Goal: Task Accomplishment & Management: Manage account settings

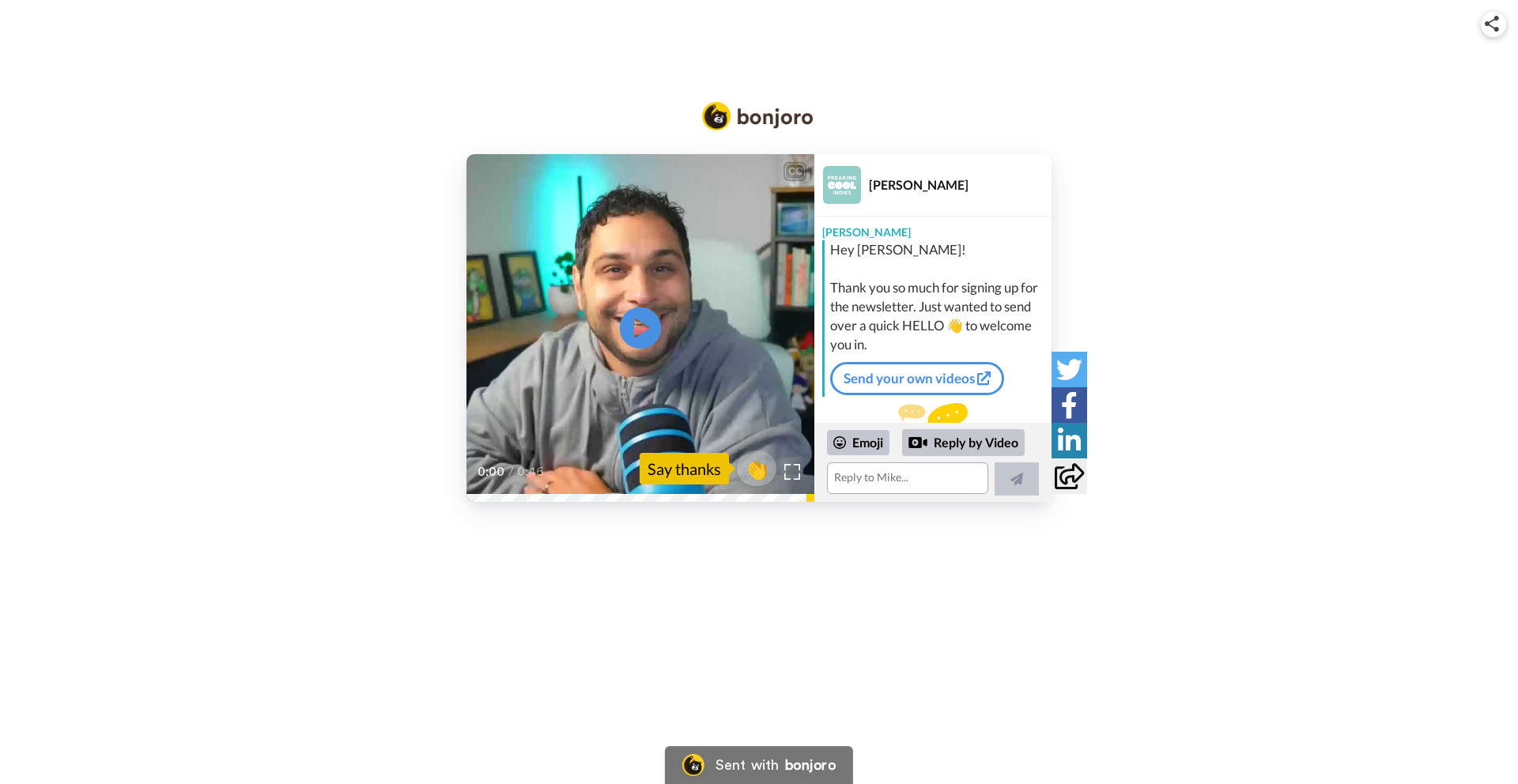
click at [647, 323] on icon at bounding box center [641, 329] width 42 height 42
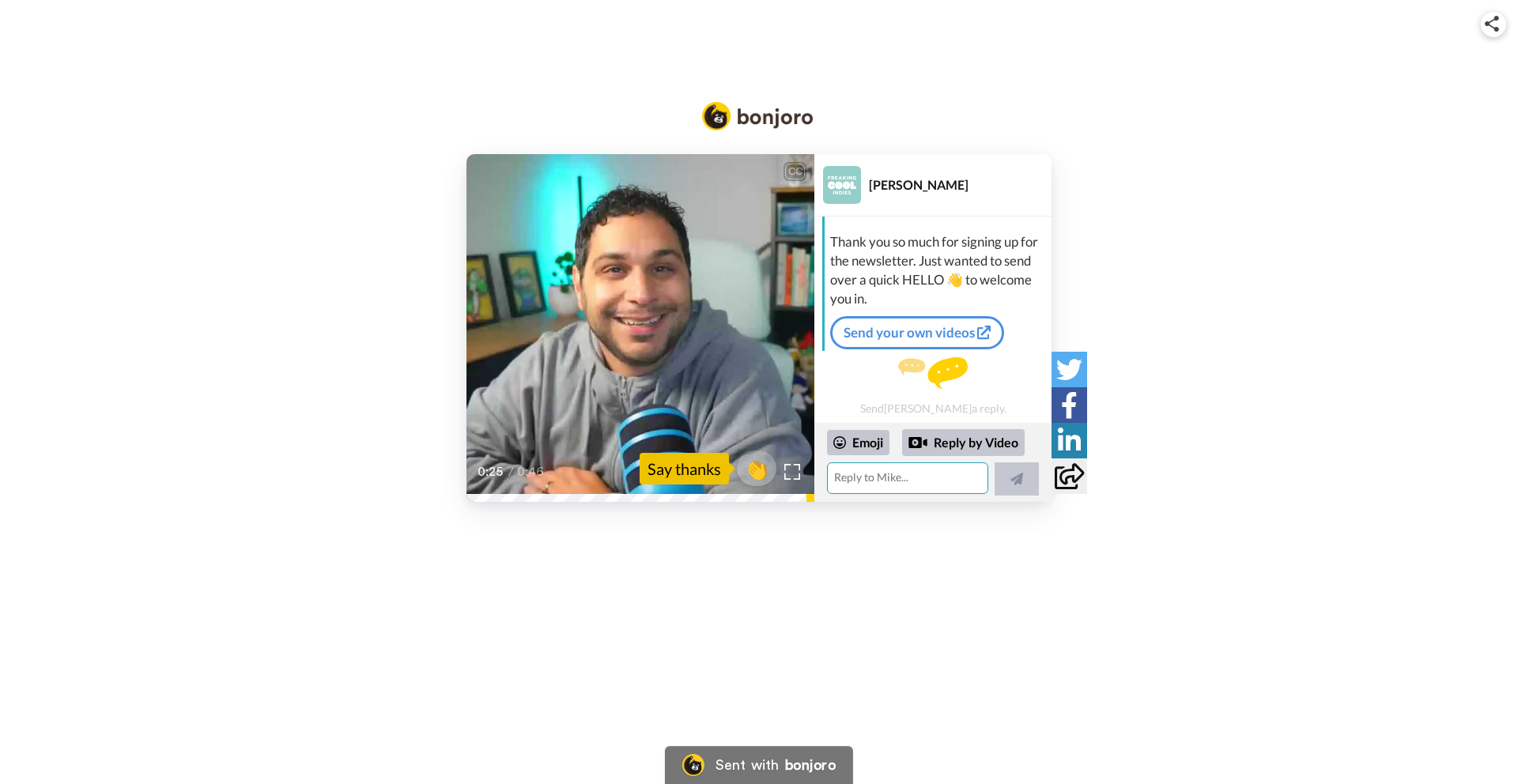
click at [900, 471] on textarea at bounding box center [908, 479] width 162 height 32
click at [895, 454] on textarea at bounding box center [905, 468] width 155 height 56
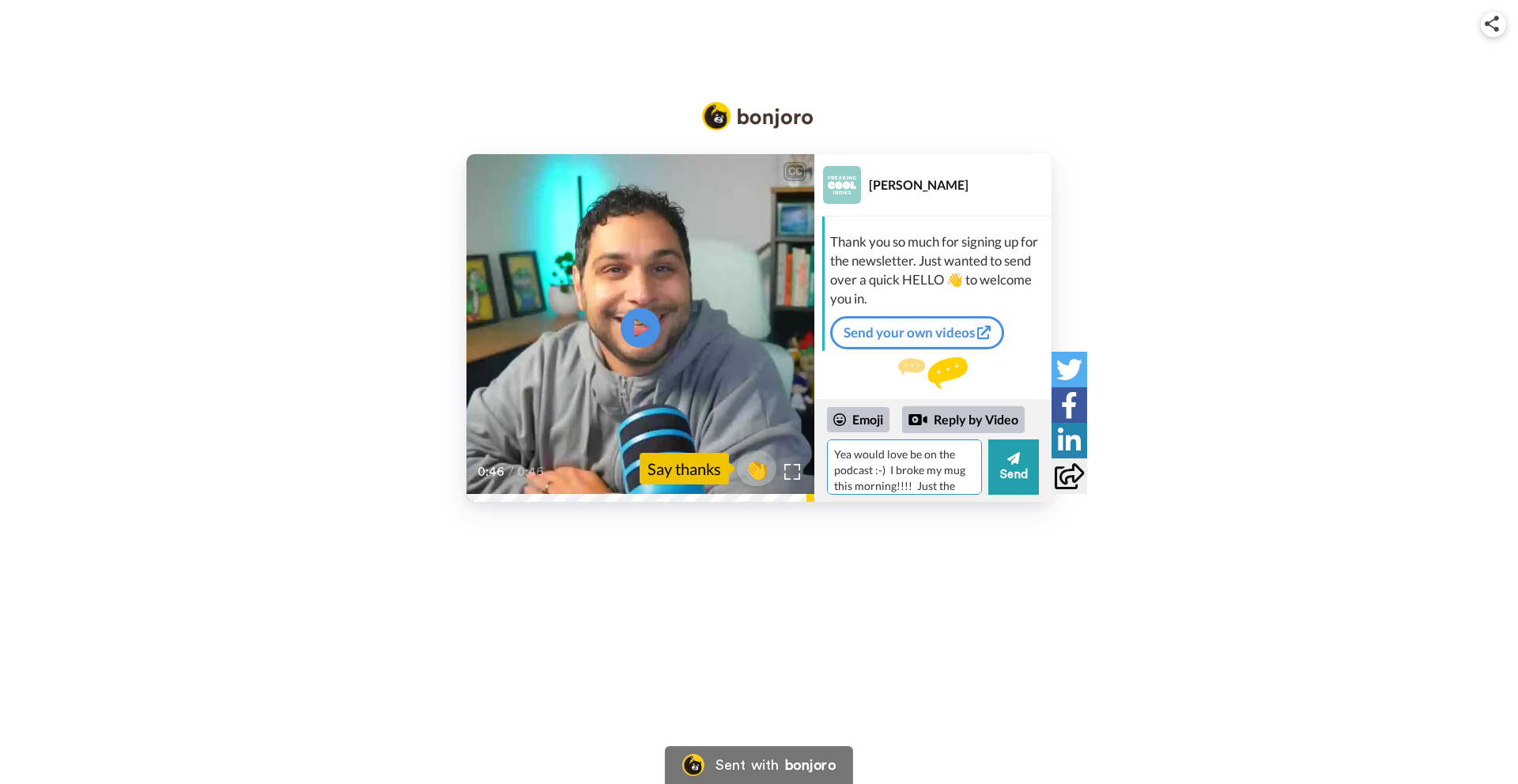
scroll to position [14, 0]
type textarea "Yea would love be on the podcast :-) I broke my mug this morning!!!! Just the h…"
click at [1021, 477] on button "Send" at bounding box center [1014, 468] width 50 height 56
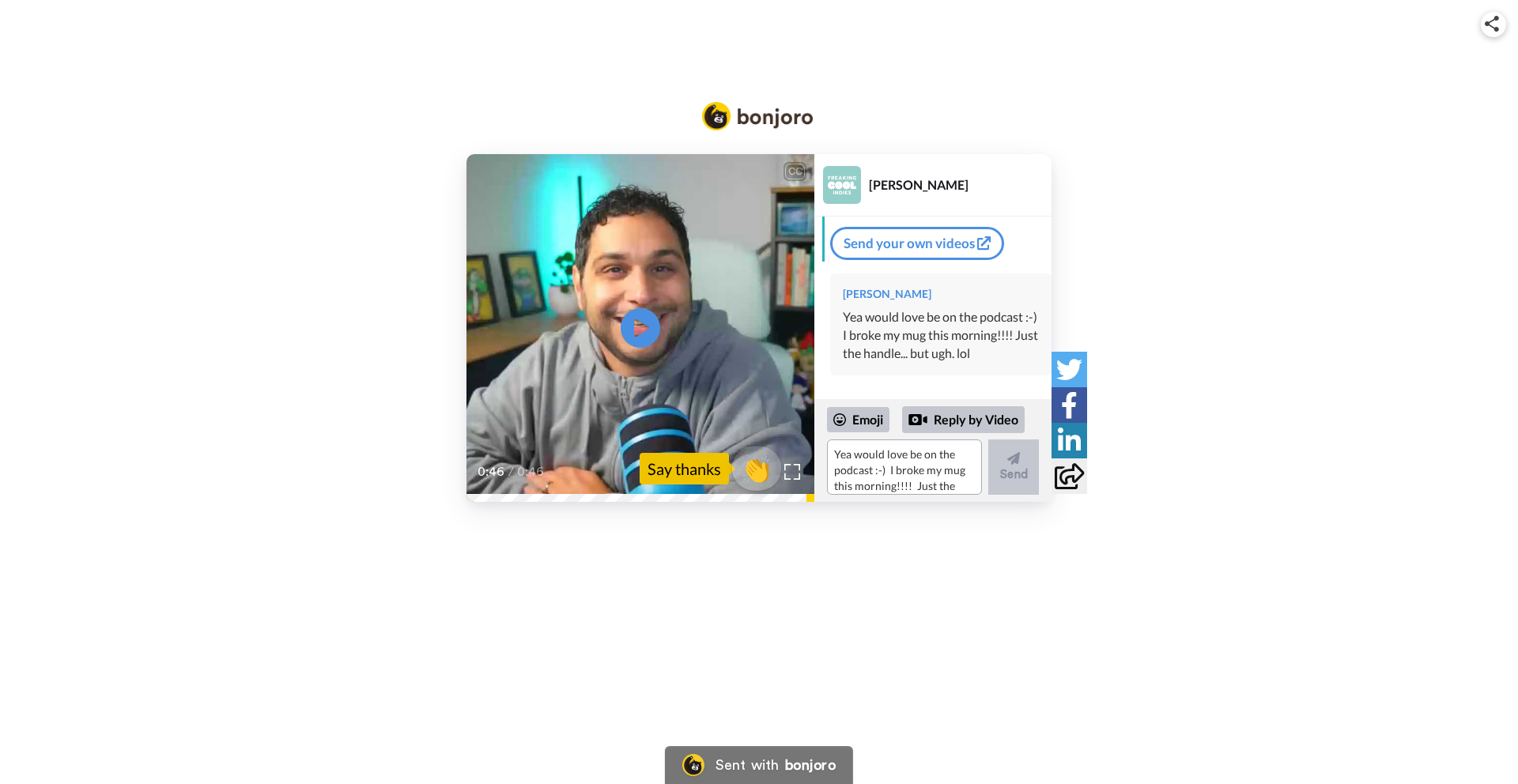
click at [762, 468] on span "👏" at bounding box center [756, 469] width 50 height 32
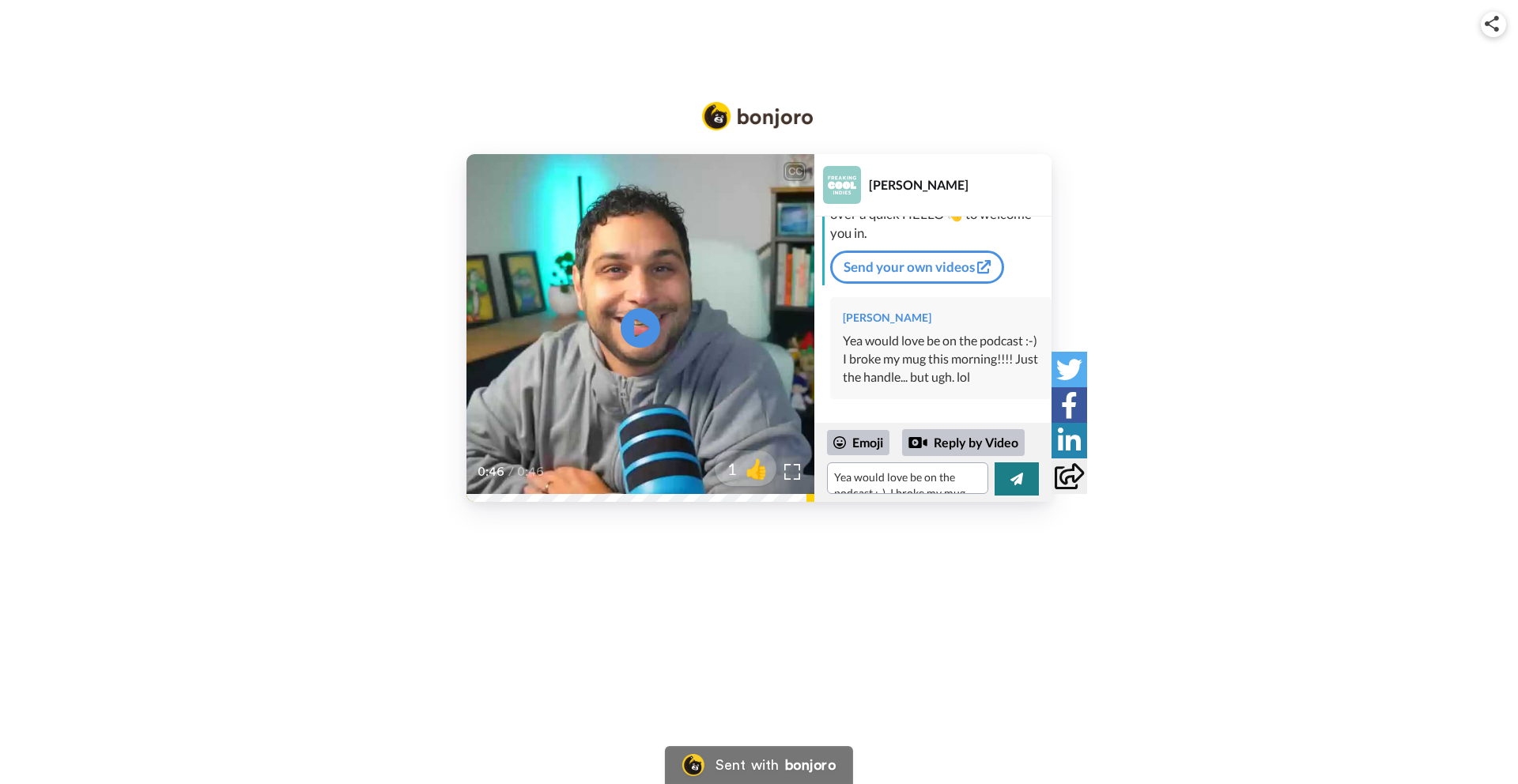
scroll to position [112, 0]
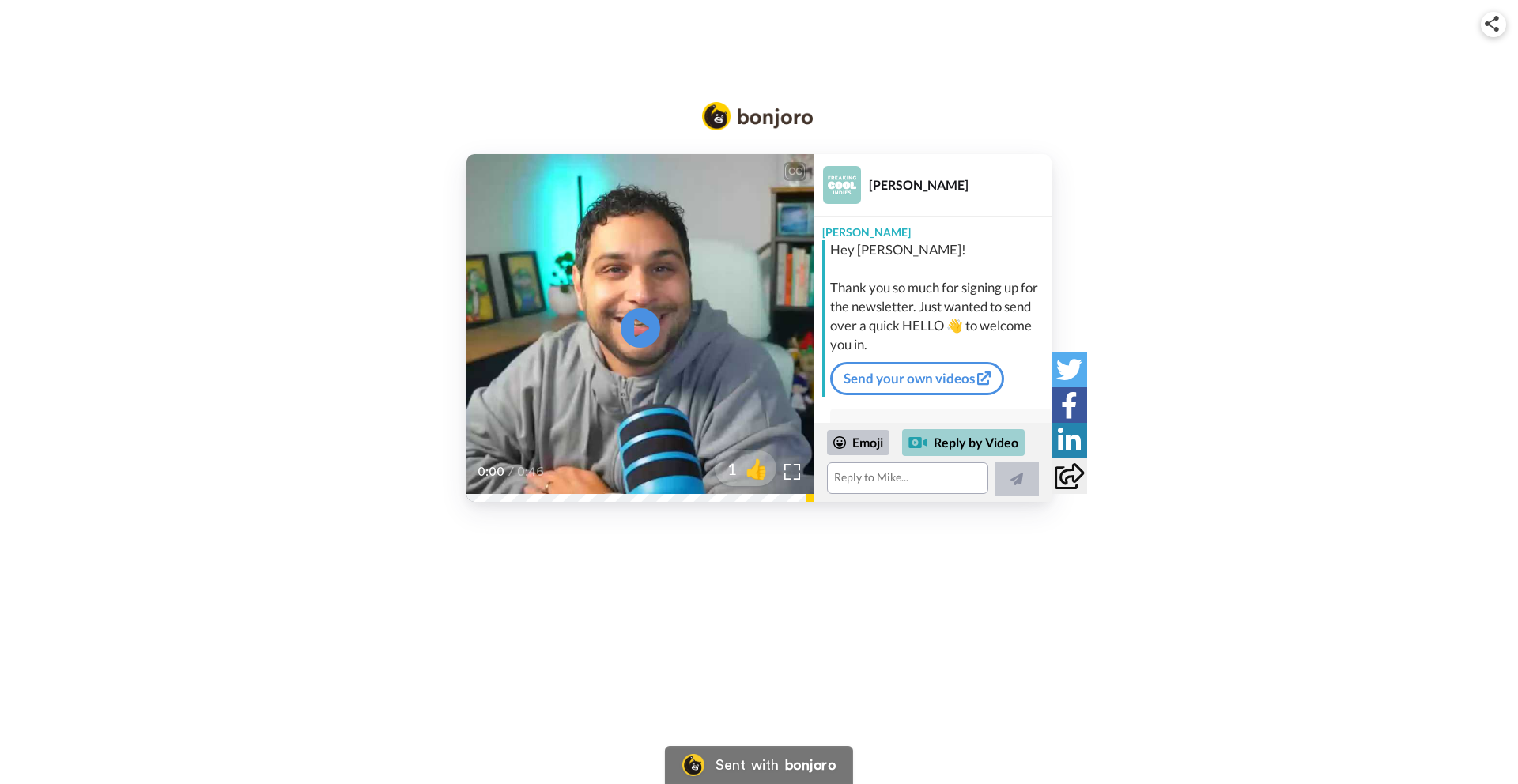
click at [967, 442] on div "Reply by Video" at bounding box center [963, 442] width 123 height 27
click at [945, 437] on div "Reply by Video" at bounding box center [963, 442] width 123 height 27
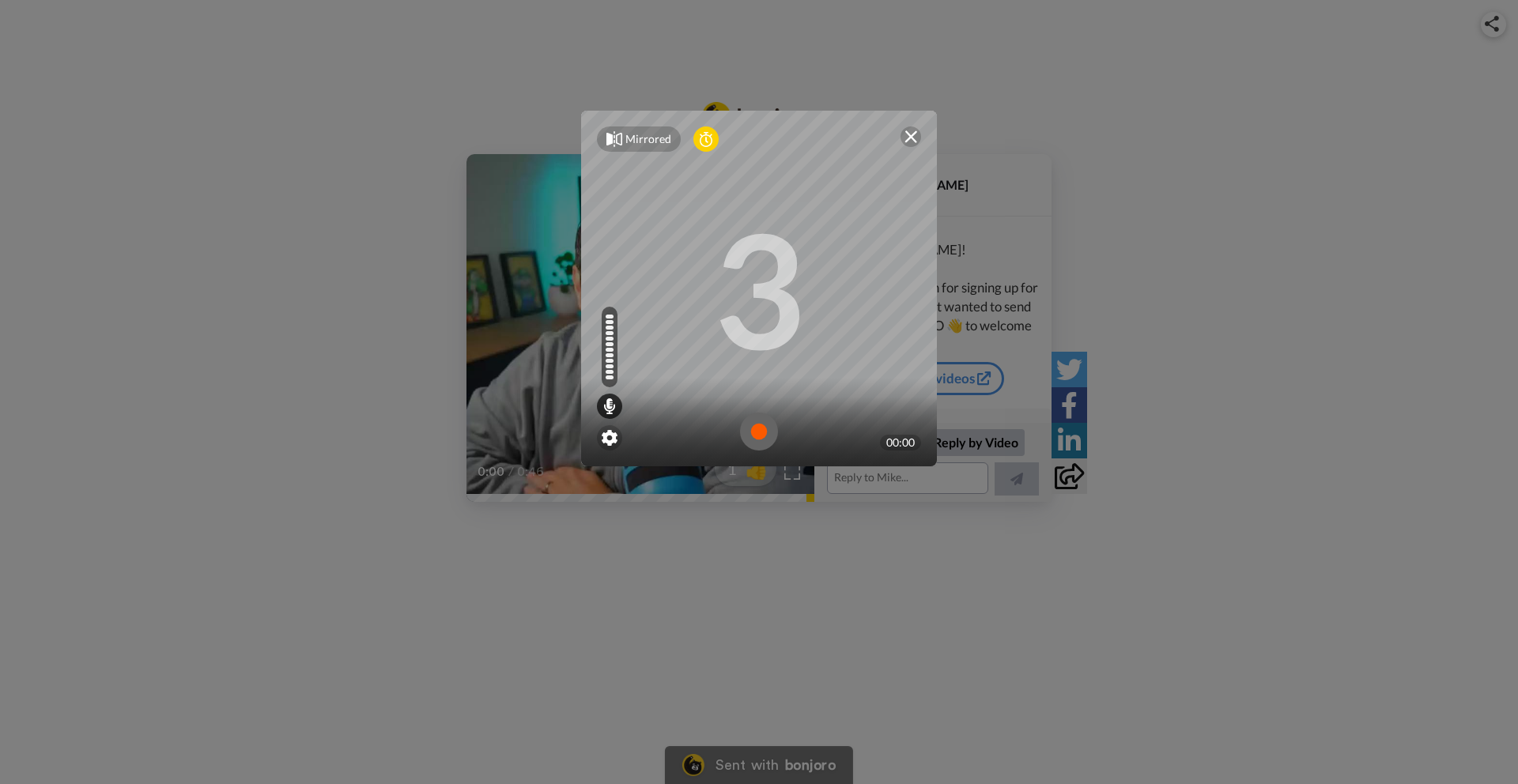
click at [764, 429] on img at bounding box center [759, 432] width 38 height 38
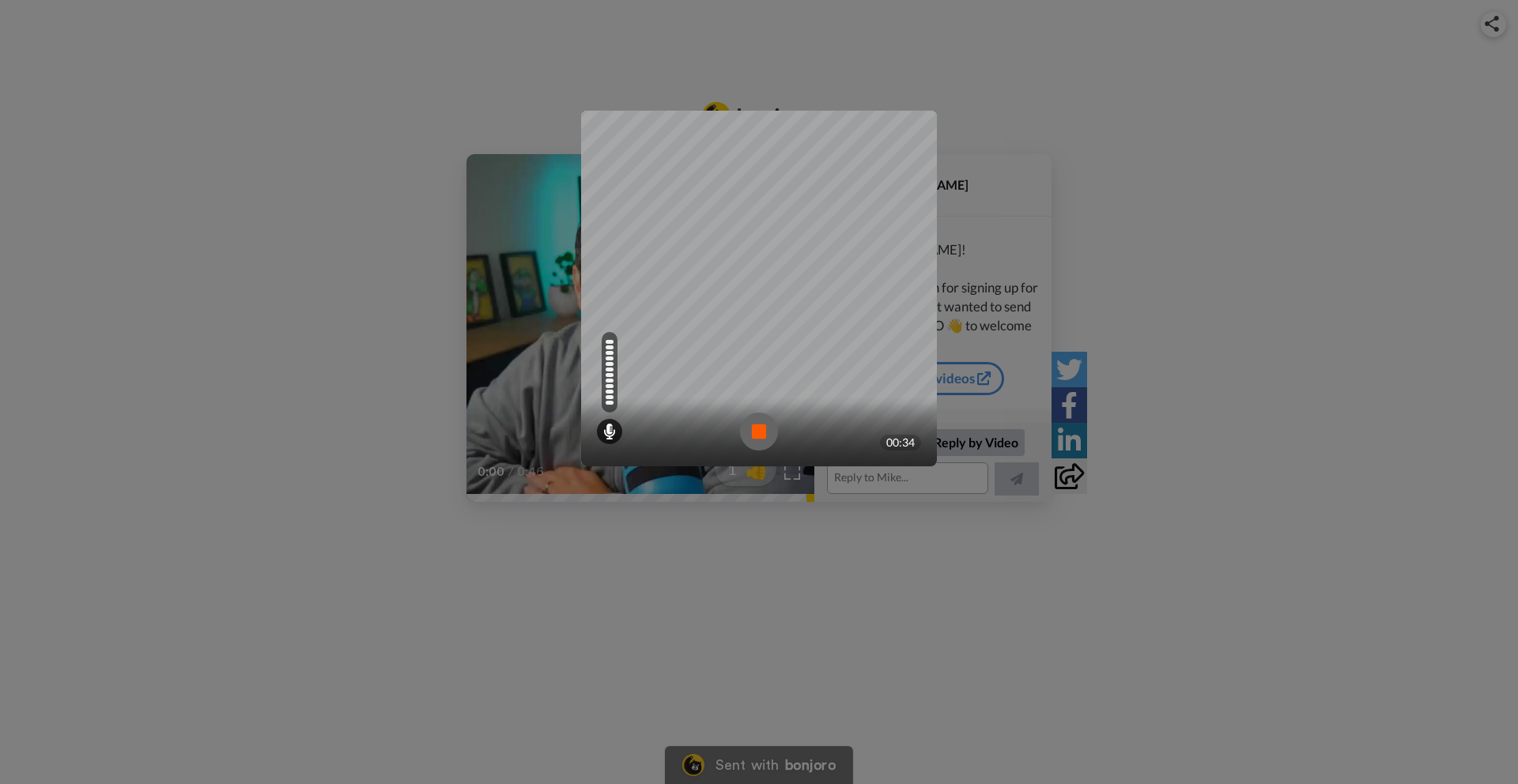
click at [770, 438] on img at bounding box center [759, 432] width 38 height 38
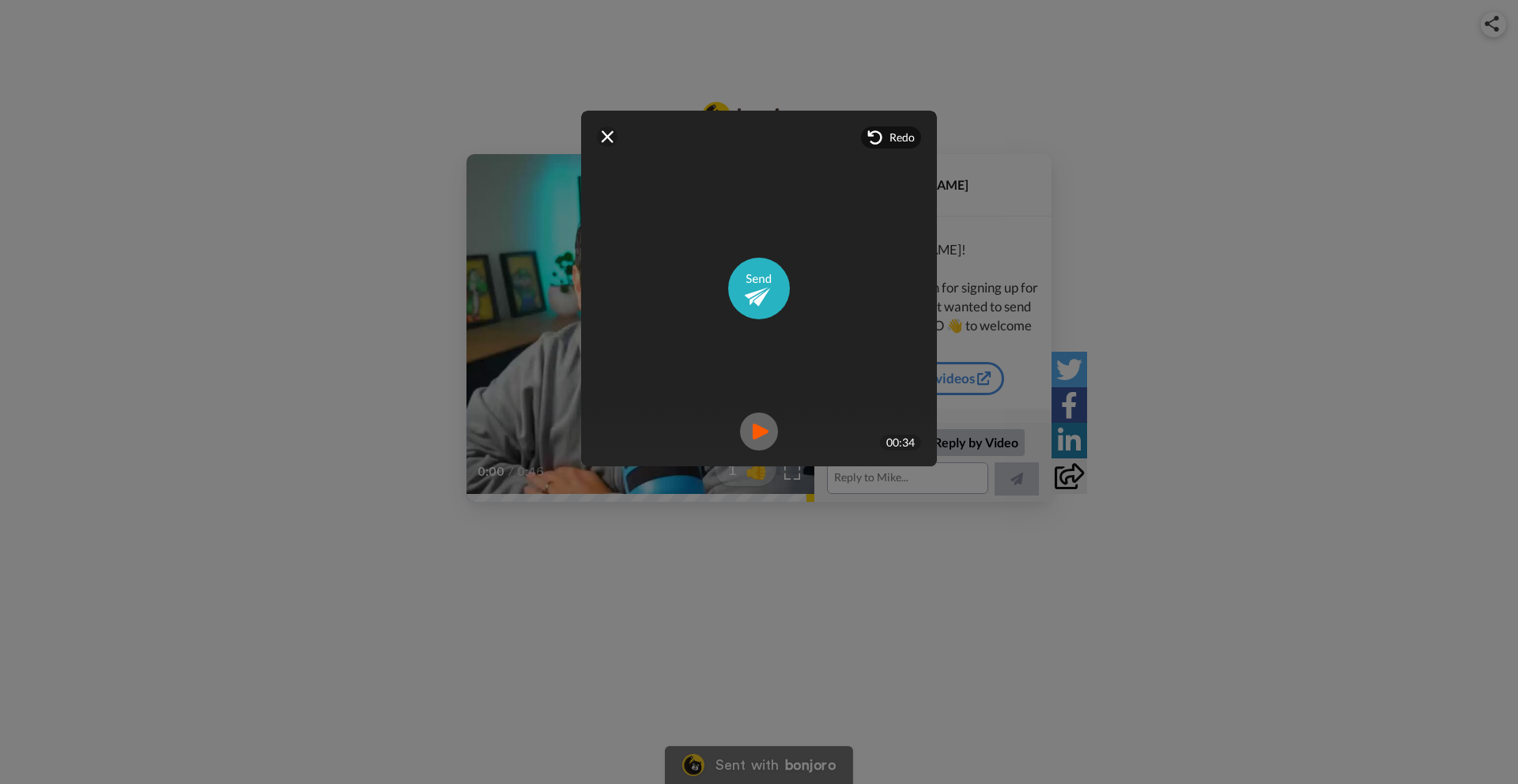
click at [754, 448] on img at bounding box center [759, 432] width 38 height 38
click at [804, 243] on video at bounding box center [759, 289] width 712 height 356
click at [762, 438] on img at bounding box center [759, 432] width 38 height 38
click at [761, 290] on img at bounding box center [759, 288] width 61 height 61
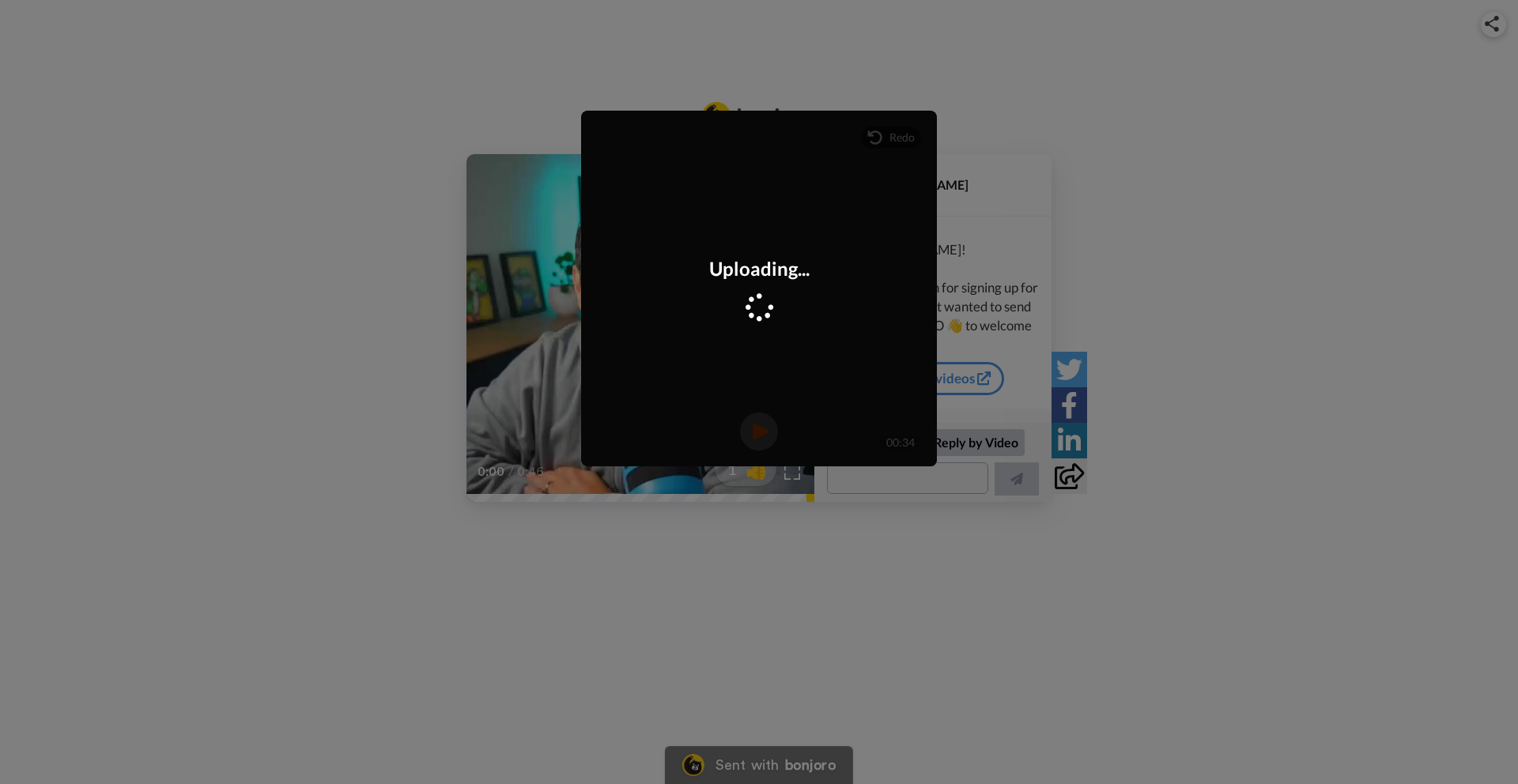
scroll to position [262, 0]
click at [763, 439] on link "Send your own Videos" at bounding box center [760, 438] width 146 height 29
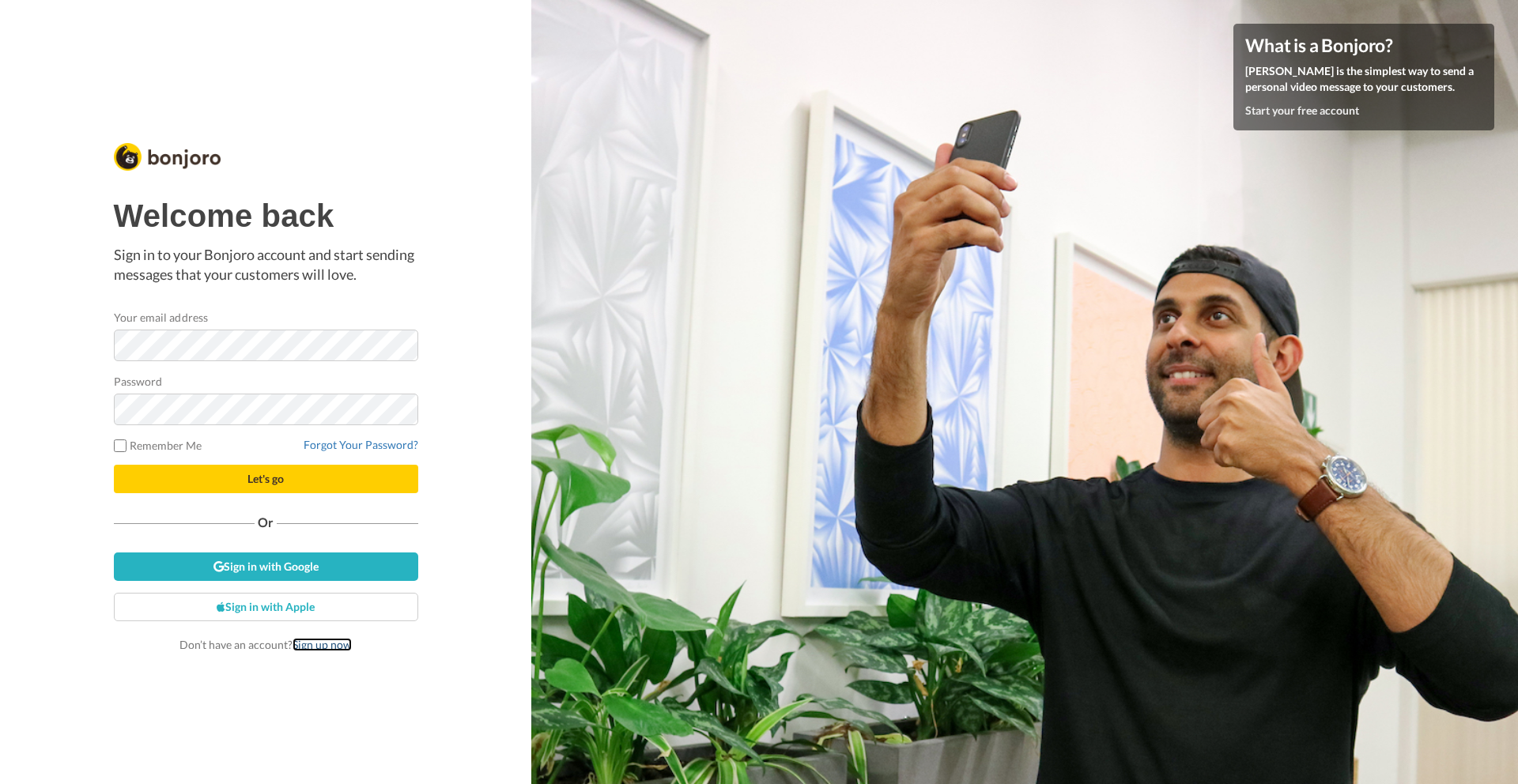
click at [346, 638] on link "Sign up now" at bounding box center [322, 644] width 59 height 13
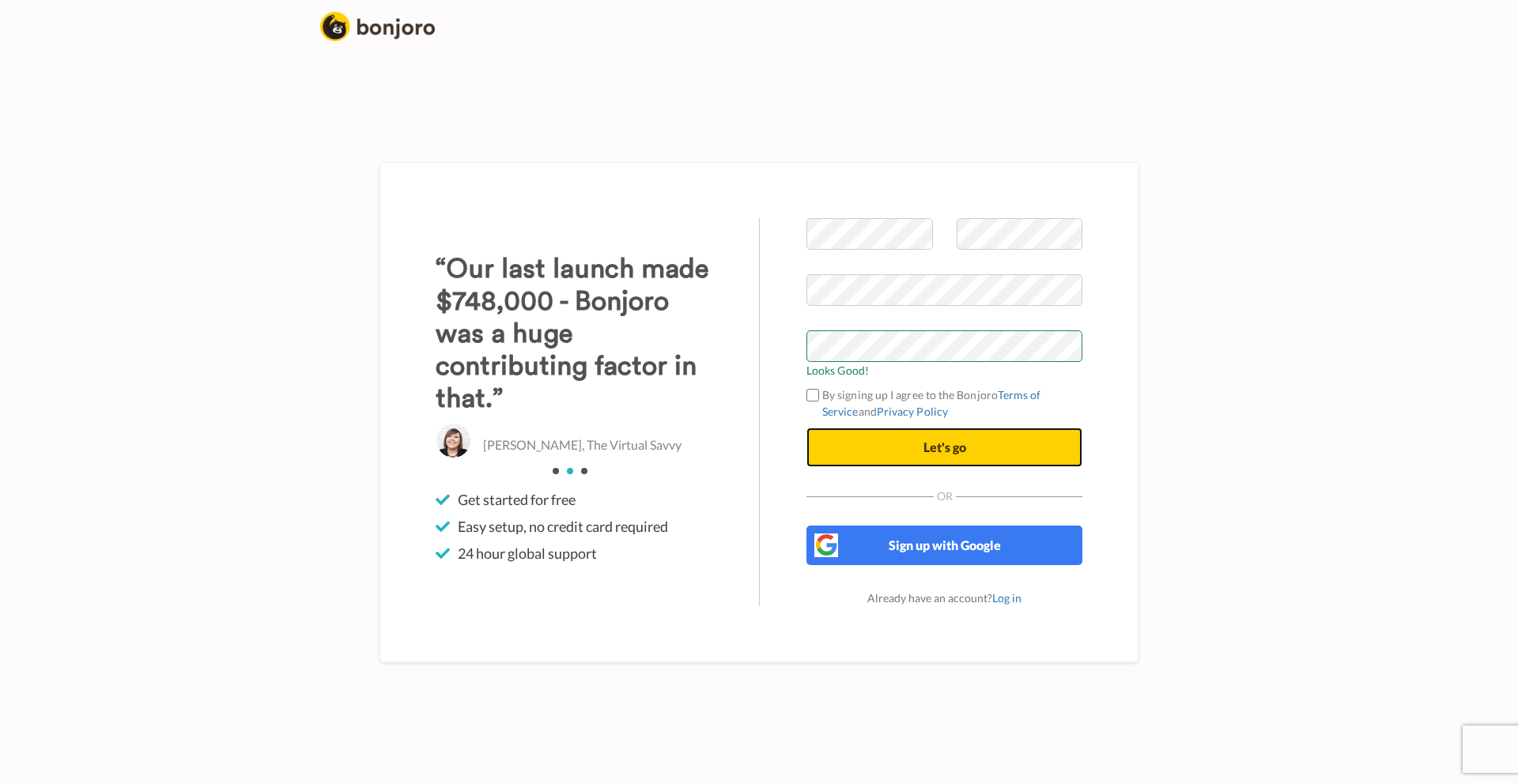
click at [908, 448] on button "Let's go" at bounding box center [945, 447] width 276 height 40
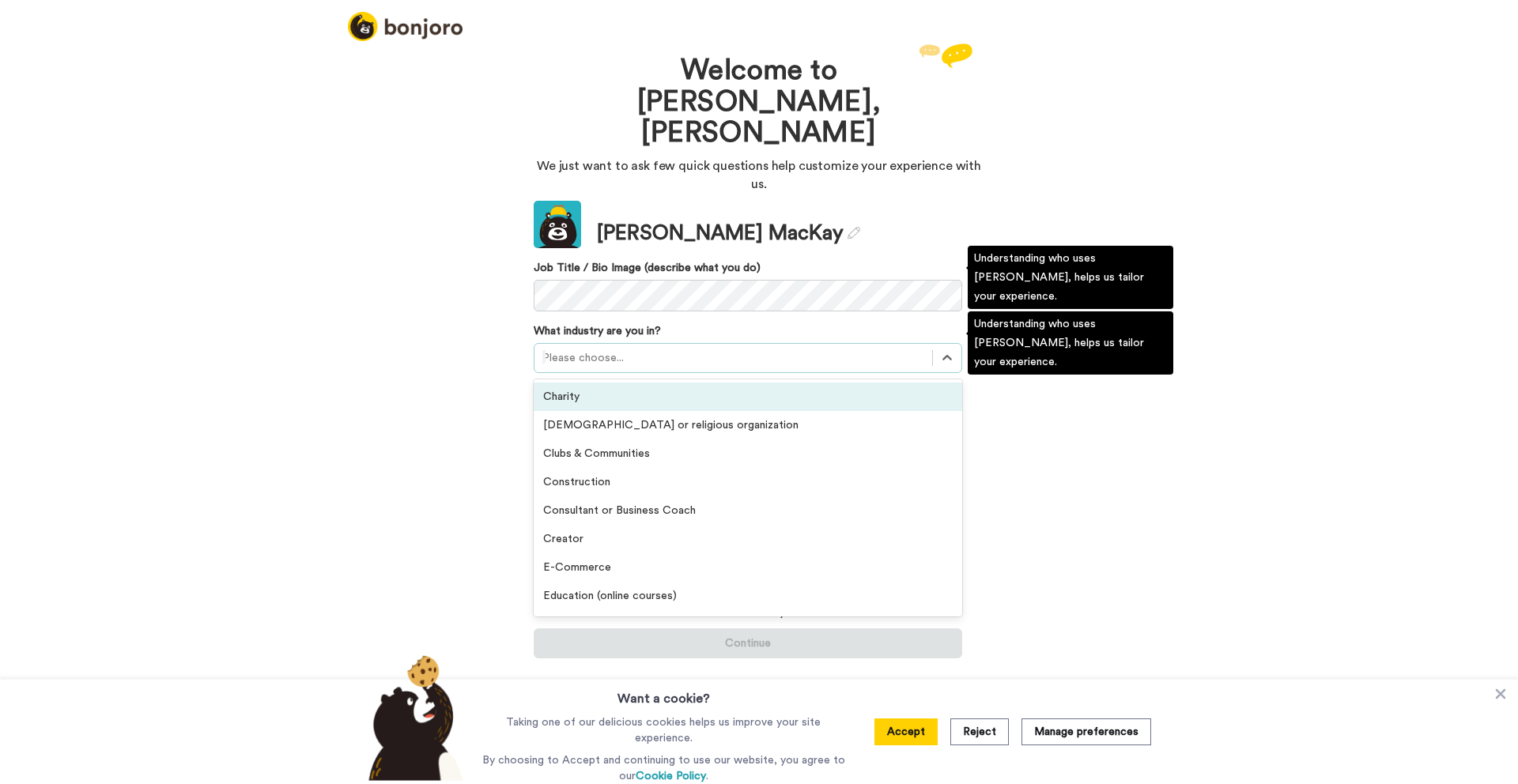
click at [712, 348] on div at bounding box center [734, 358] width 382 height 19
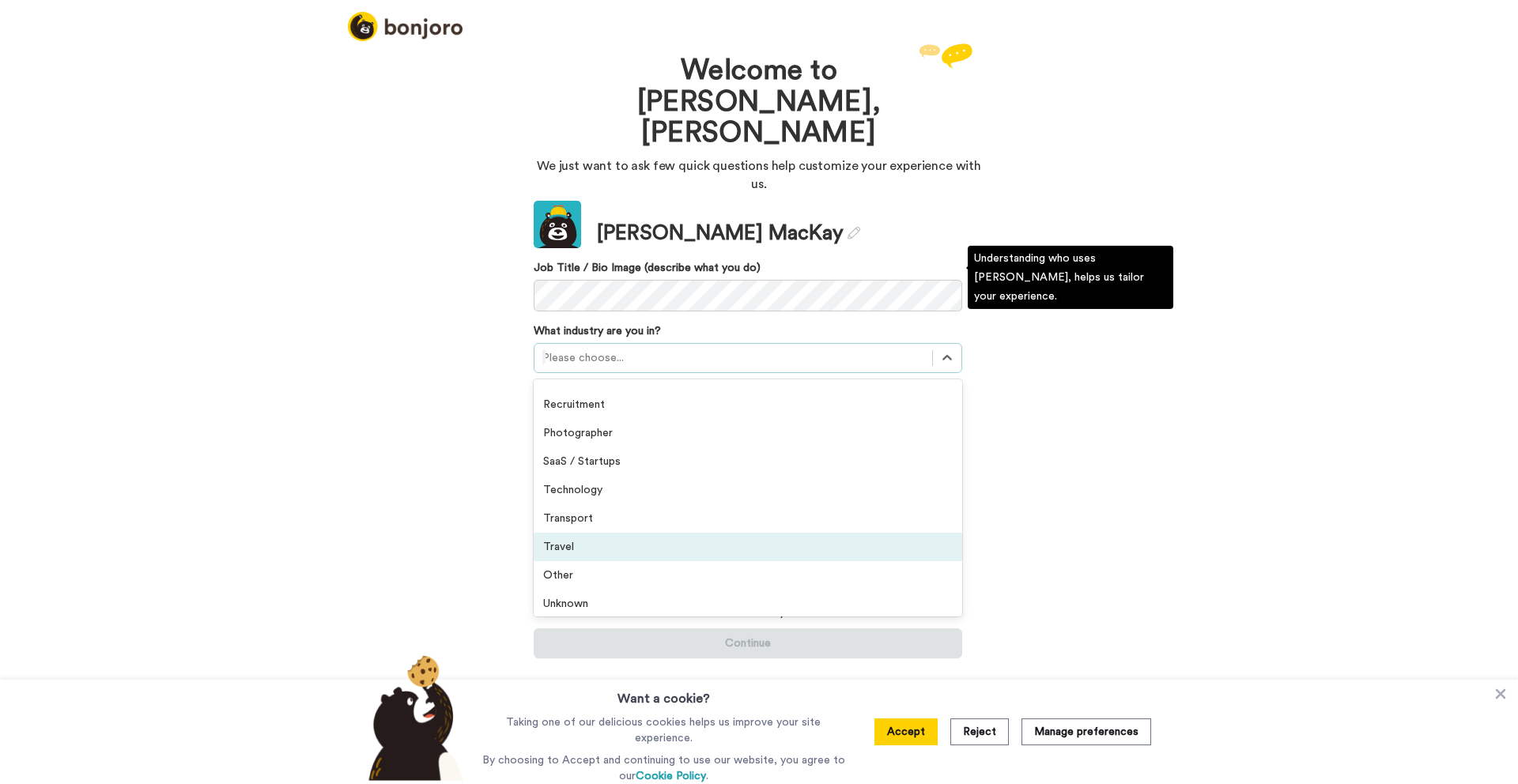
scroll to position [367, 0]
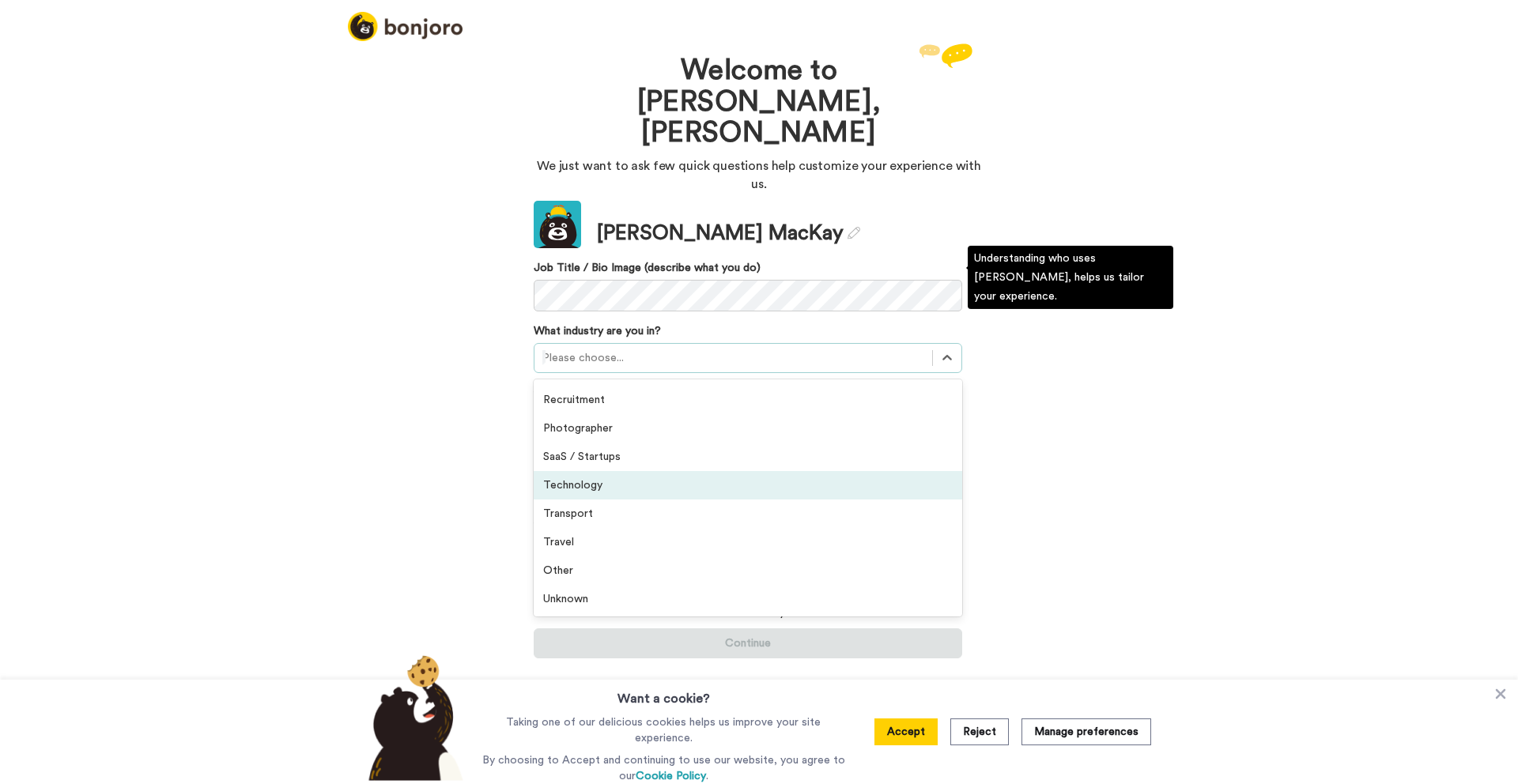
click at [640, 471] on div "Technology" at bounding box center [747, 485] width 428 height 29
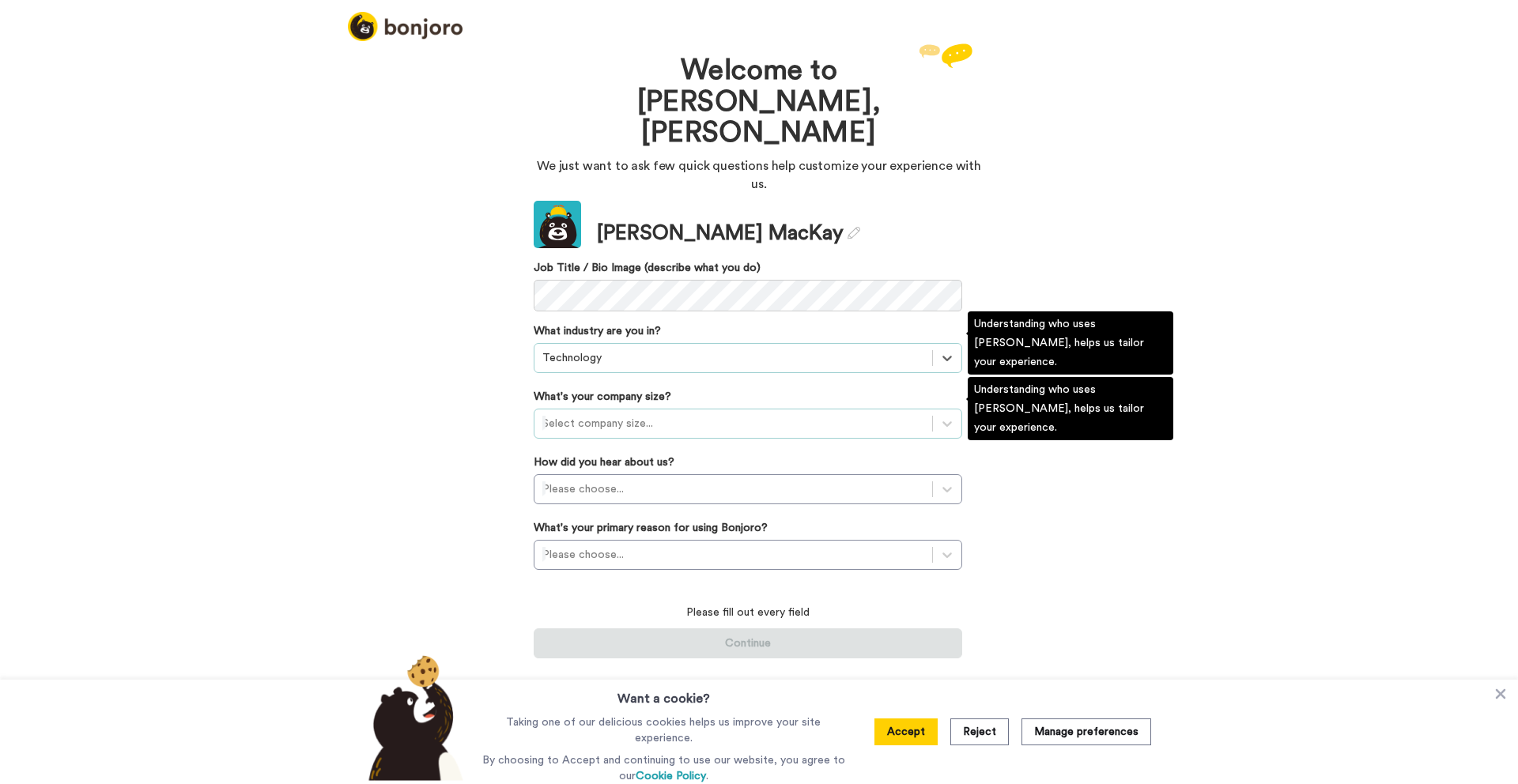
click at [652, 414] on div at bounding box center [734, 423] width 382 height 19
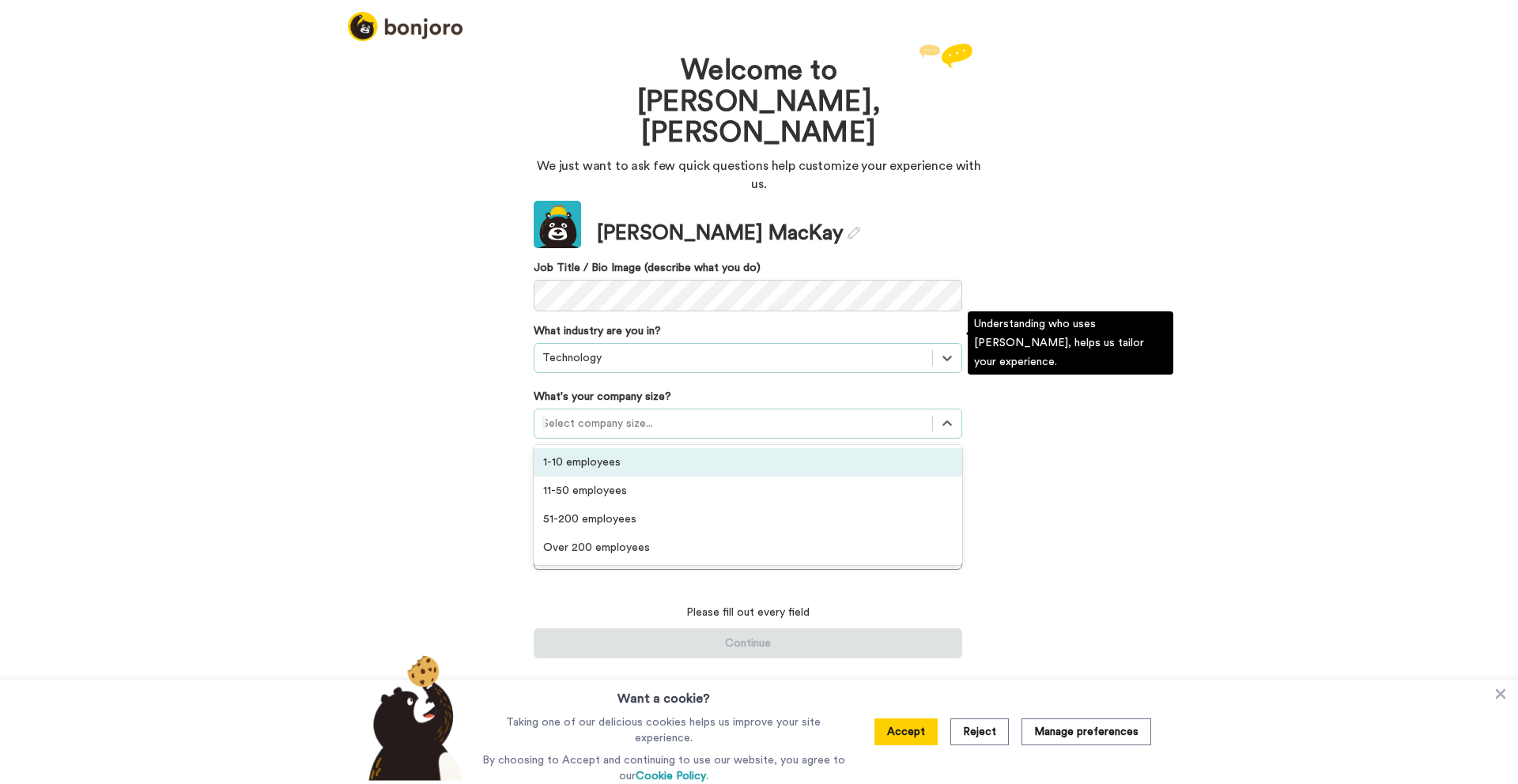
click at [633, 448] on div "1-10 employees" at bounding box center [747, 463] width 428 height 29
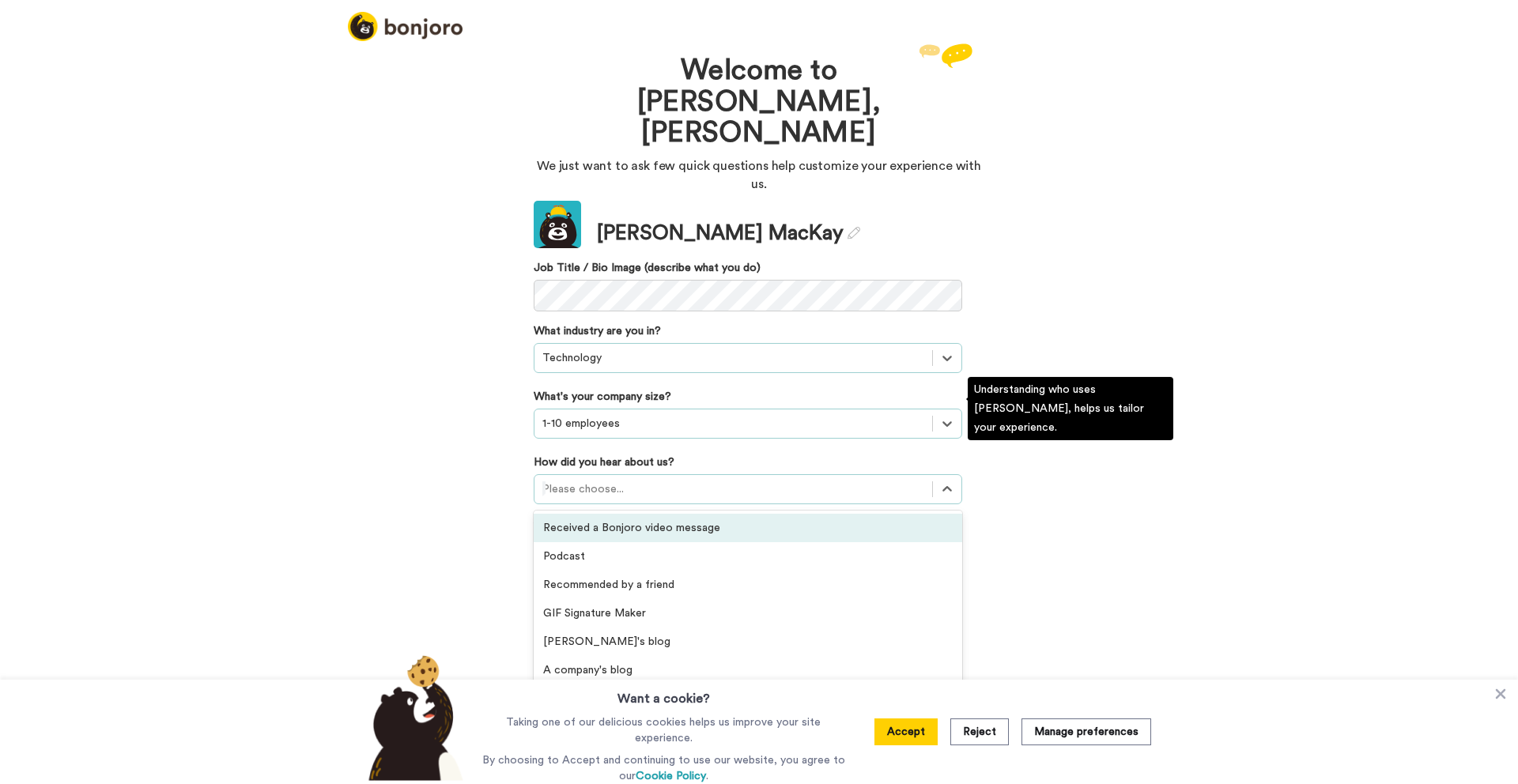
click at [657, 479] on div at bounding box center [734, 489] width 382 height 19
click at [644, 514] on div "Received a Bonjoro video message" at bounding box center [747, 528] width 428 height 29
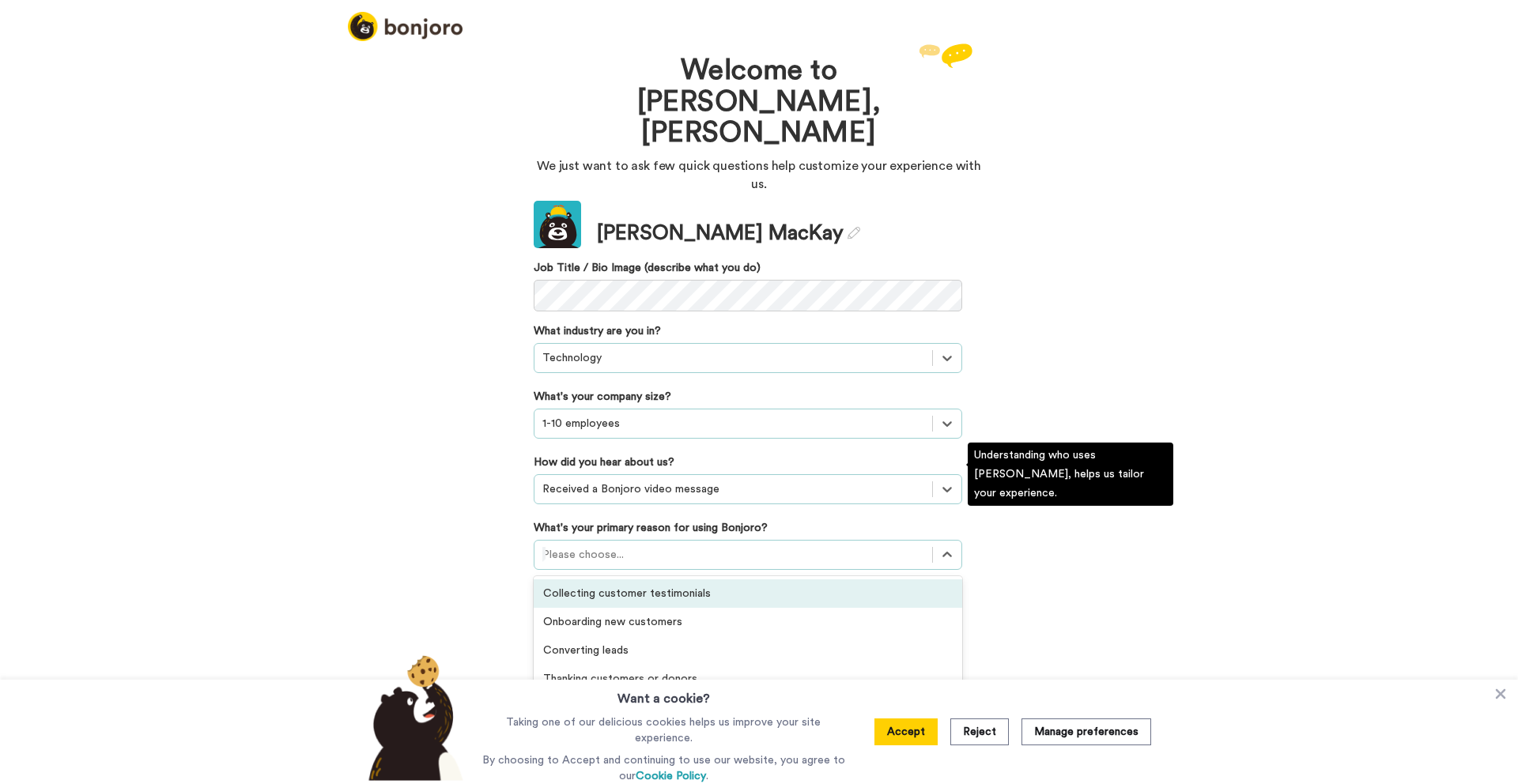
click at [657, 545] on div at bounding box center [734, 554] width 382 height 19
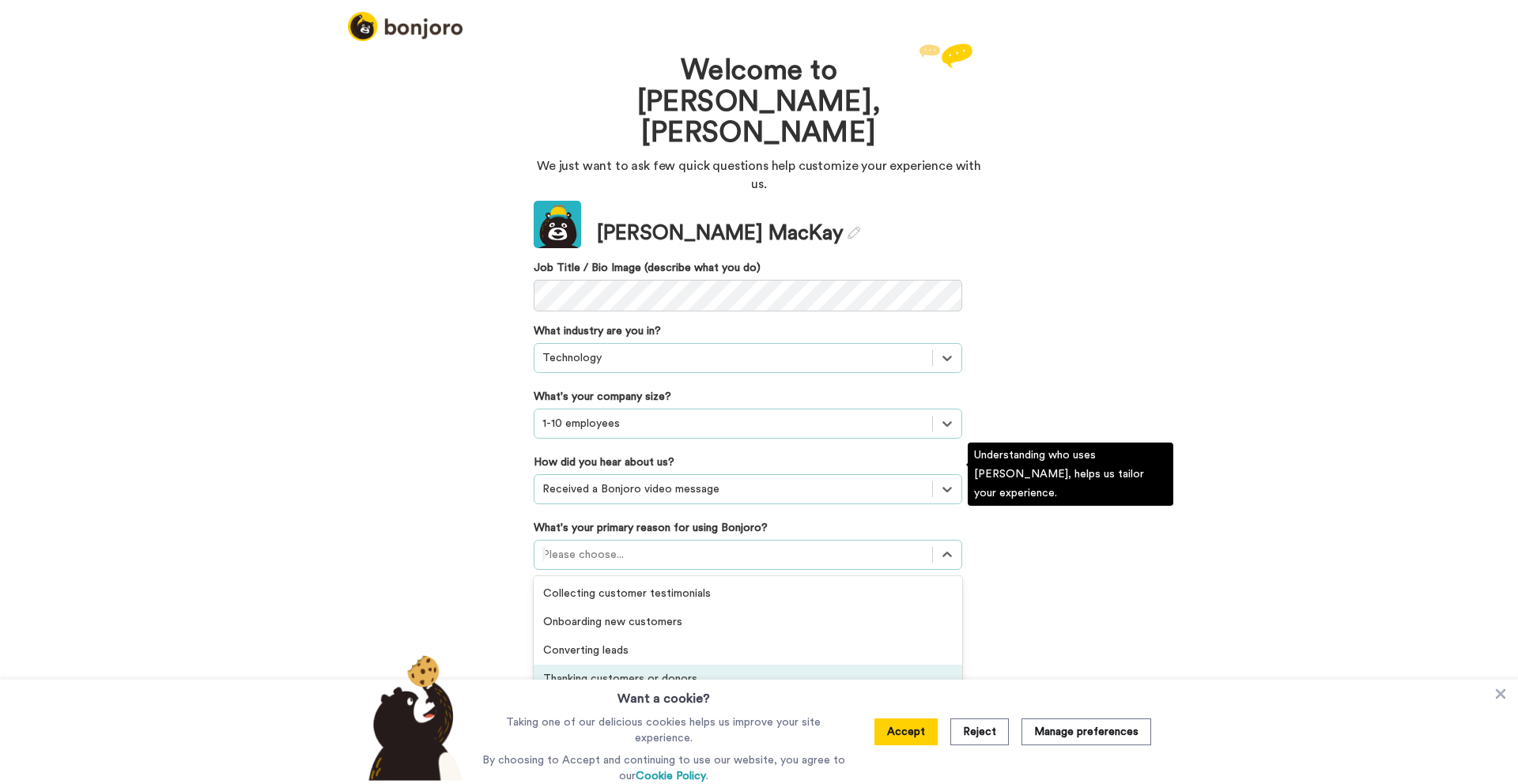
click at [675, 665] on div "Thanking customers or donors" at bounding box center [747, 679] width 428 height 29
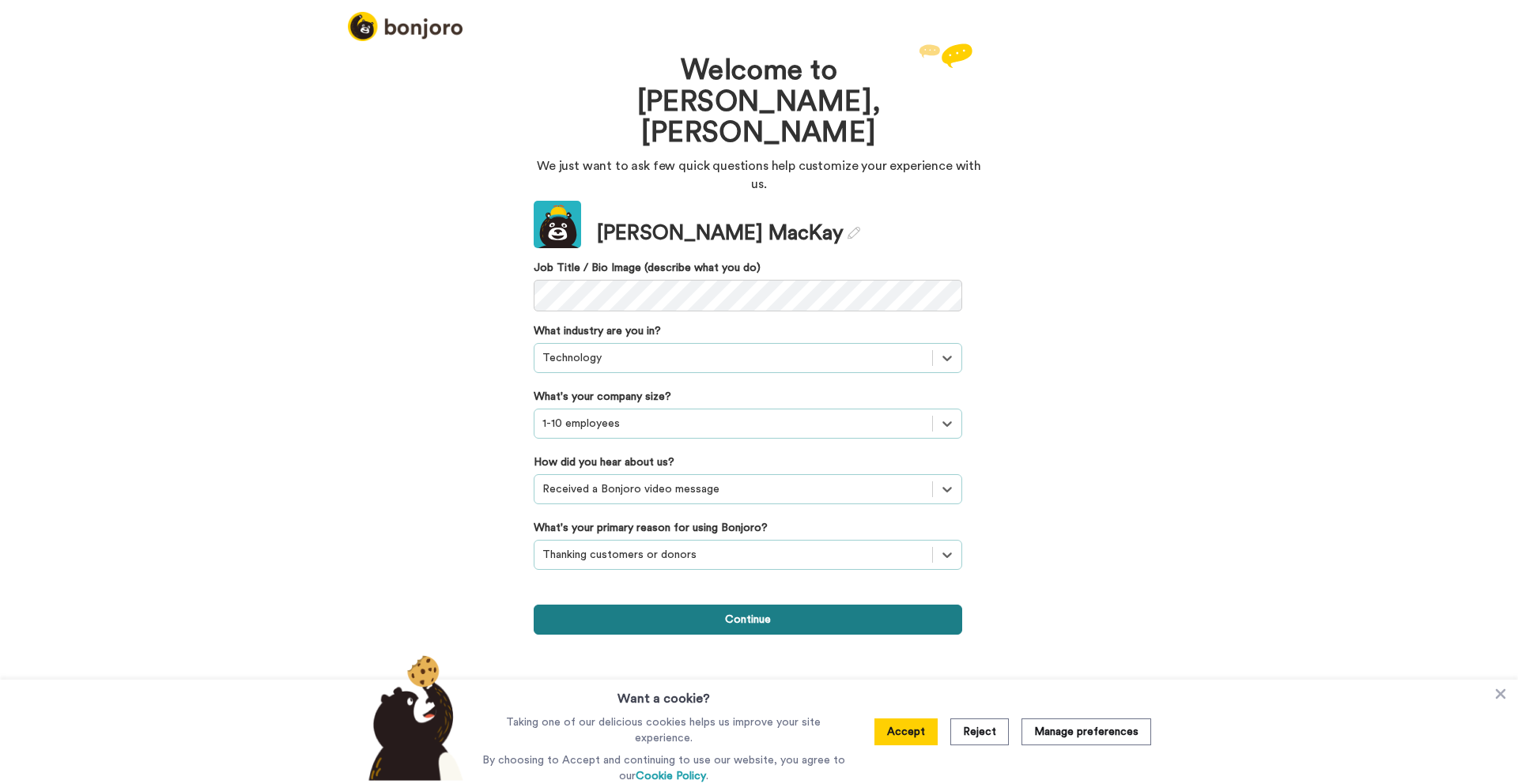
click at [756, 605] on button "Continue" at bounding box center [747, 620] width 428 height 30
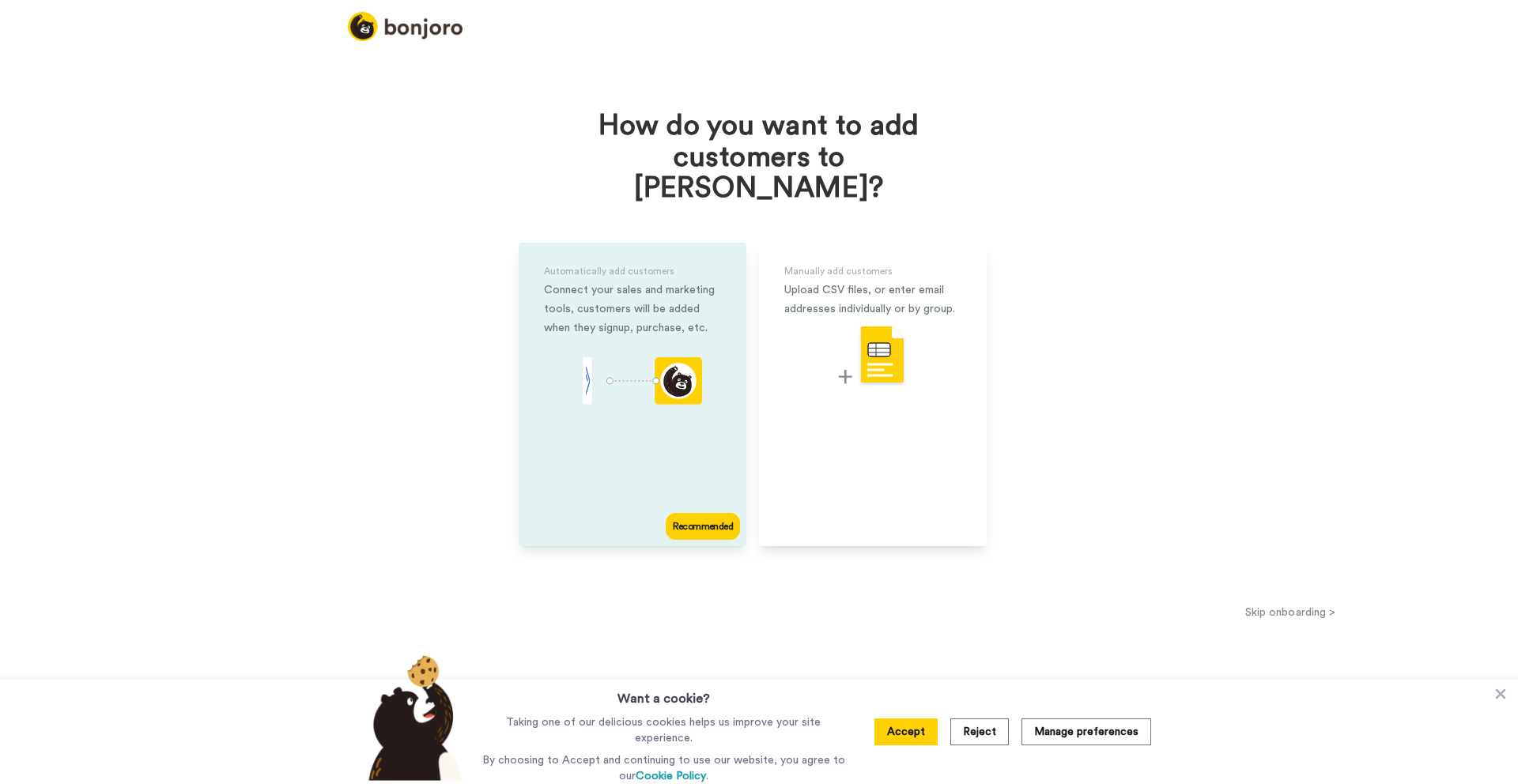
click at [639, 281] on div "Connect your sales and marketing tools, customers will be added when they signu…" at bounding box center [633, 310] width 178 height 57
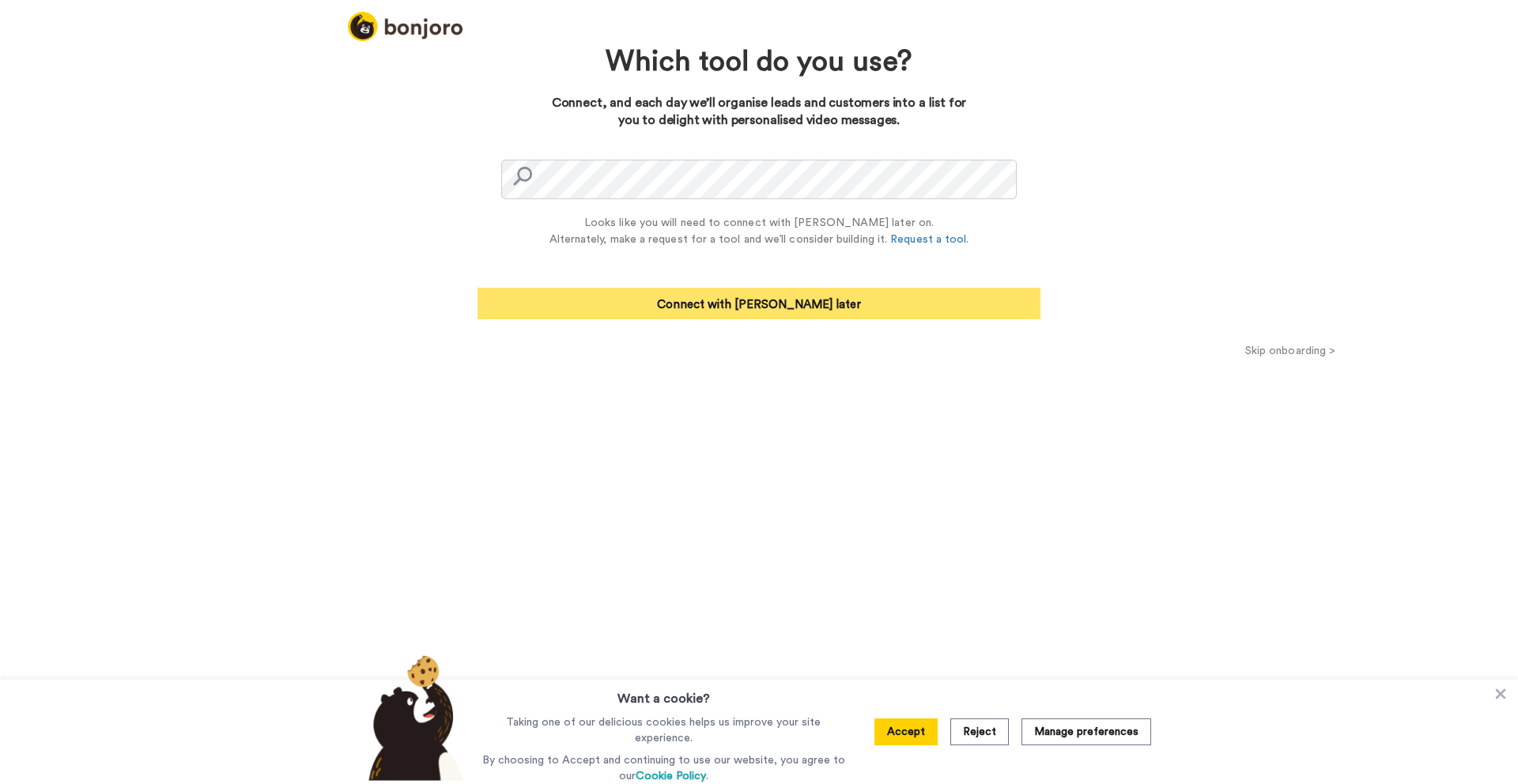
click at [750, 309] on button "Connect with Zapier later" at bounding box center [759, 304] width 563 height 32
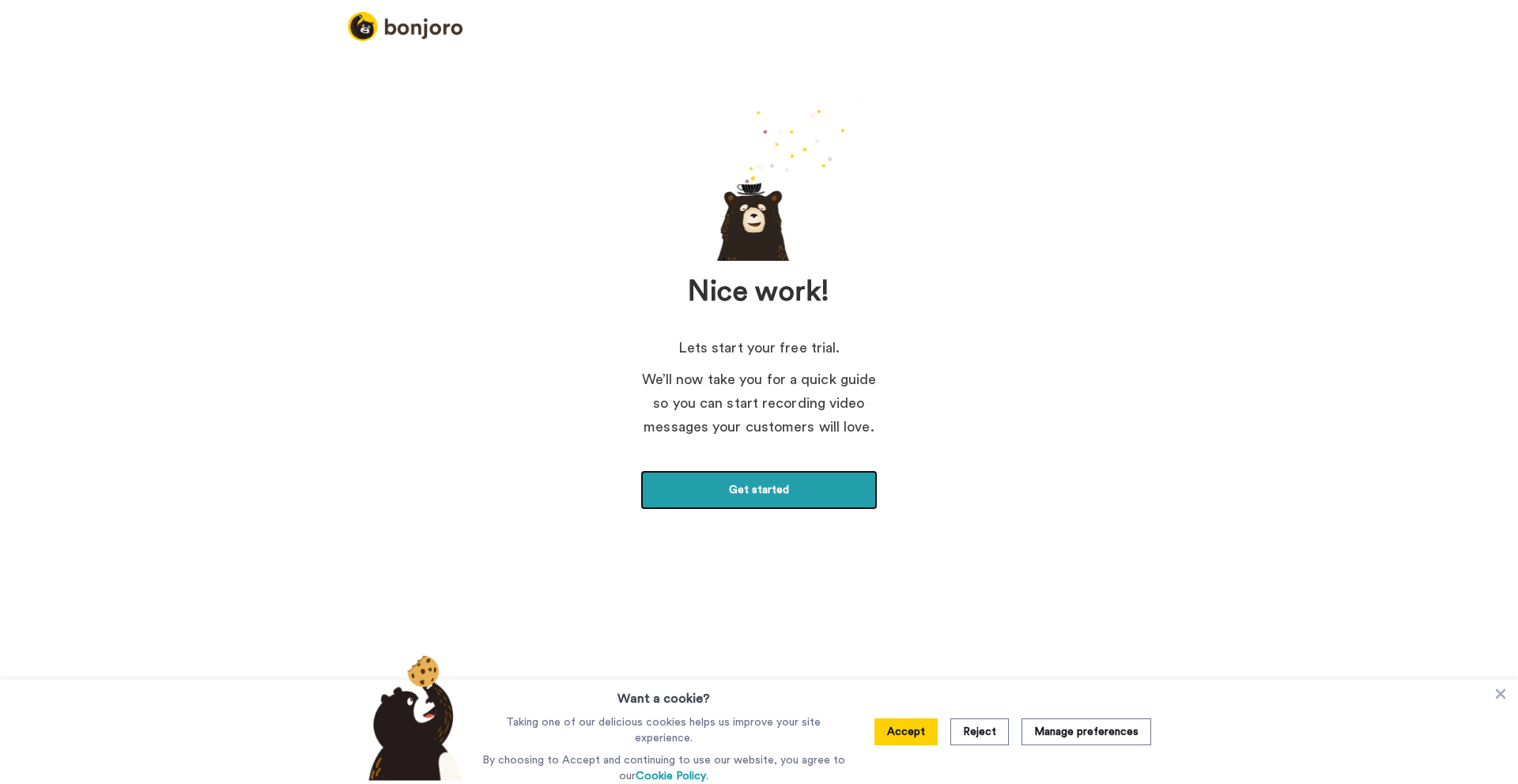
click at [761, 497] on link "Get started" at bounding box center [759, 490] width 237 height 40
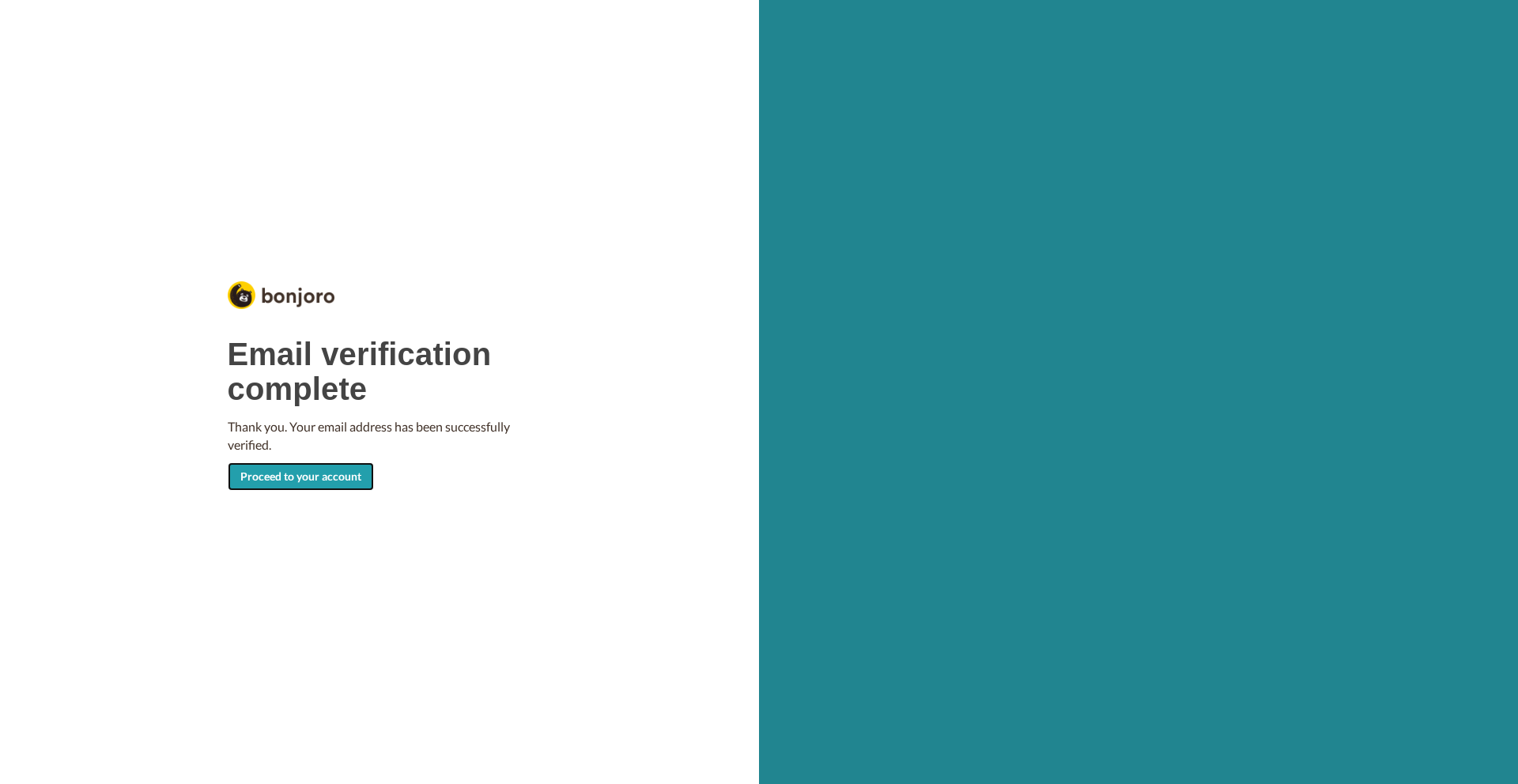
click at [322, 474] on link "Proceed to your account" at bounding box center [301, 477] width 146 height 29
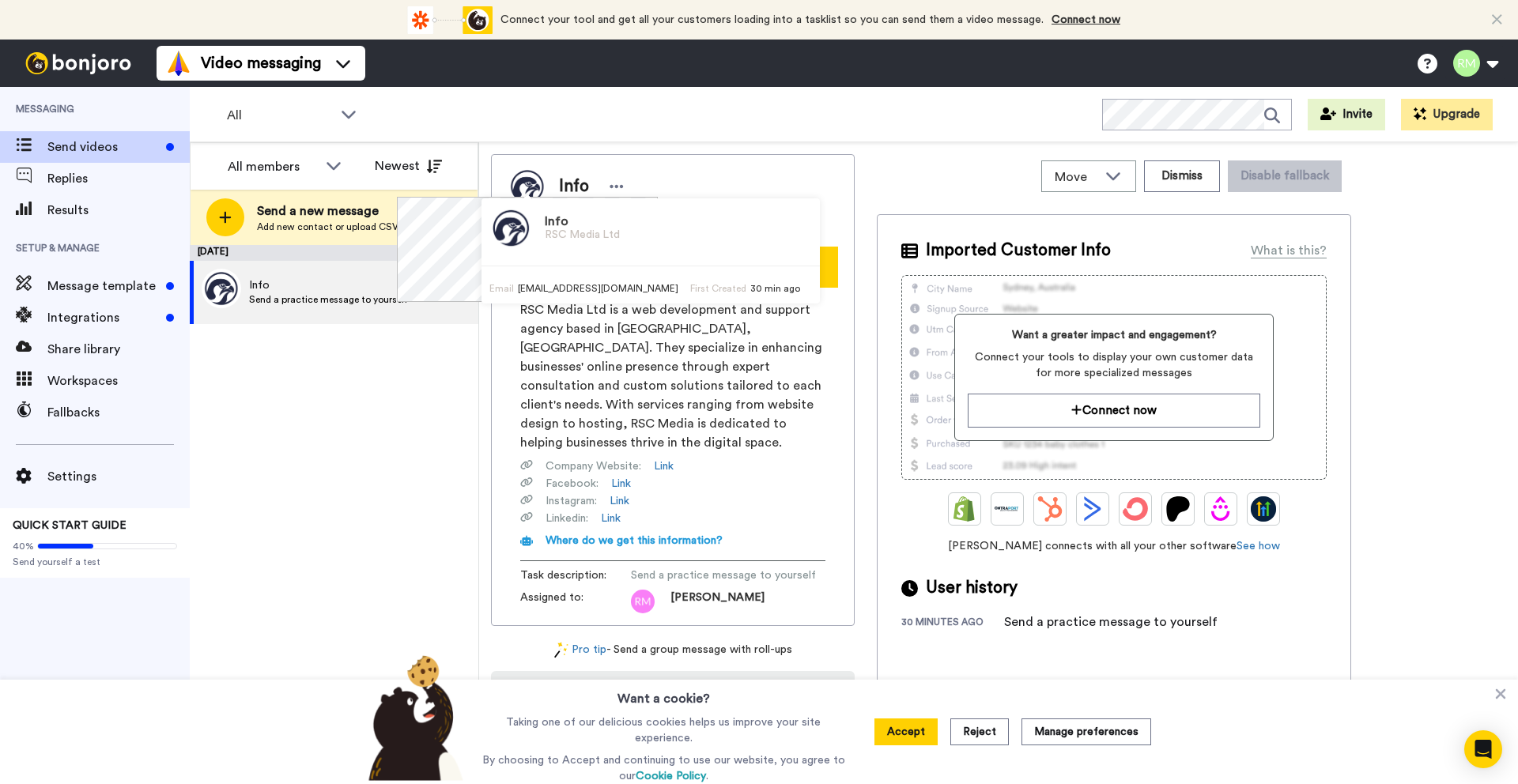
scroll to position [13, 0]
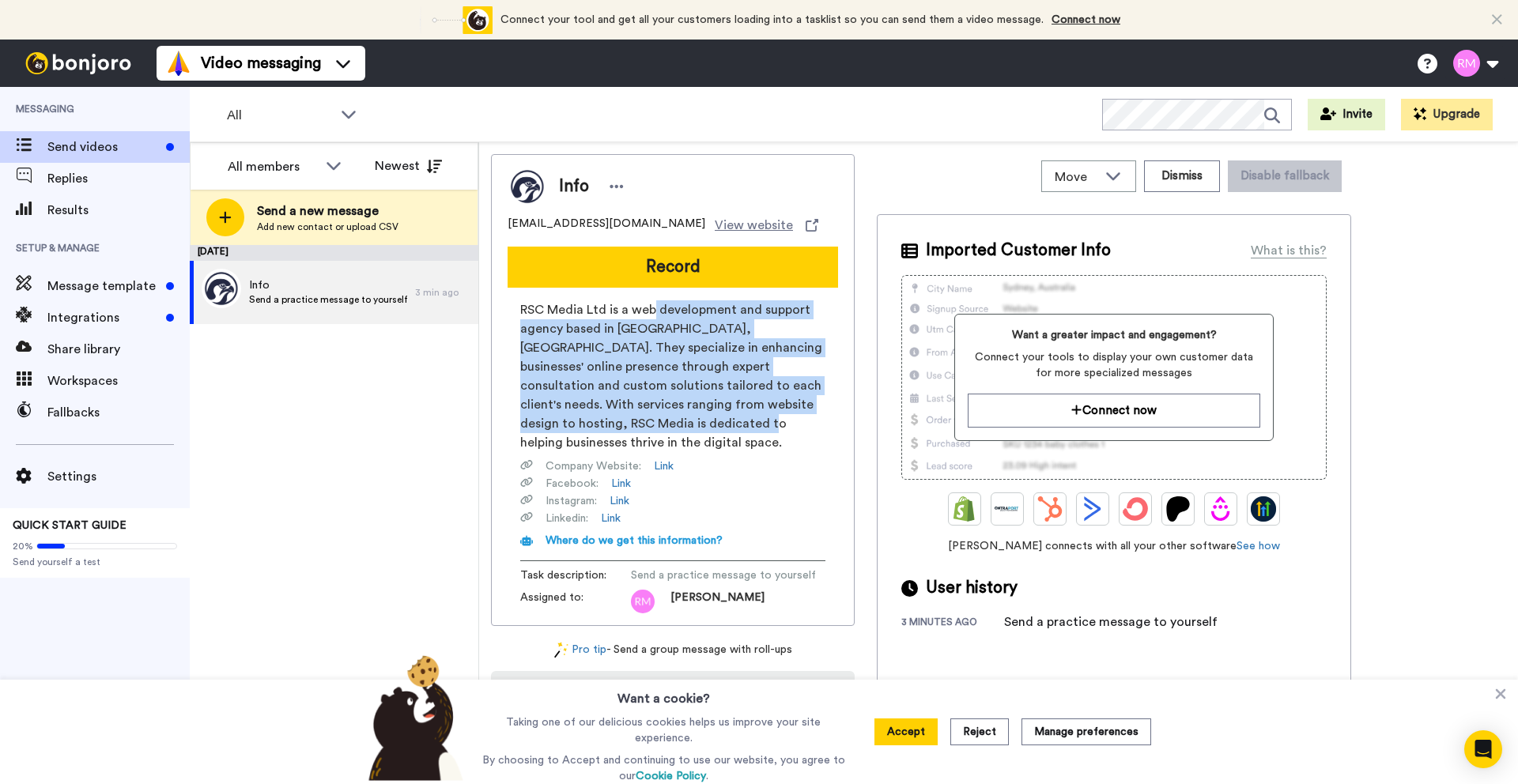
drag, startPoint x: 653, startPoint y: 315, endPoint x: 662, endPoint y: 428, distance: 113.4
click at [662, 428] on span "RSC Media Ltd is a web development and support agency based in [GEOGRAPHIC_DATA…" at bounding box center [672, 376] width 305 height 151
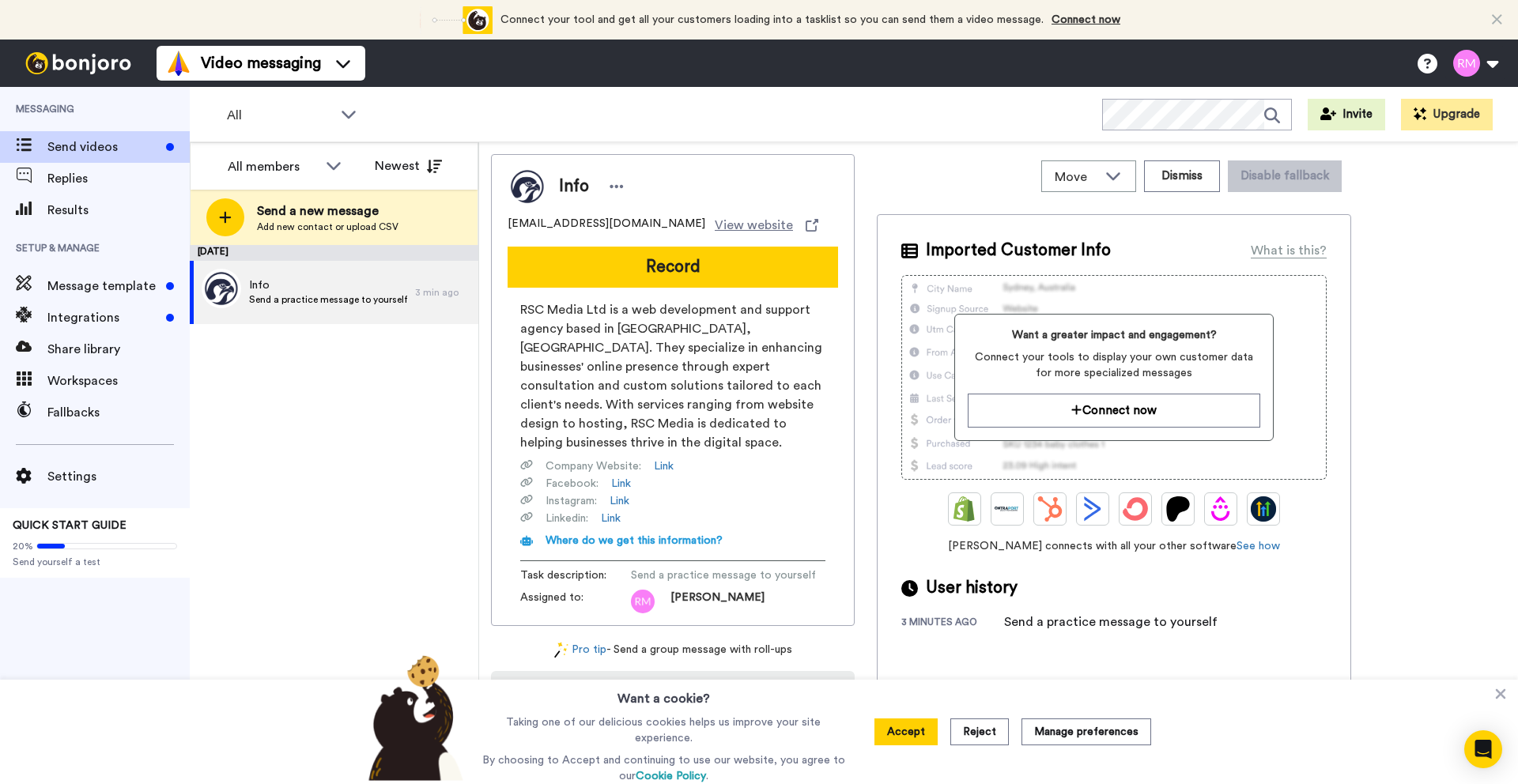
click at [675, 573] on span "Send a practice message to yourself" at bounding box center [724, 575] width 185 height 16
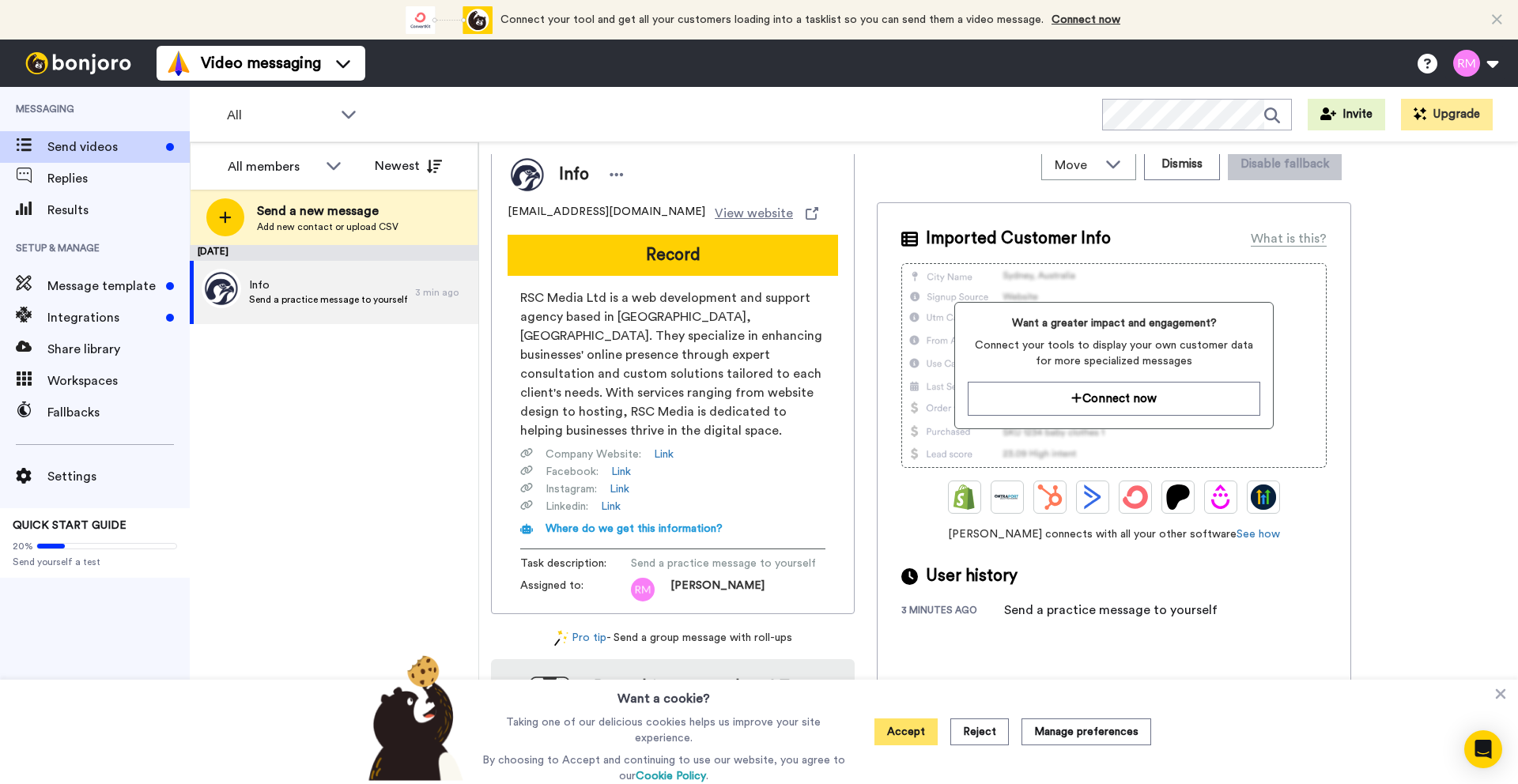
click at [919, 734] on button "Accept" at bounding box center [905, 732] width 63 height 27
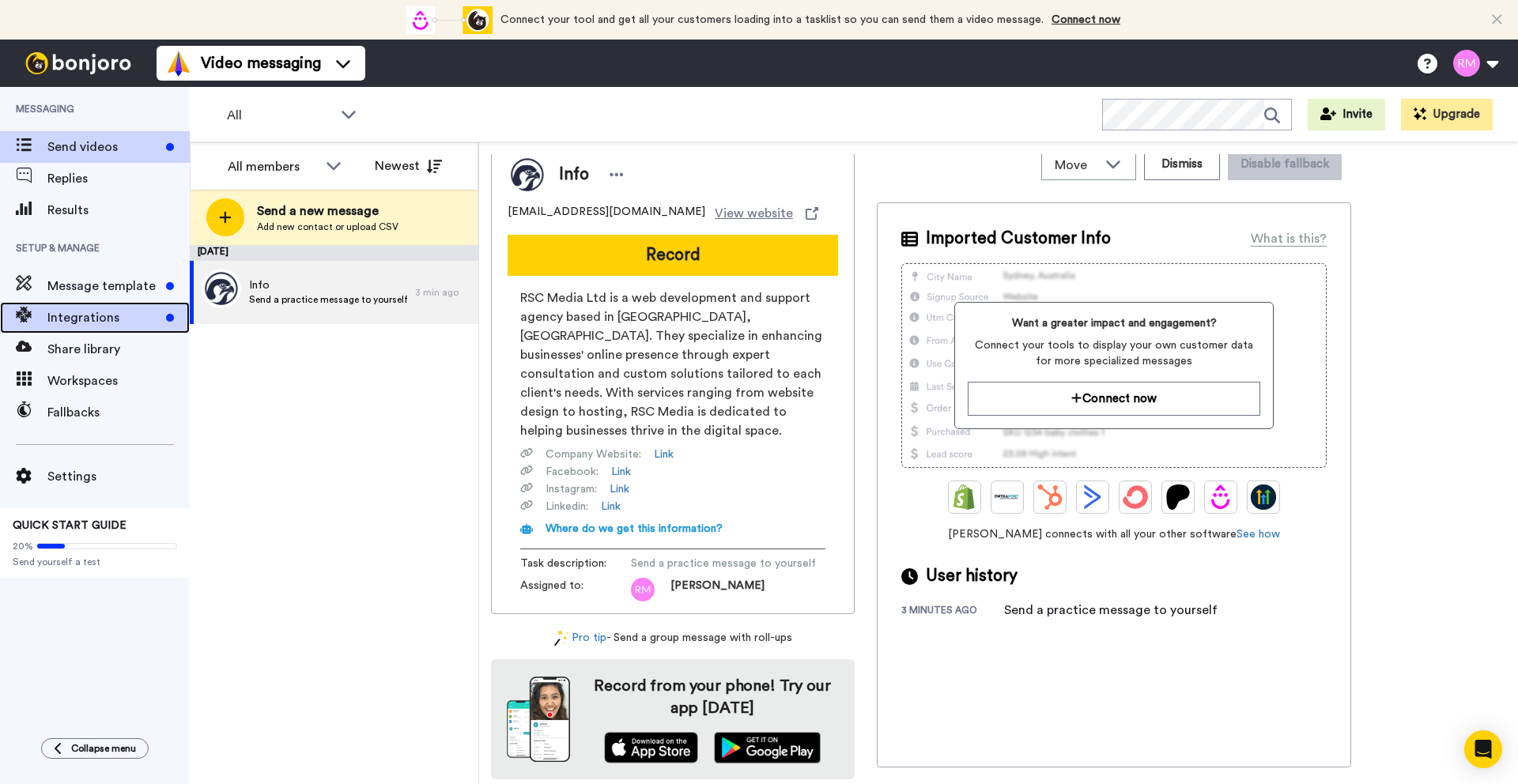
click at [91, 317] on span "Integrations" at bounding box center [103, 318] width 112 height 19
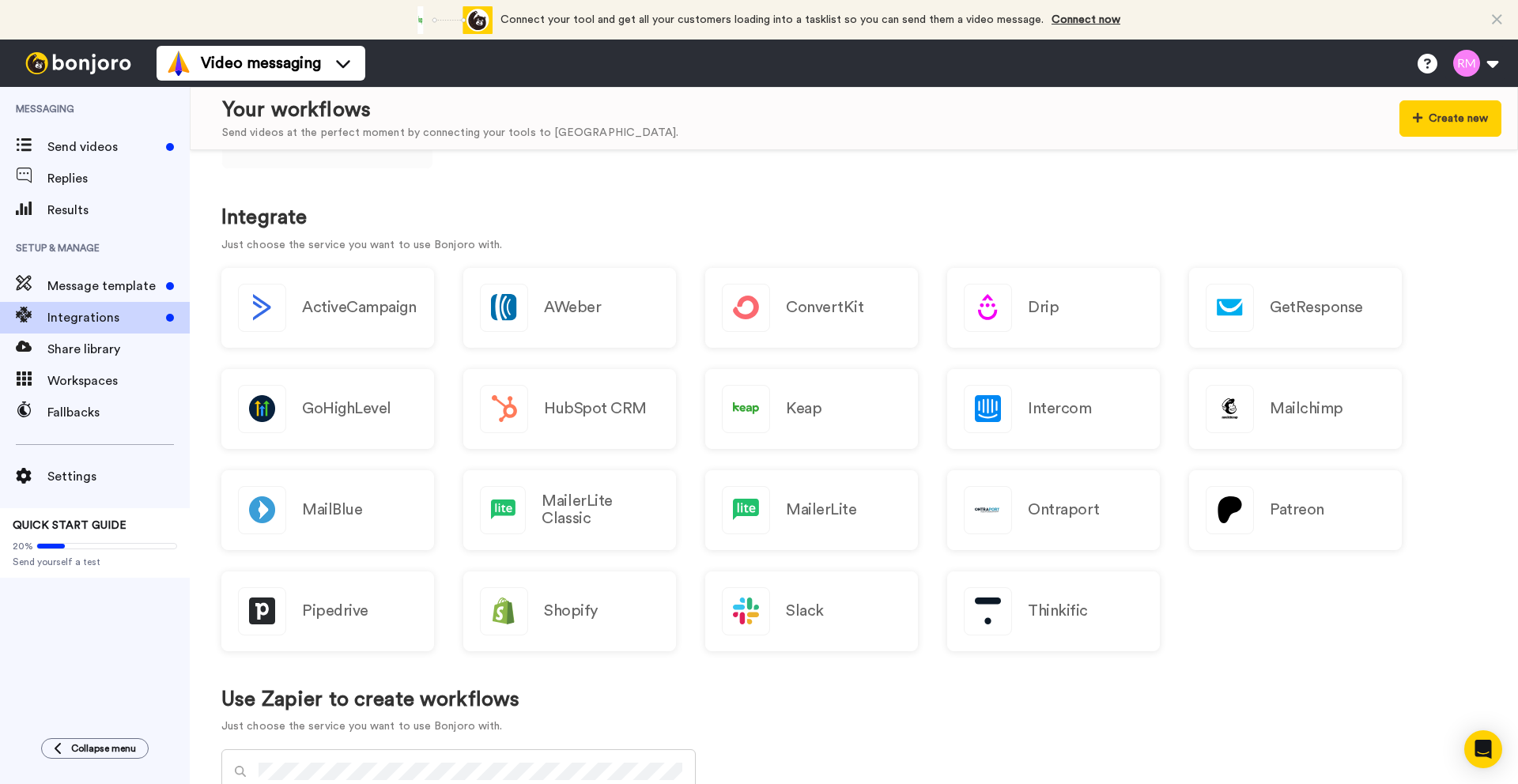
scroll to position [109, 0]
click at [1256, 417] on div "Mailchimp" at bounding box center [1296, 407] width 213 height 80
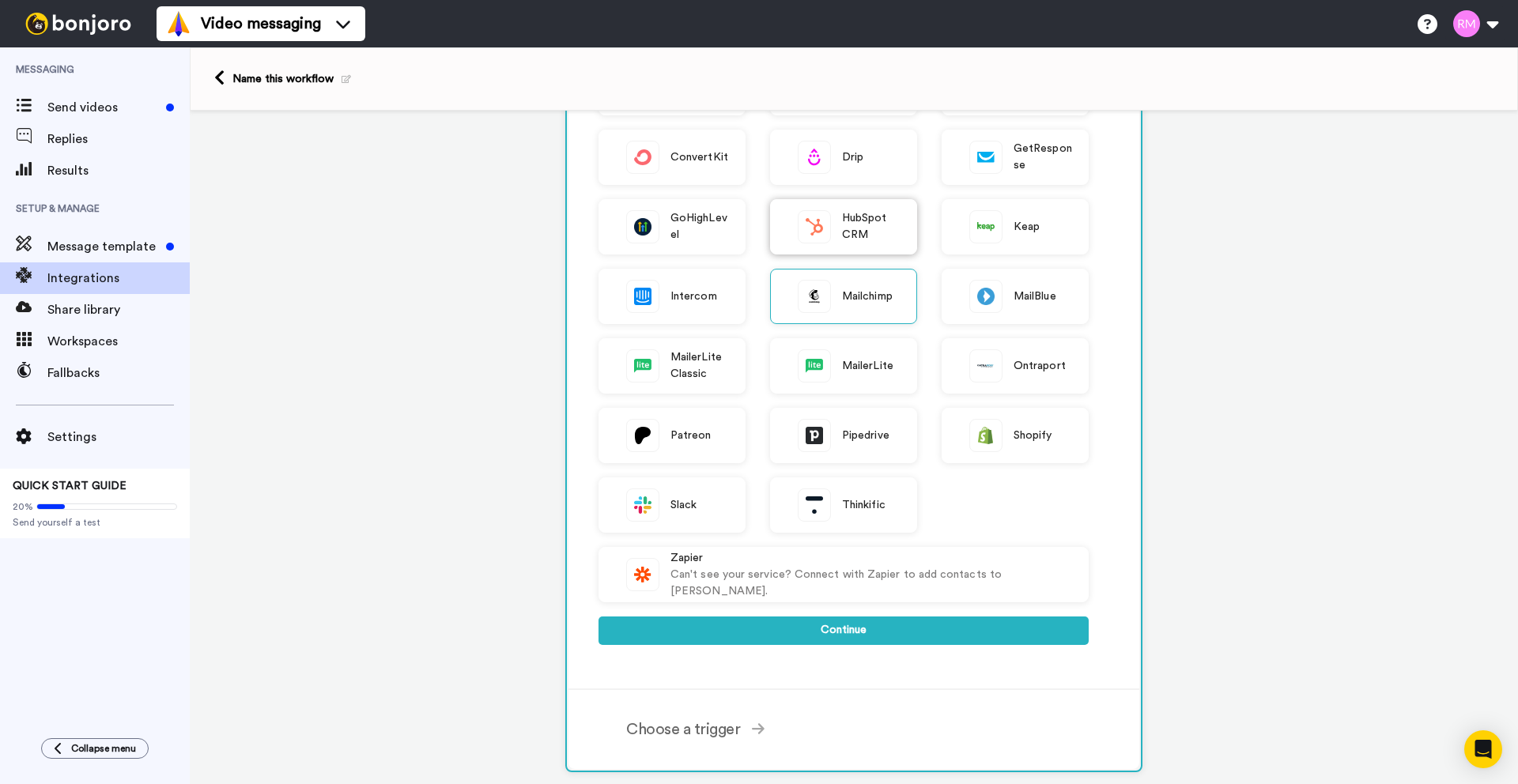
scroll to position [432, 0]
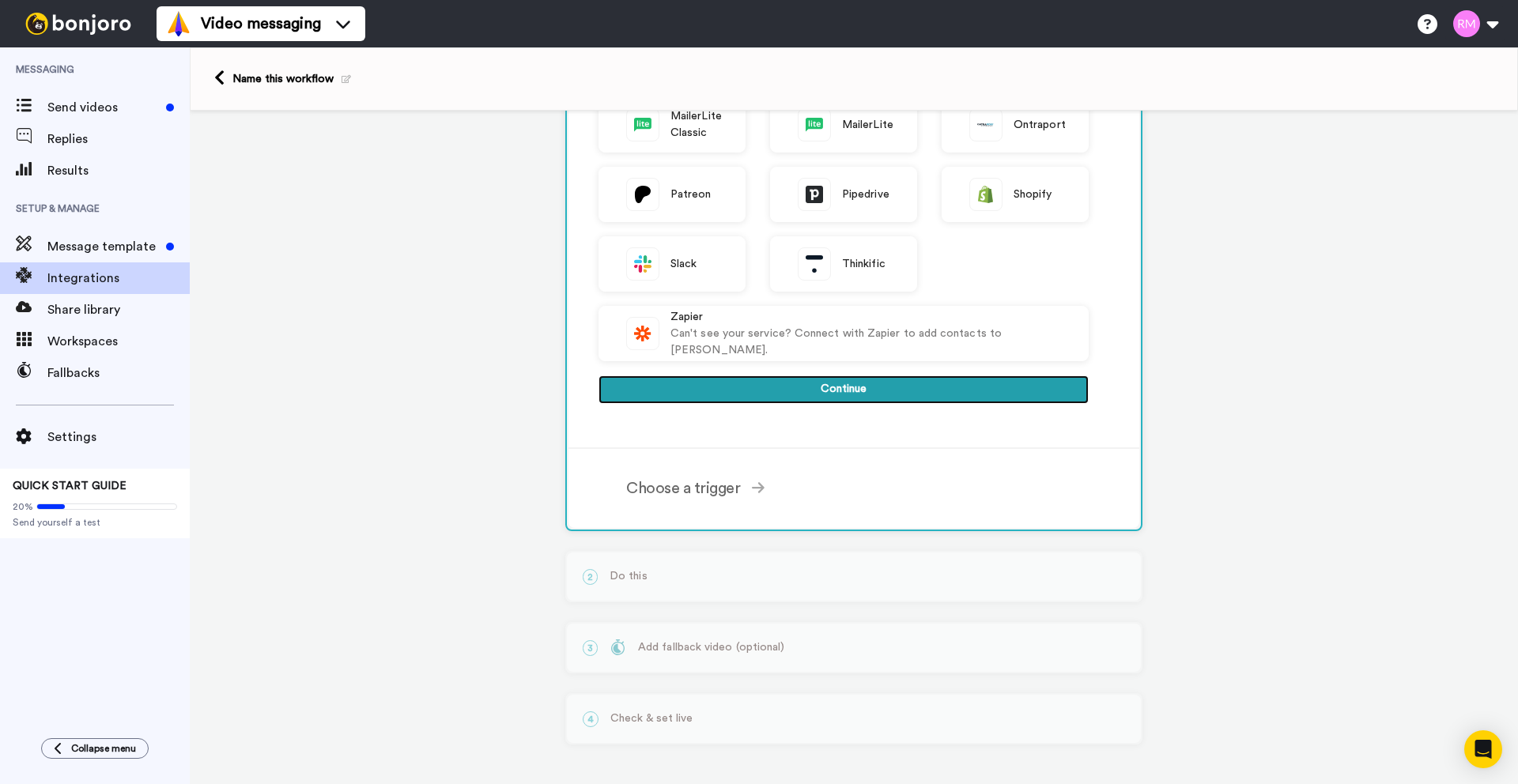
click at [861, 391] on button "Continue" at bounding box center [843, 389] width 491 height 29
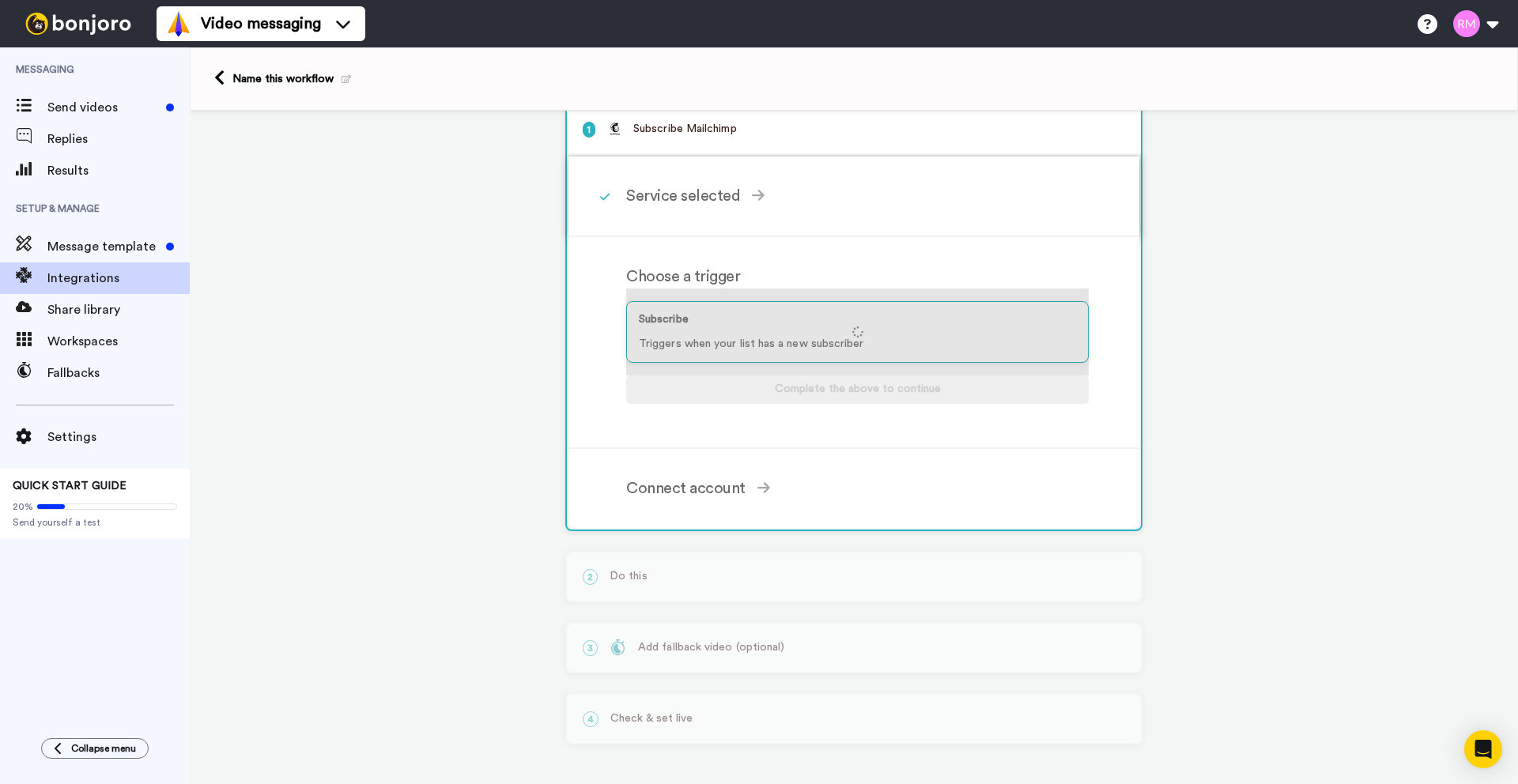
scroll to position [29, 0]
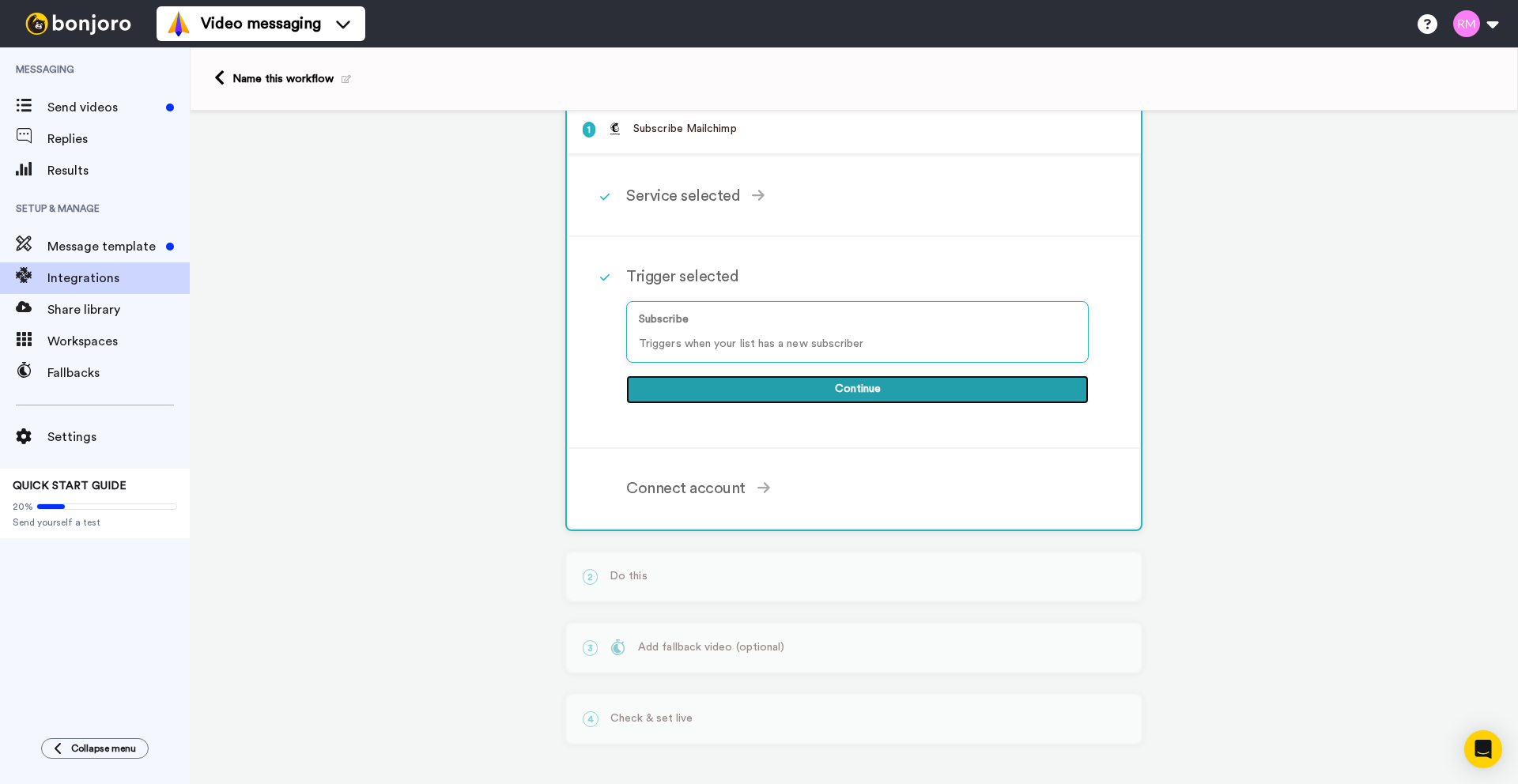
click at [878, 389] on button "Continue" at bounding box center [857, 389] width 463 height 29
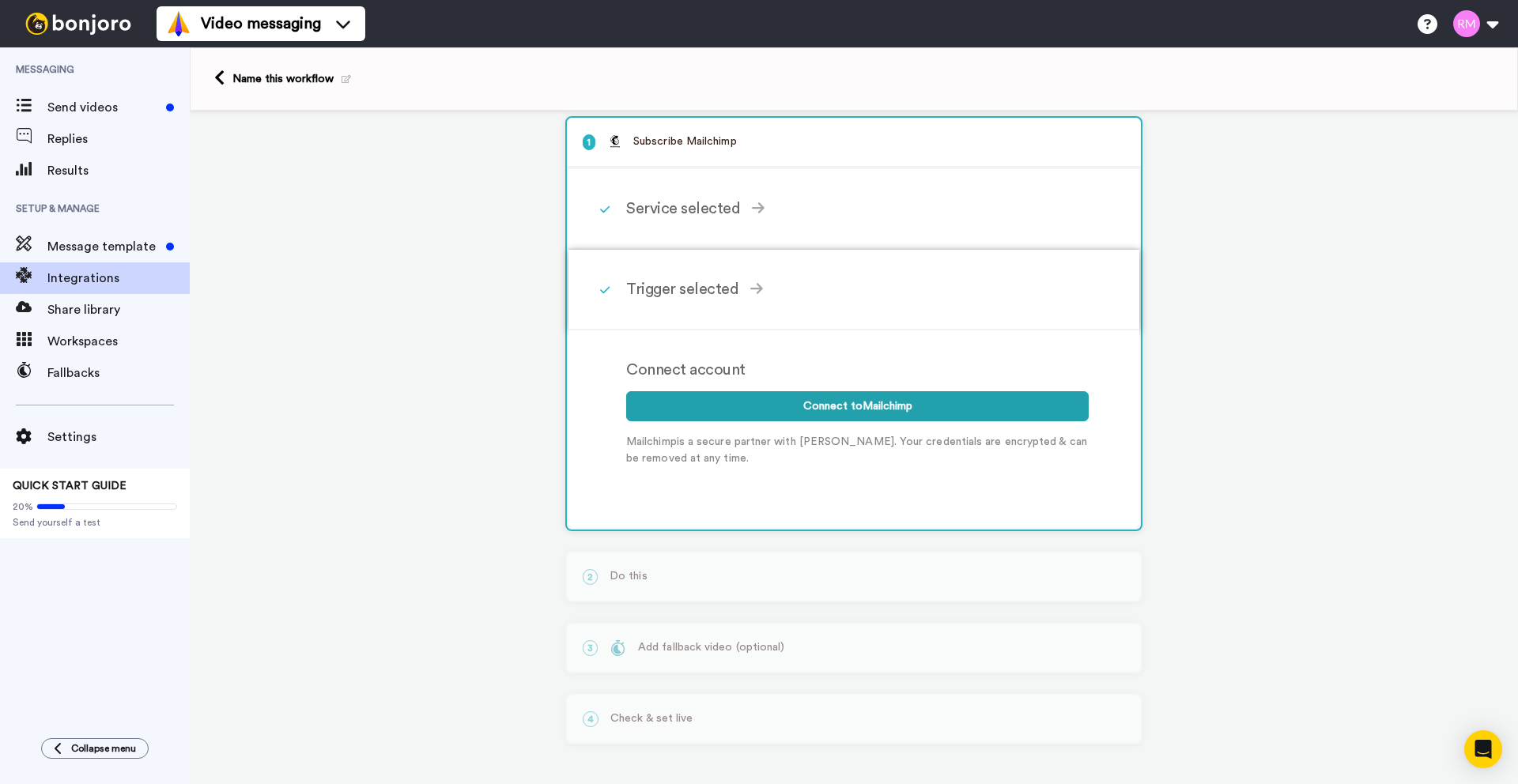
scroll to position [17, 0]
click at [837, 402] on button "Connect to Mailchimp" at bounding box center [857, 406] width 463 height 30
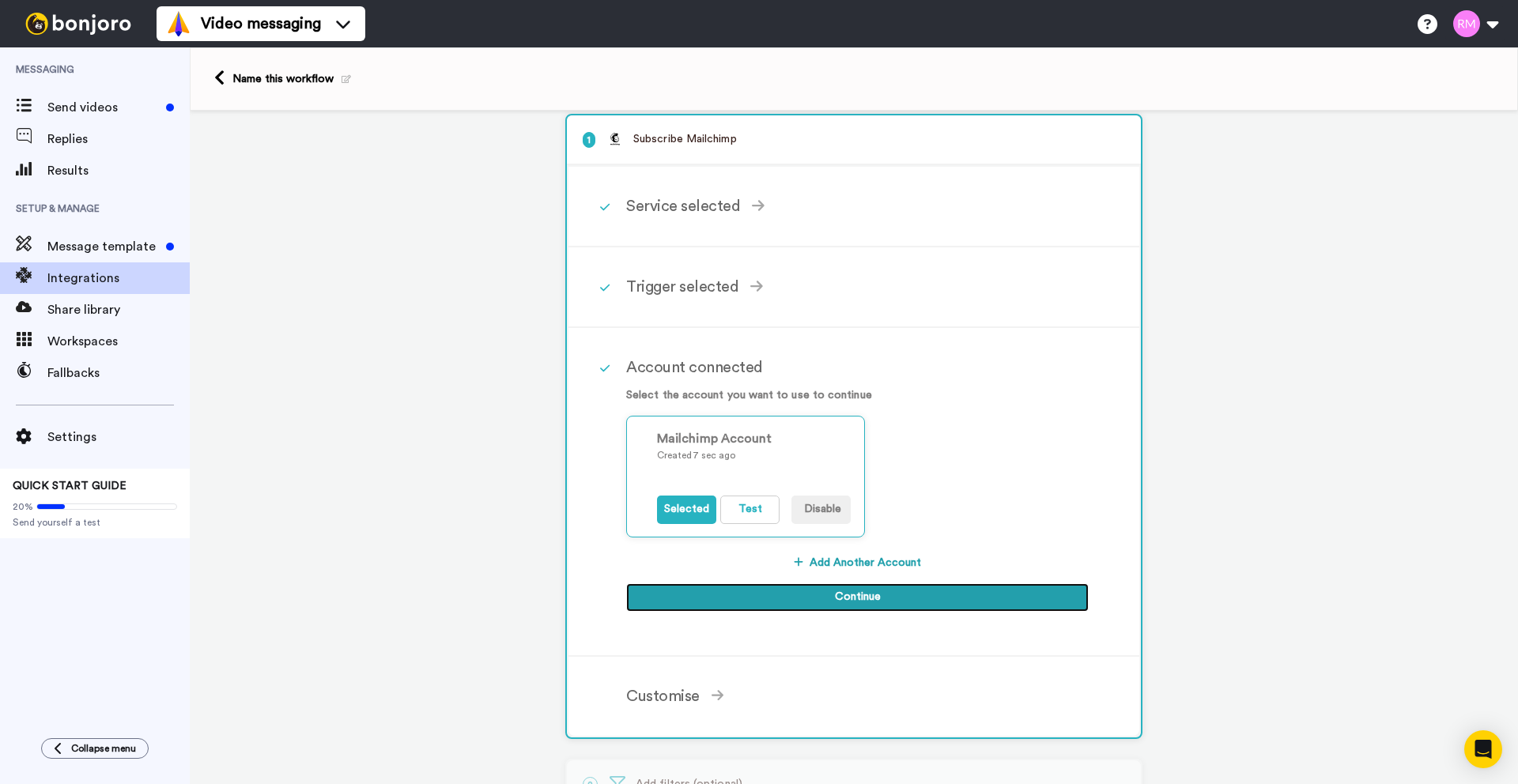
click at [835, 600] on button "Continue" at bounding box center [857, 598] width 463 height 29
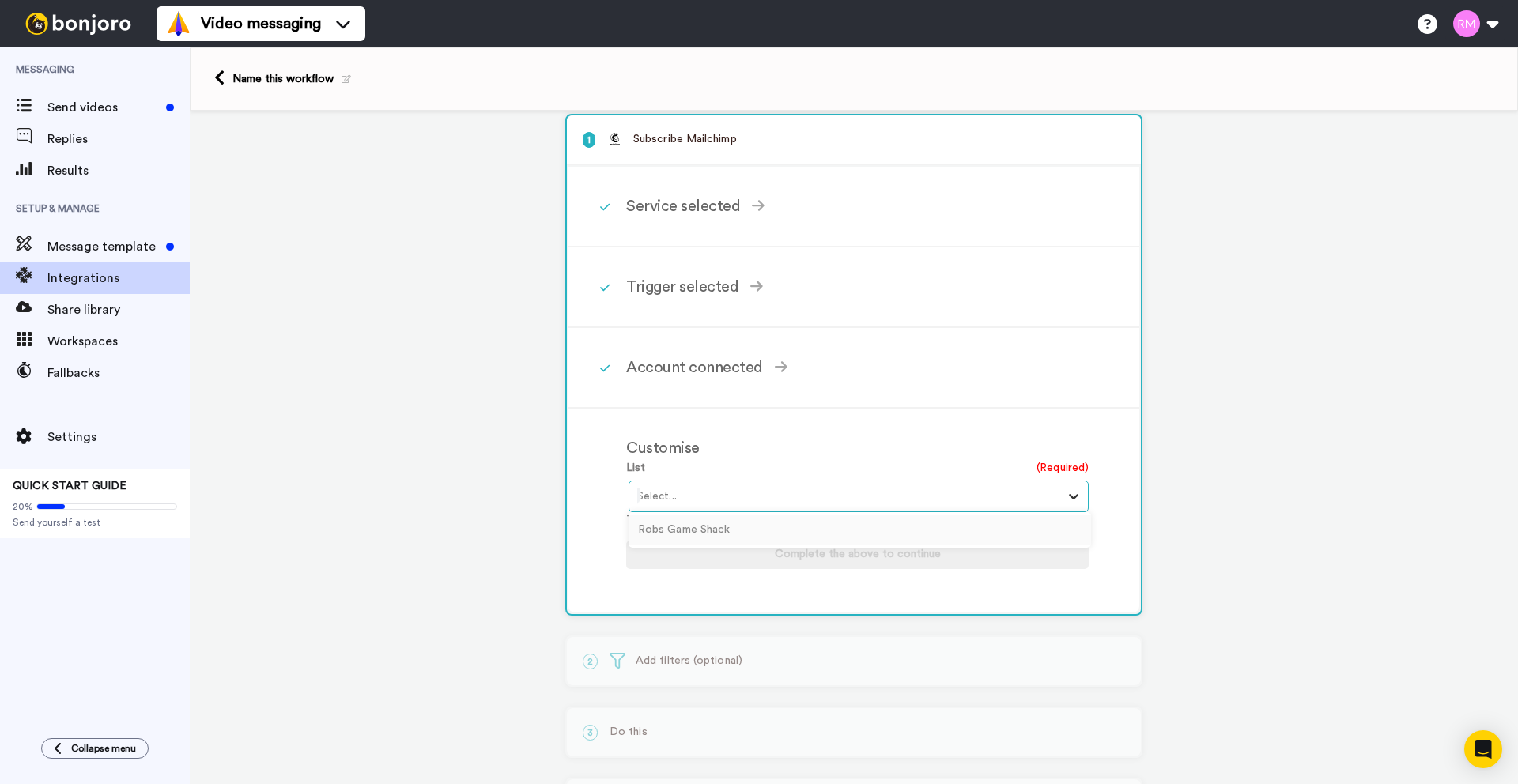
click at [1075, 497] on icon at bounding box center [1074, 496] width 9 height 6
click at [900, 532] on div "Robs Game Shack" at bounding box center [860, 530] width 463 height 29
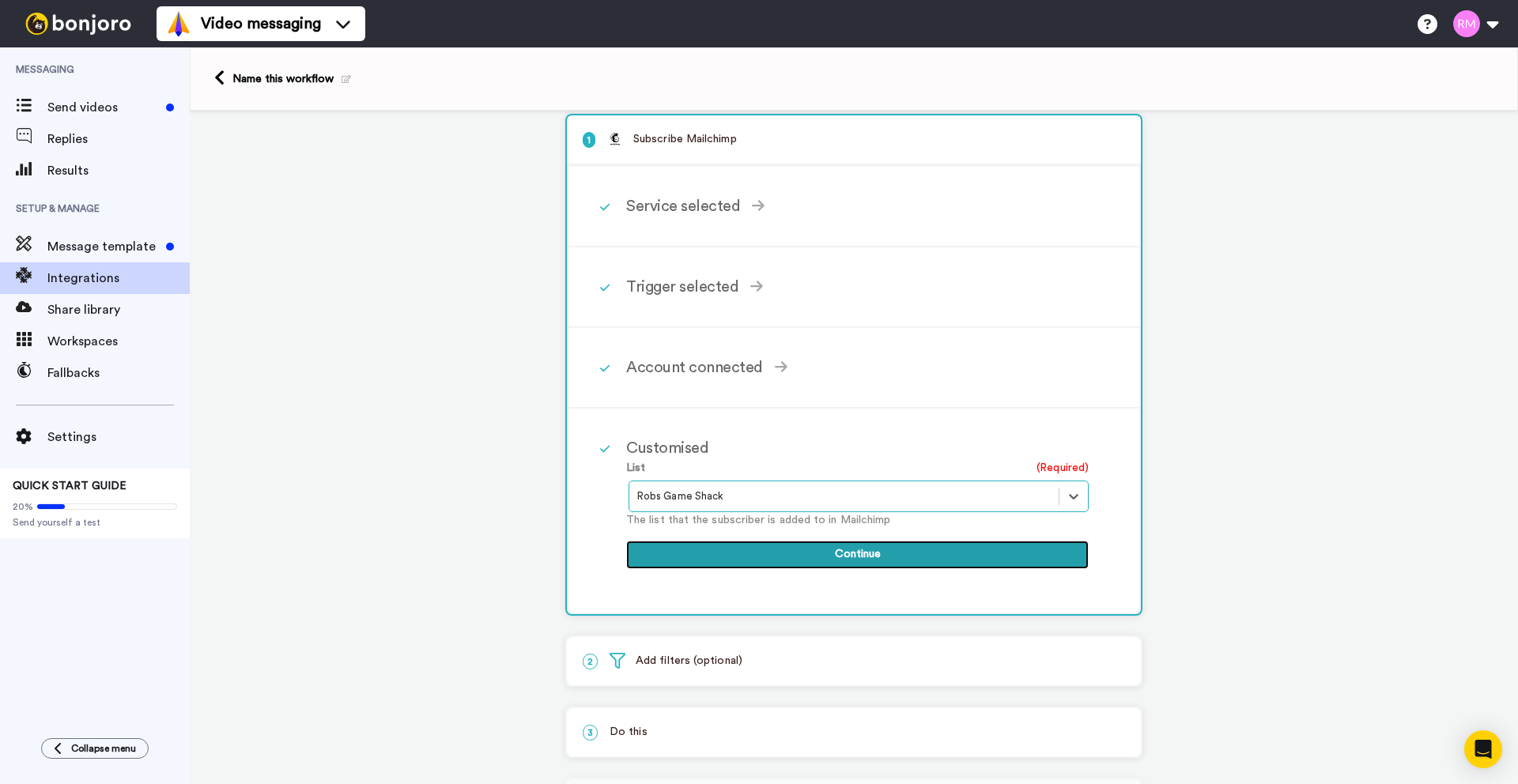
click at [854, 560] on button "Continue" at bounding box center [857, 555] width 463 height 29
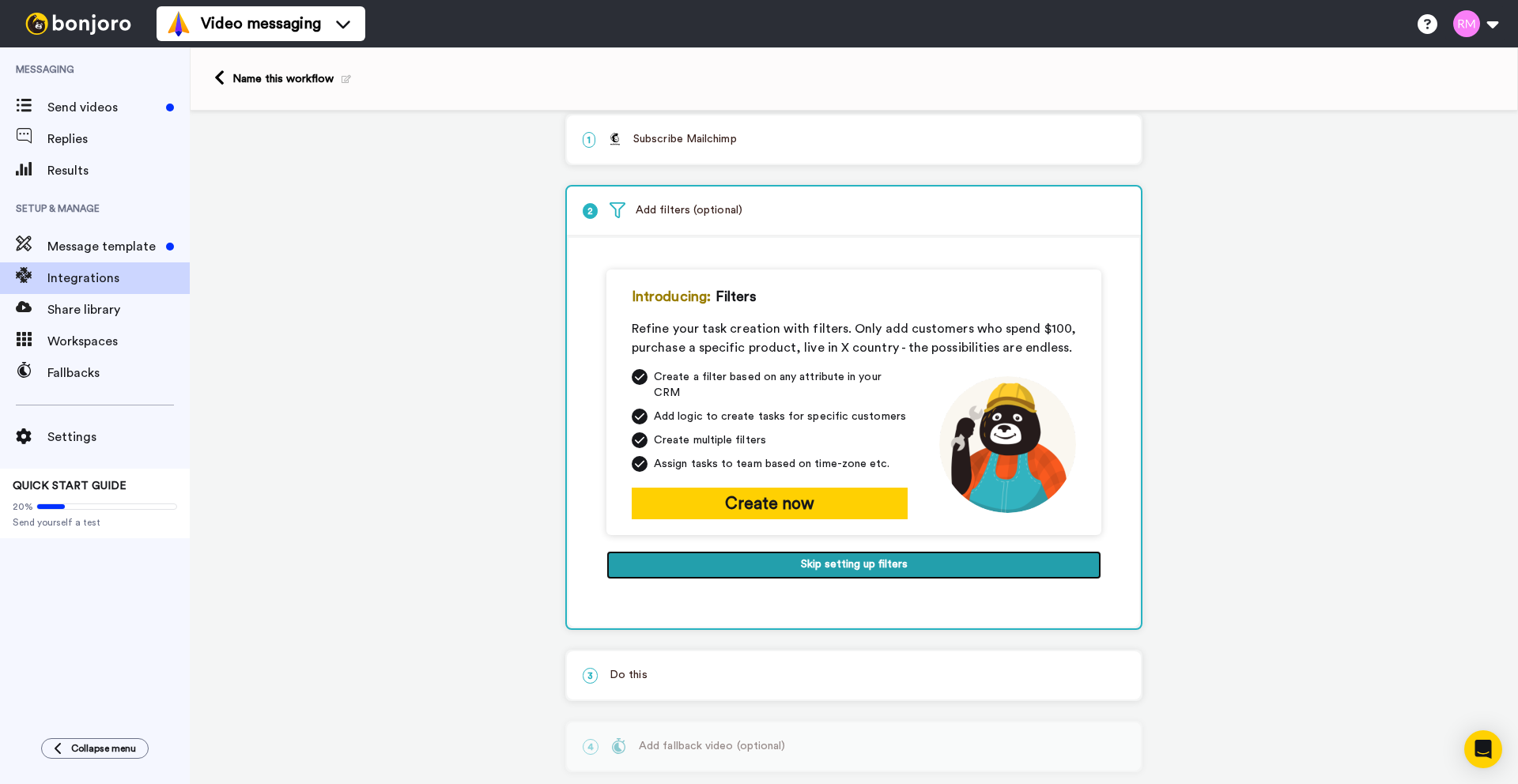
click at [864, 556] on button "Skip setting up filters" at bounding box center [854, 565] width 495 height 29
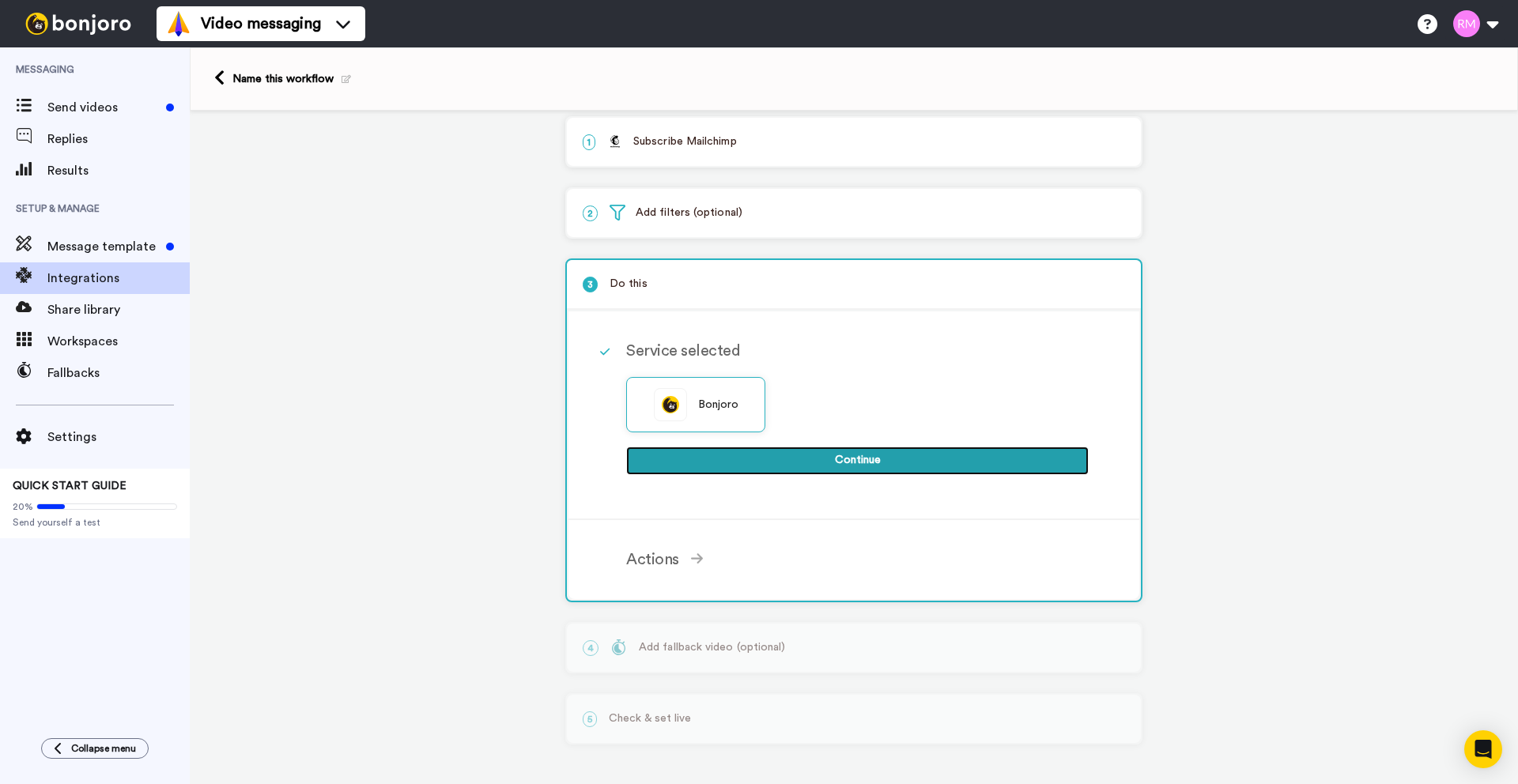
click at [836, 461] on button "Continue" at bounding box center [857, 461] width 463 height 29
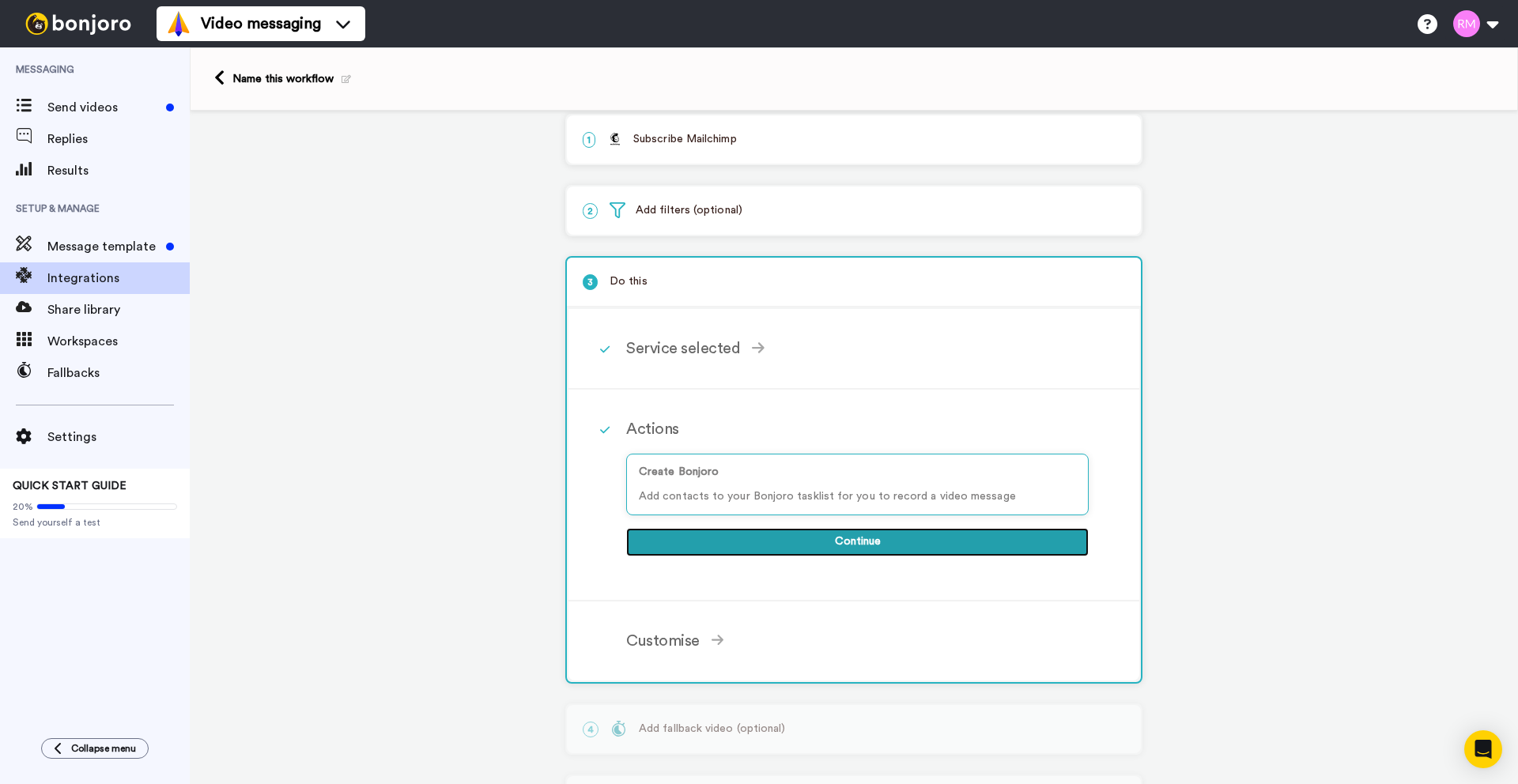
click at [810, 543] on button "Continue" at bounding box center [857, 543] width 463 height 29
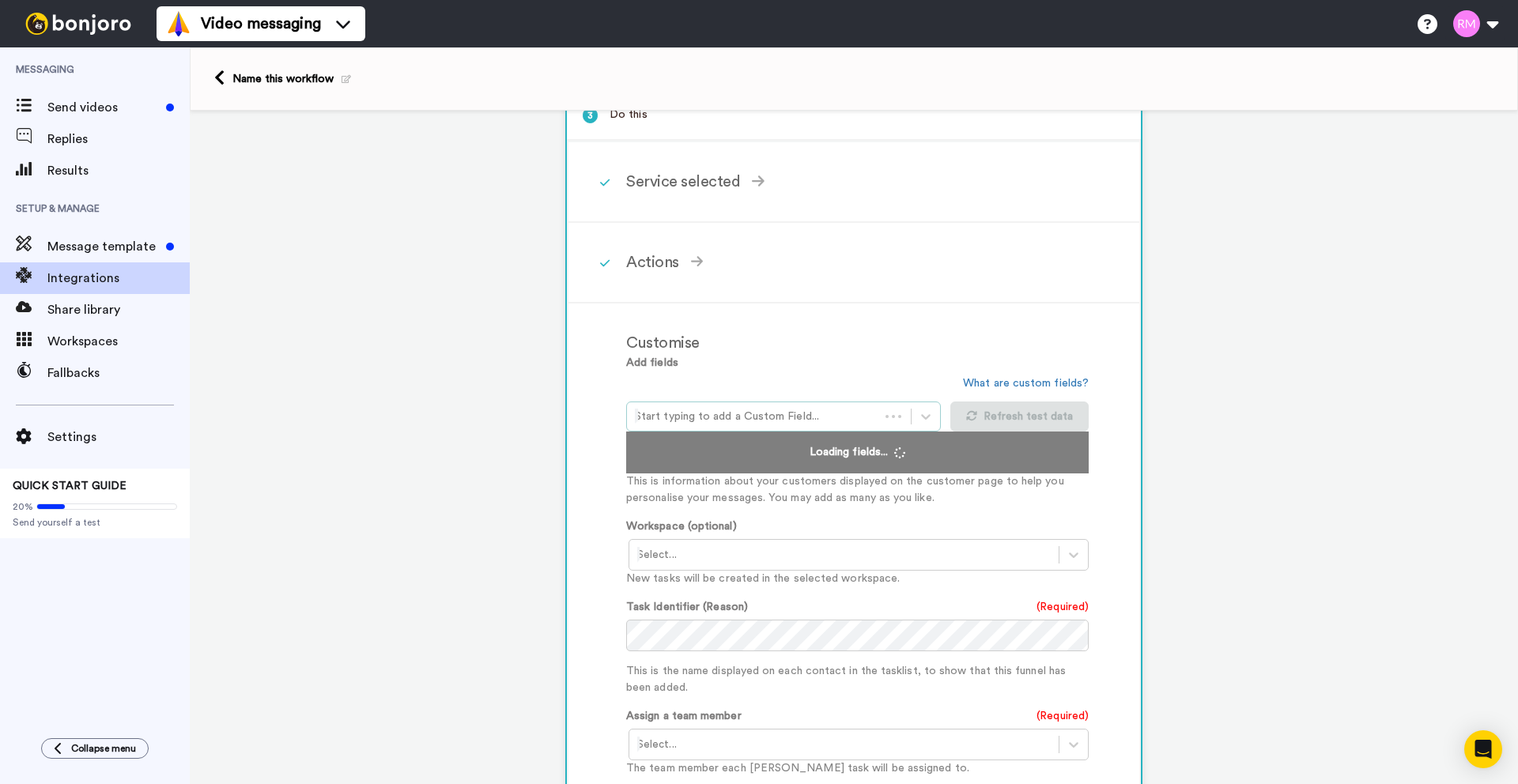
scroll to position [209, 0]
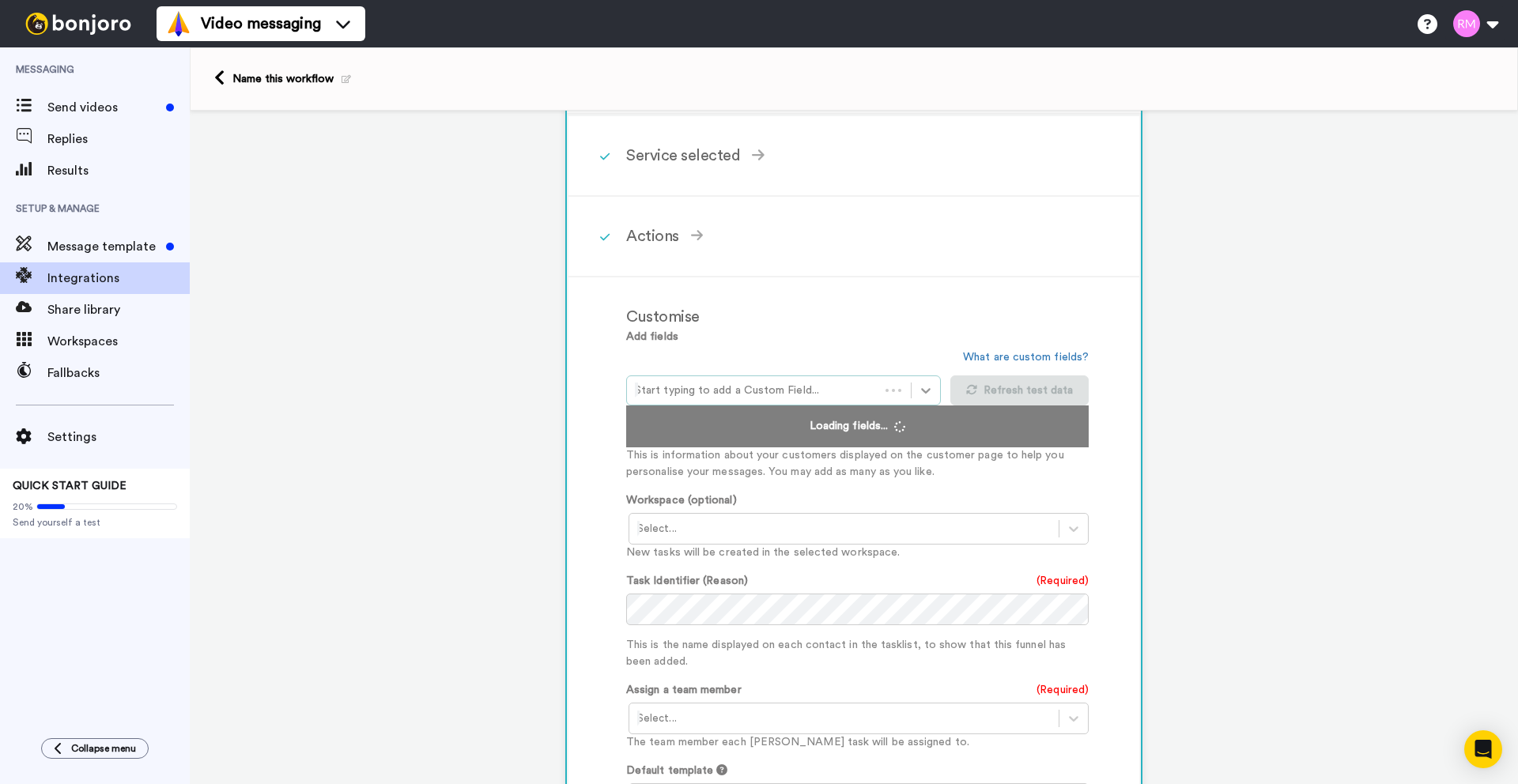
click at [923, 398] on icon at bounding box center [926, 390] width 16 height 16
click at [869, 358] on div "Start typing to add a Custom Field..." at bounding box center [788, 377] width 324 height 56
click at [797, 541] on div "Select..." at bounding box center [844, 529] width 429 height 25
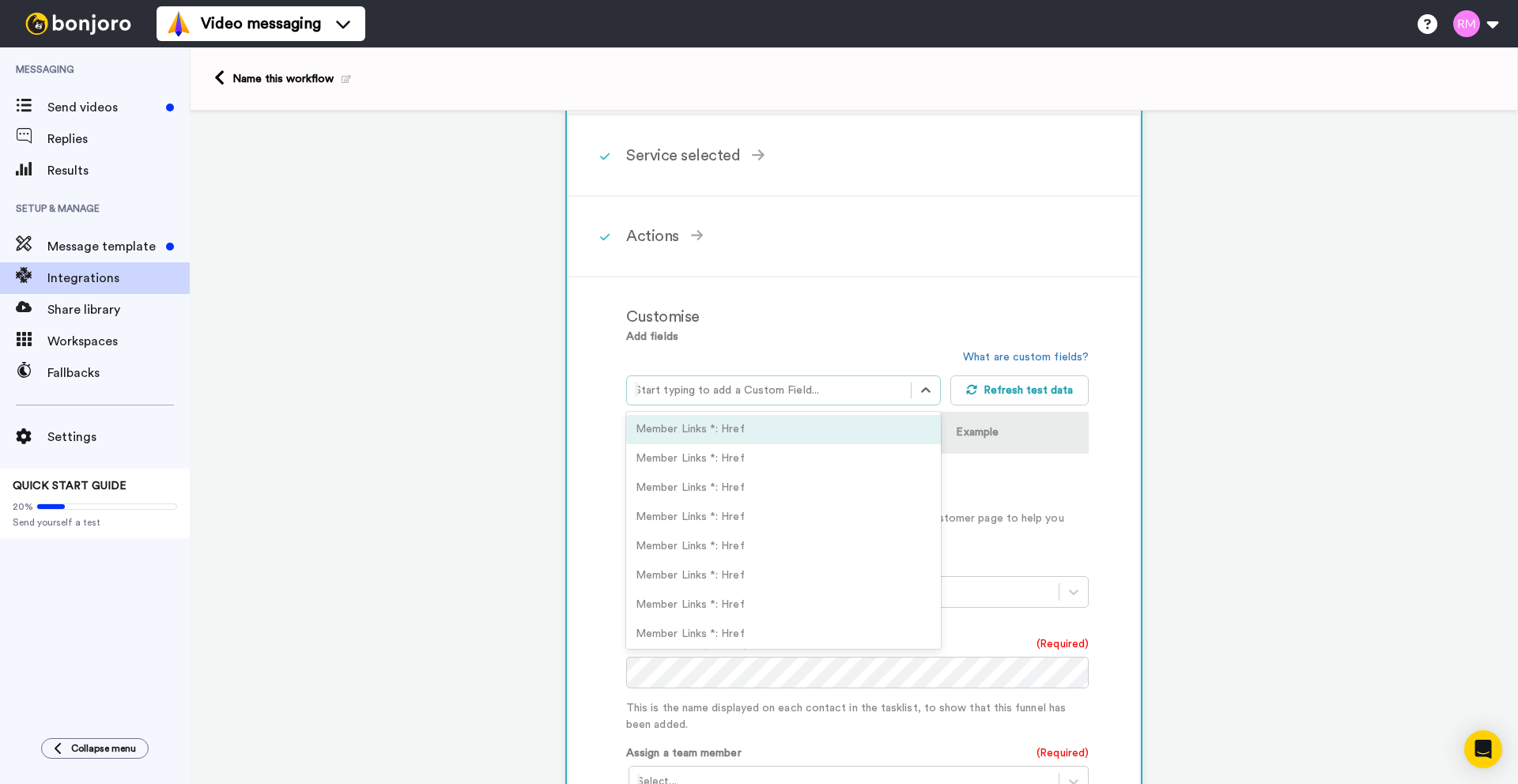
click at [848, 395] on div at bounding box center [769, 390] width 268 height 19
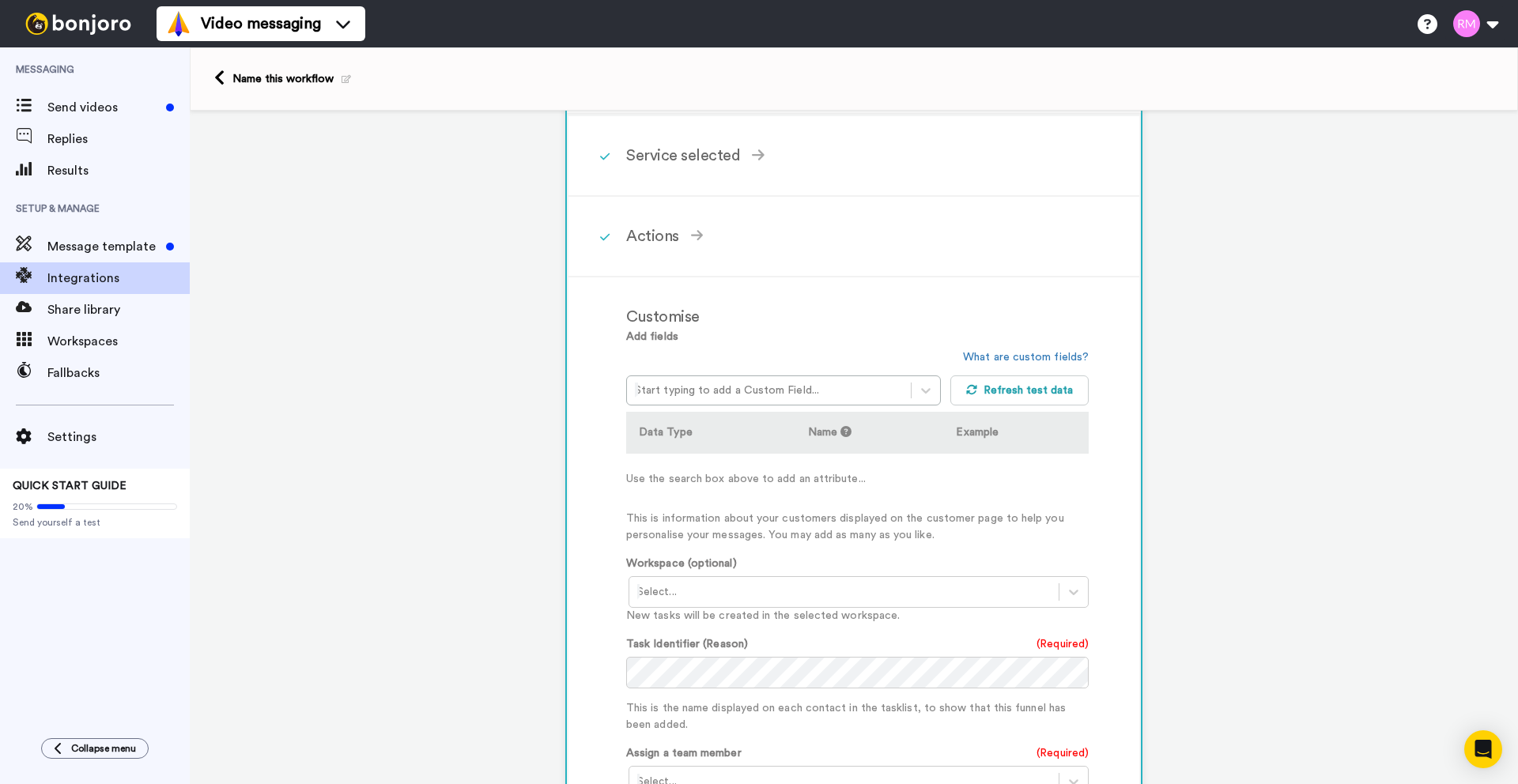
click at [885, 310] on div "Customise" at bounding box center [857, 317] width 463 height 24
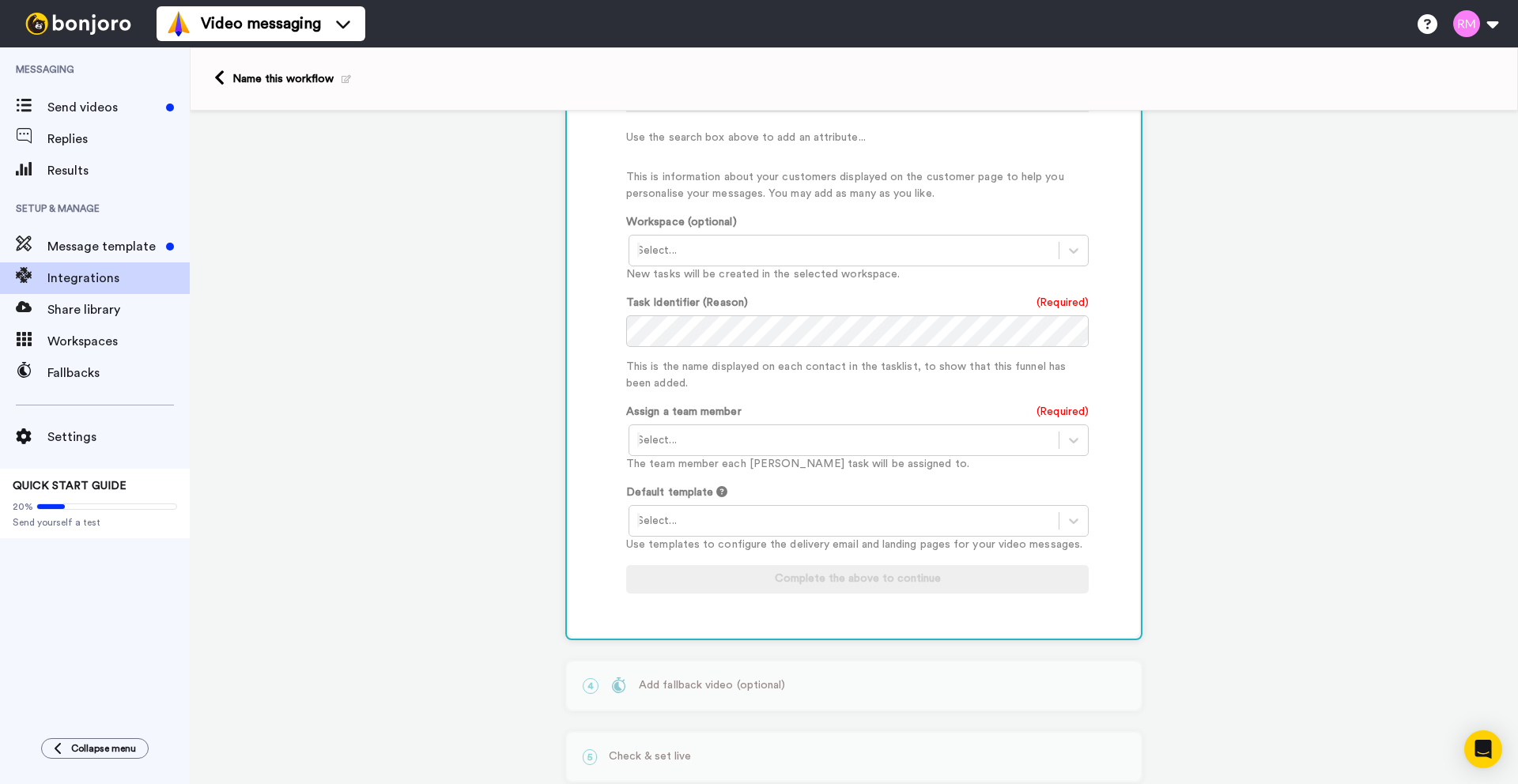
scroll to position [591, 0]
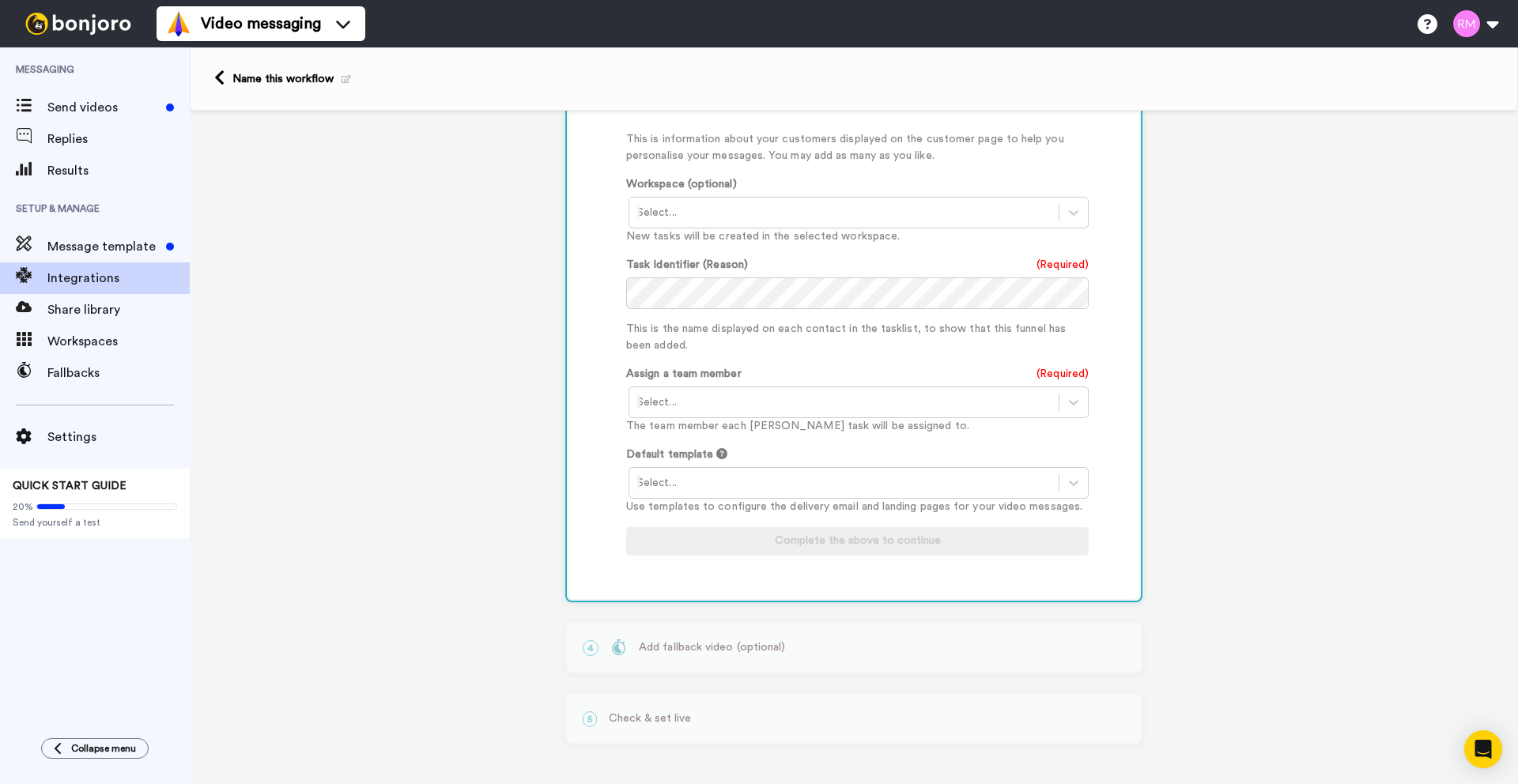
click at [809, 397] on div at bounding box center [845, 402] width 414 height 19
click at [792, 399] on div at bounding box center [845, 402] width 414 height 19
click at [784, 437] on div "Rob MacKay <info@rscmedia.co.uk>" at bounding box center [860, 436] width 463 height 29
click at [775, 490] on div at bounding box center [845, 483] width 414 height 19
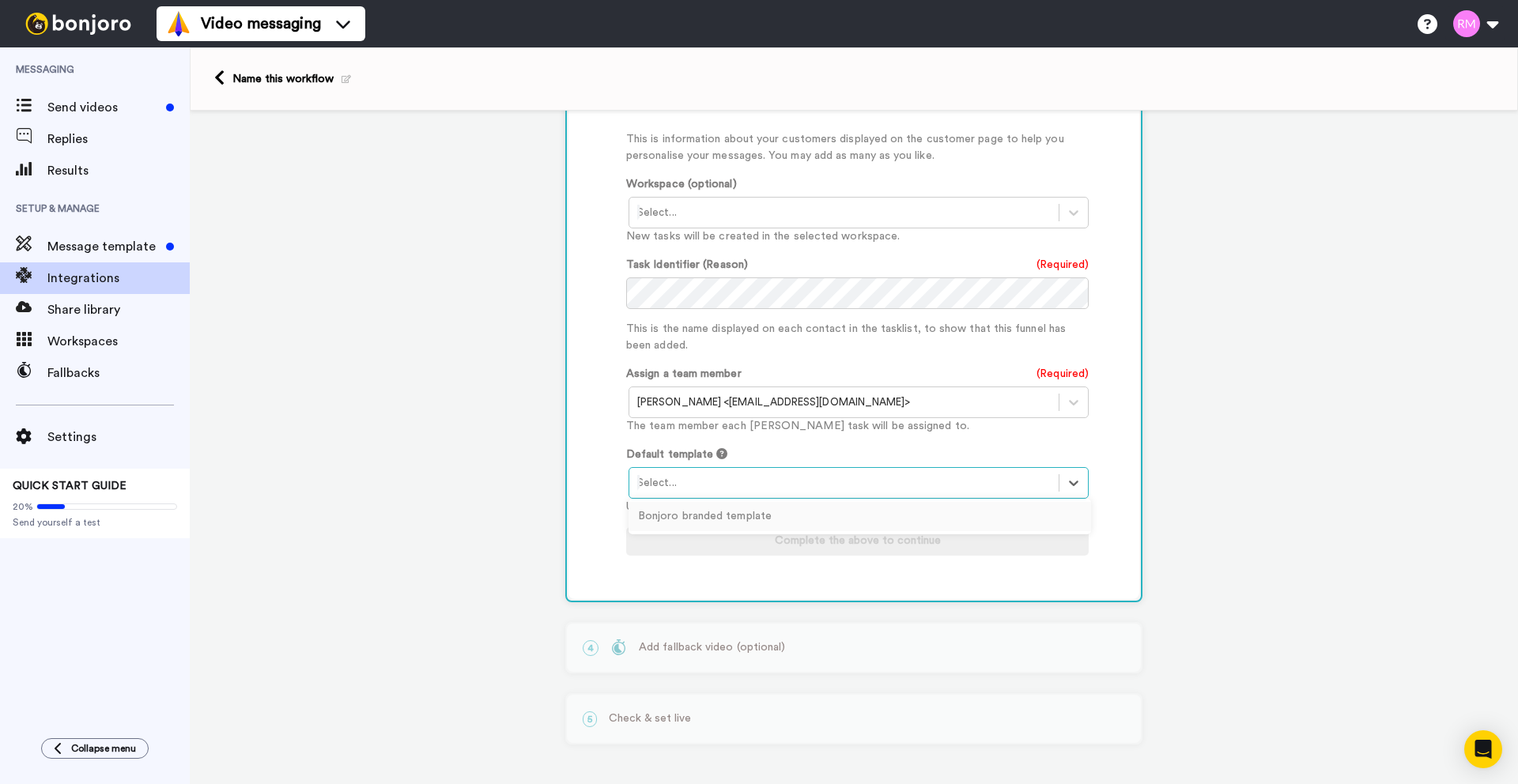
click at [779, 440] on div "Add fields Start typing to add a Custom Field... What are custom fields? Refres…" at bounding box center [857, 261] width 463 height 622
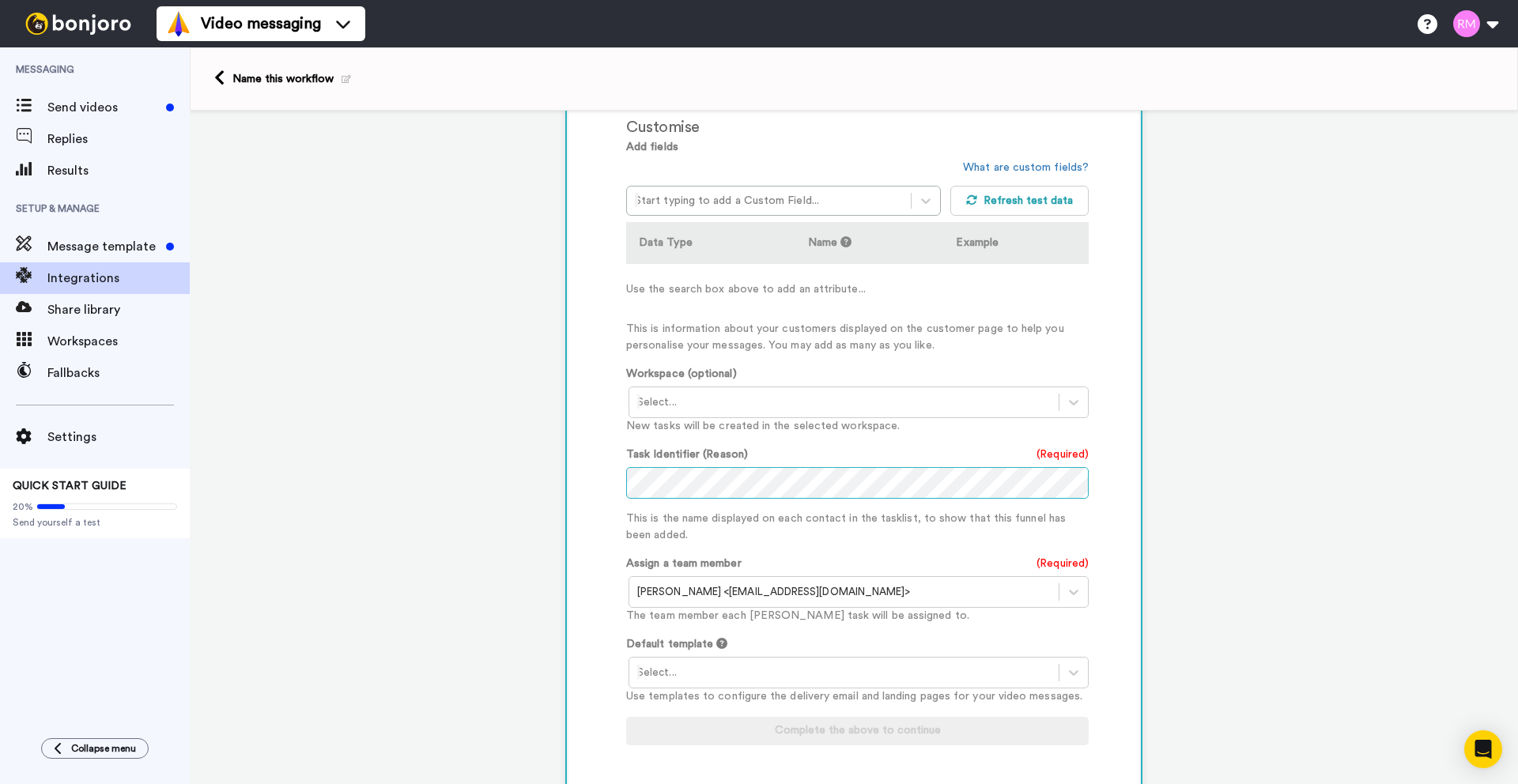
scroll to position [391, 0]
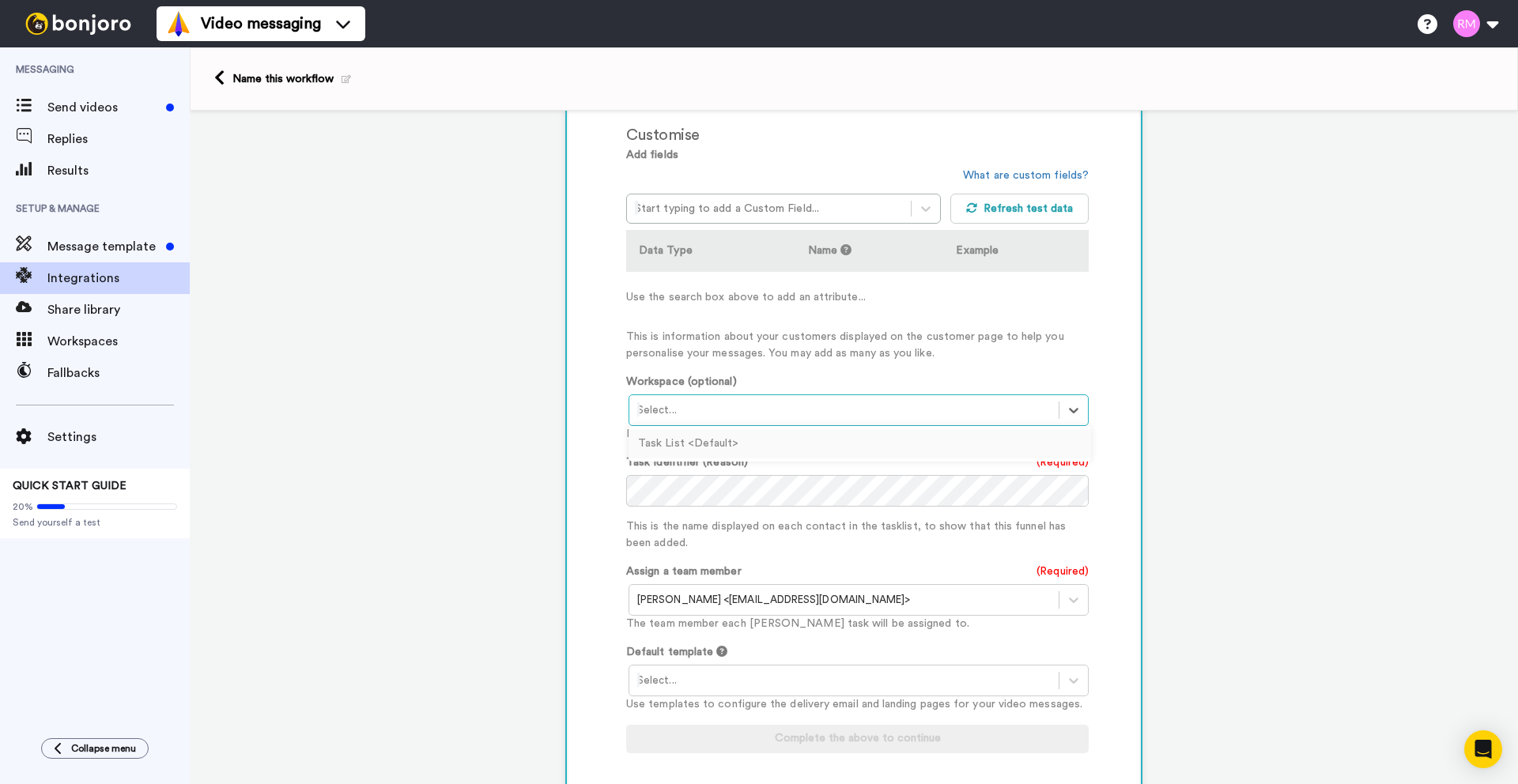
click at [745, 409] on div at bounding box center [845, 410] width 414 height 19
click at [728, 443] on div "Task List <Default>" at bounding box center [860, 443] width 463 height 29
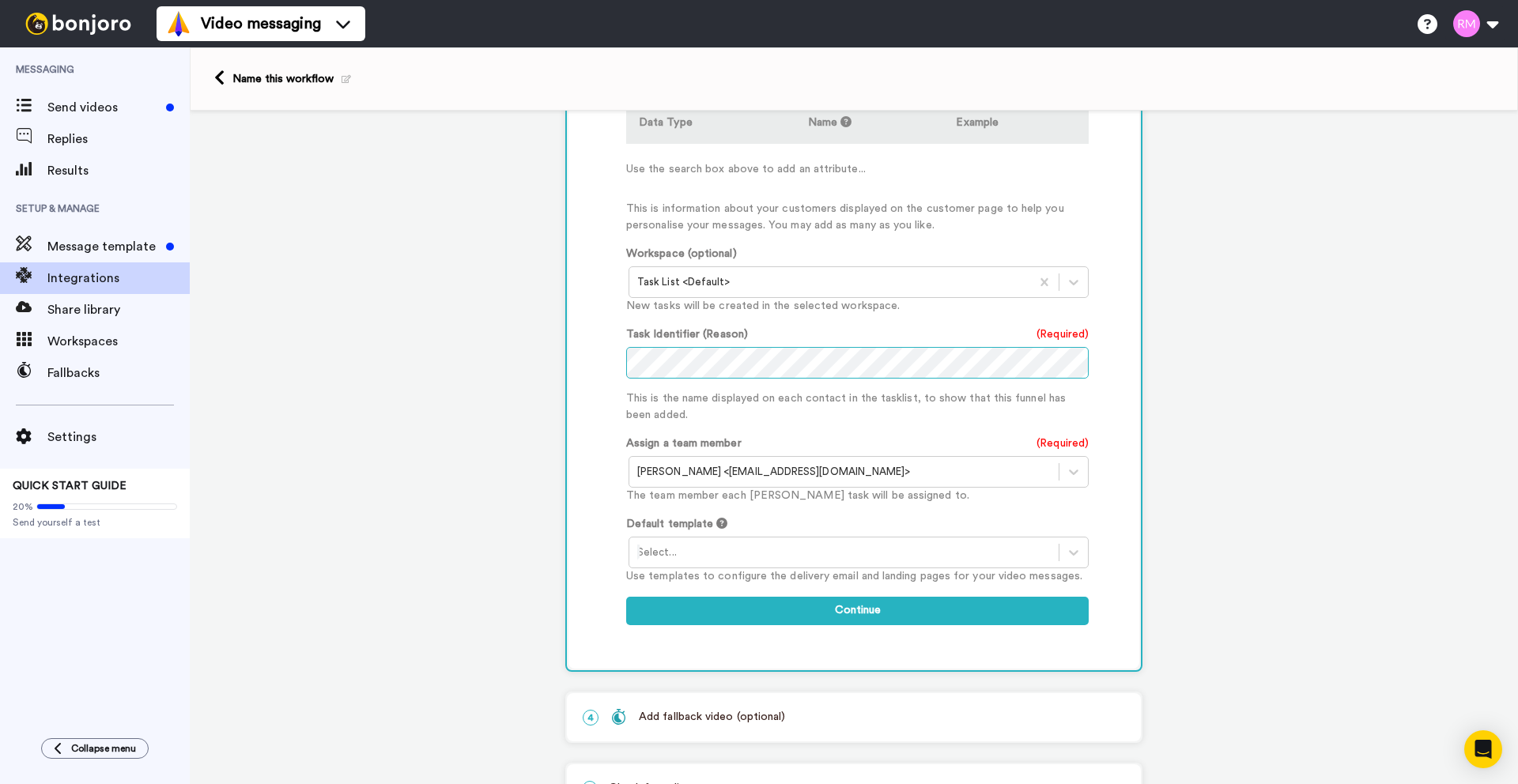
scroll to position [591, 0]
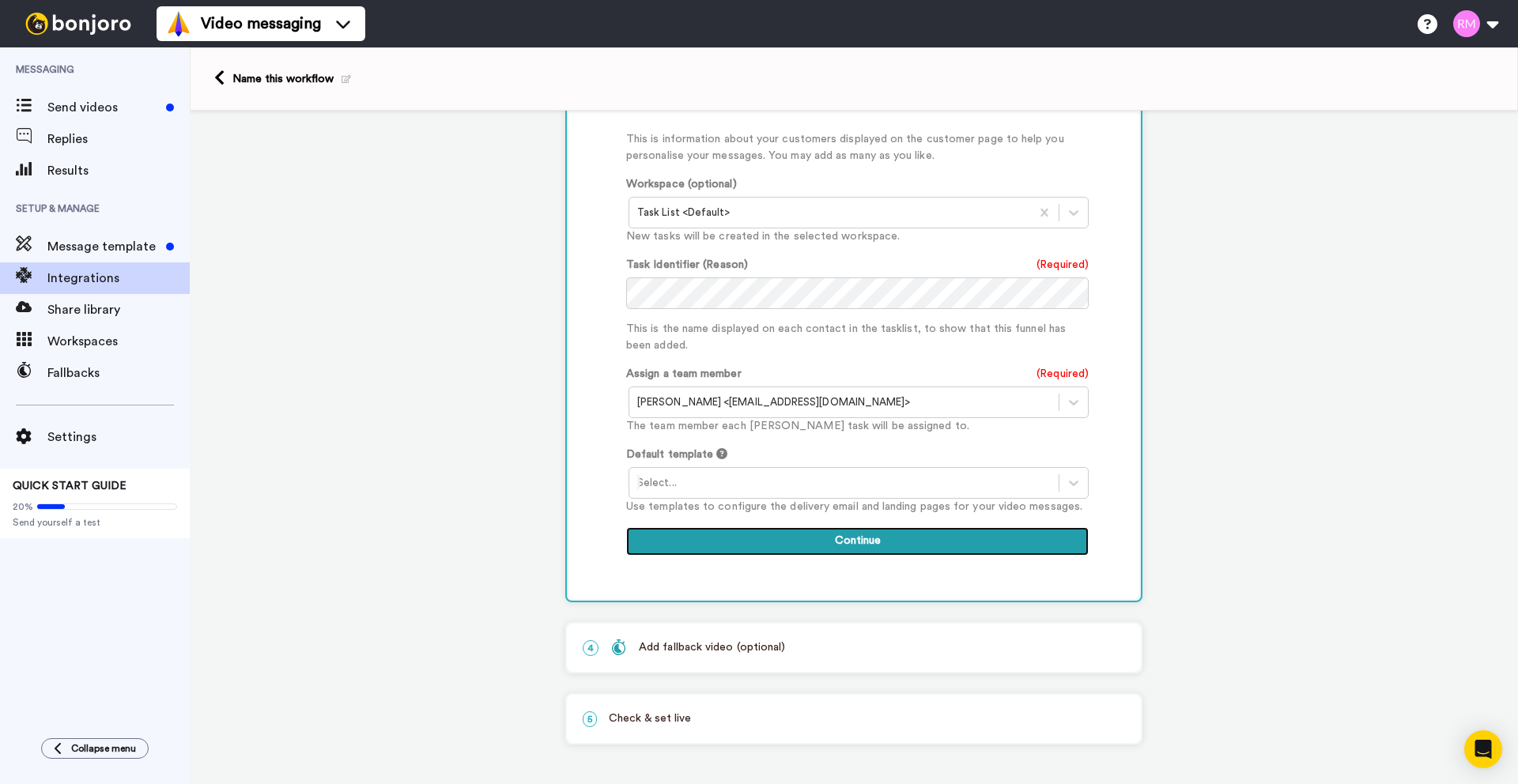
click at [827, 545] on button "Continue" at bounding box center [857, 542] width 463 height 29
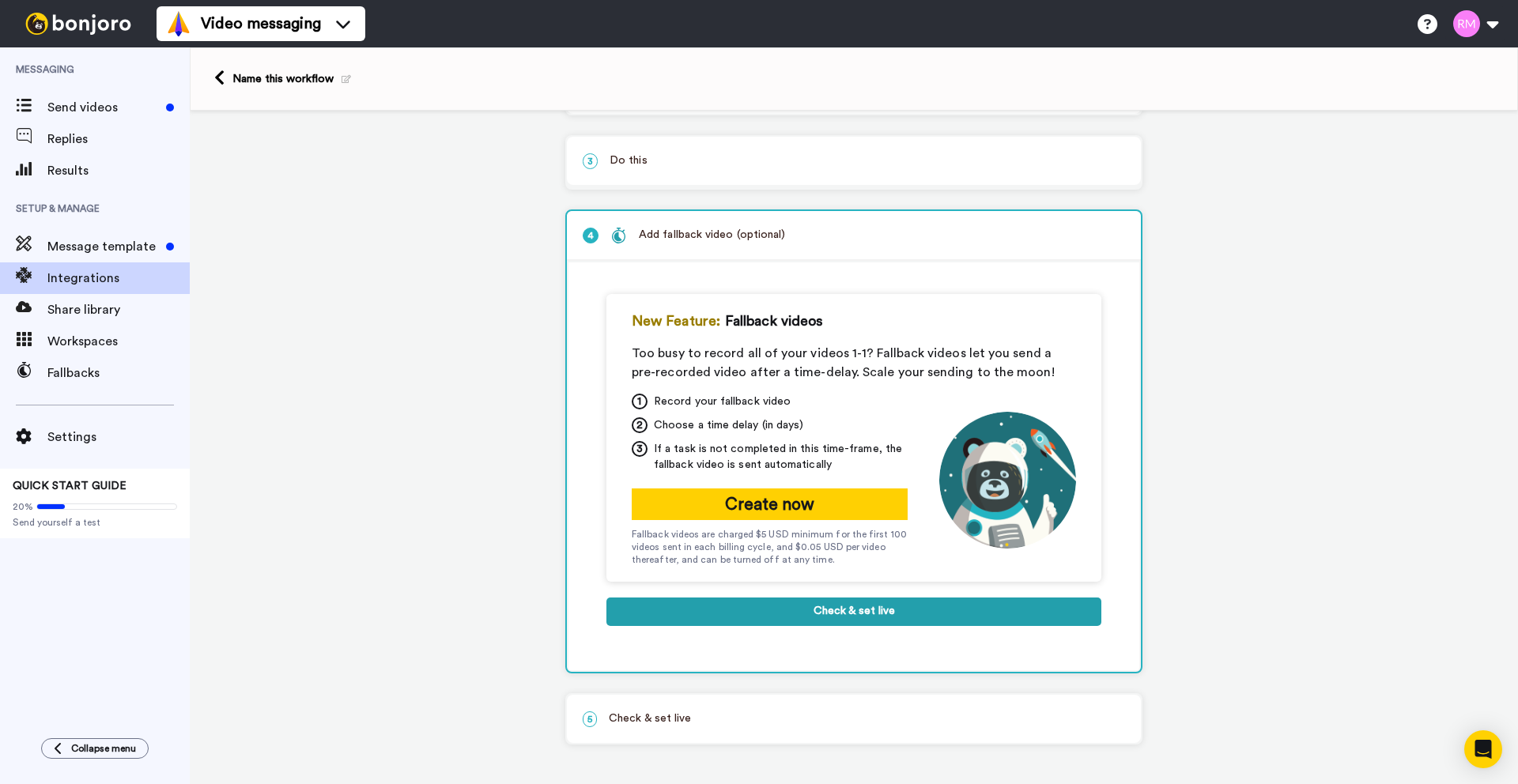
scroll to position [140, 0]
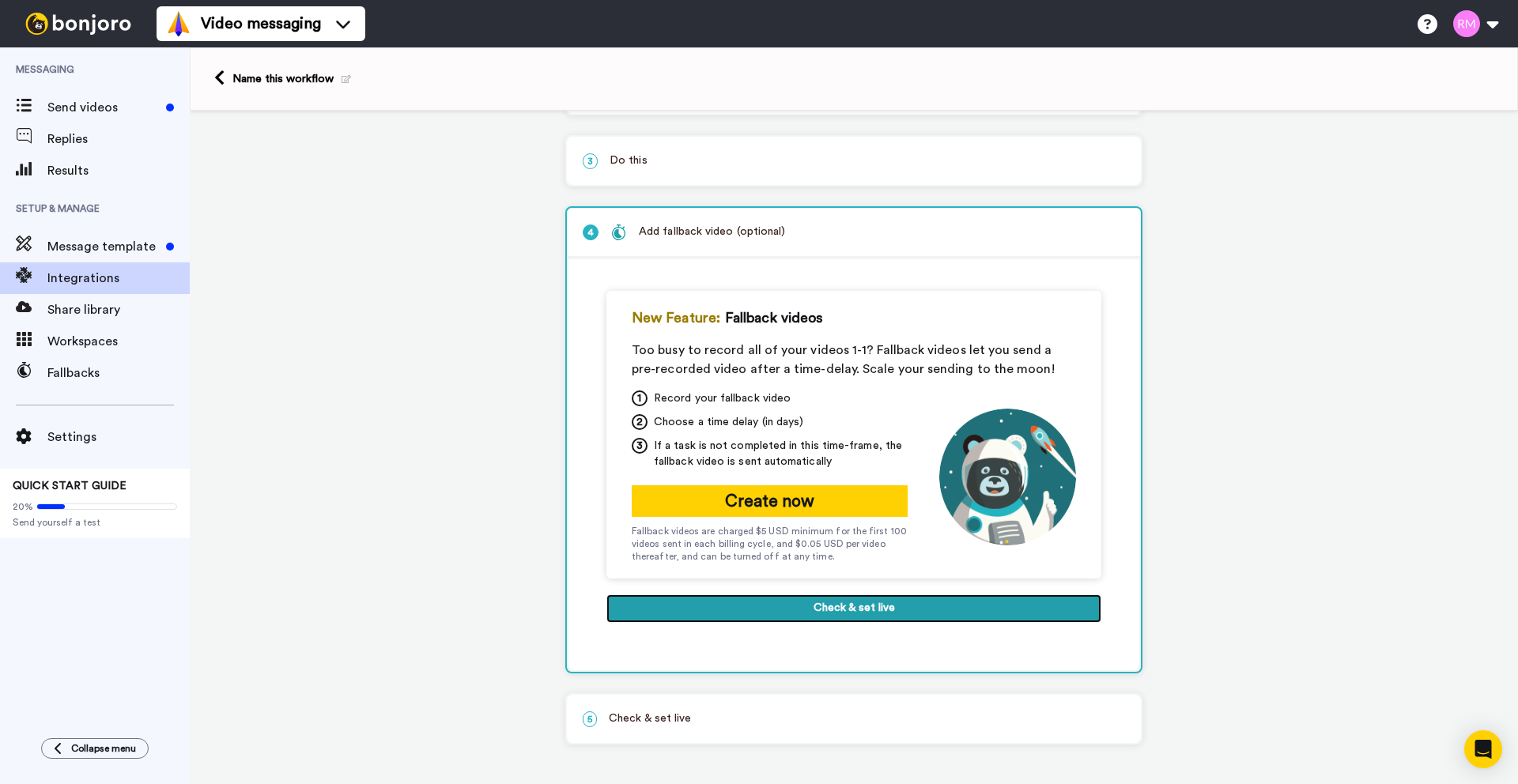
click at [811, 610] on button "Check & set live" at bounding box center [854, 609] width 495 height 29
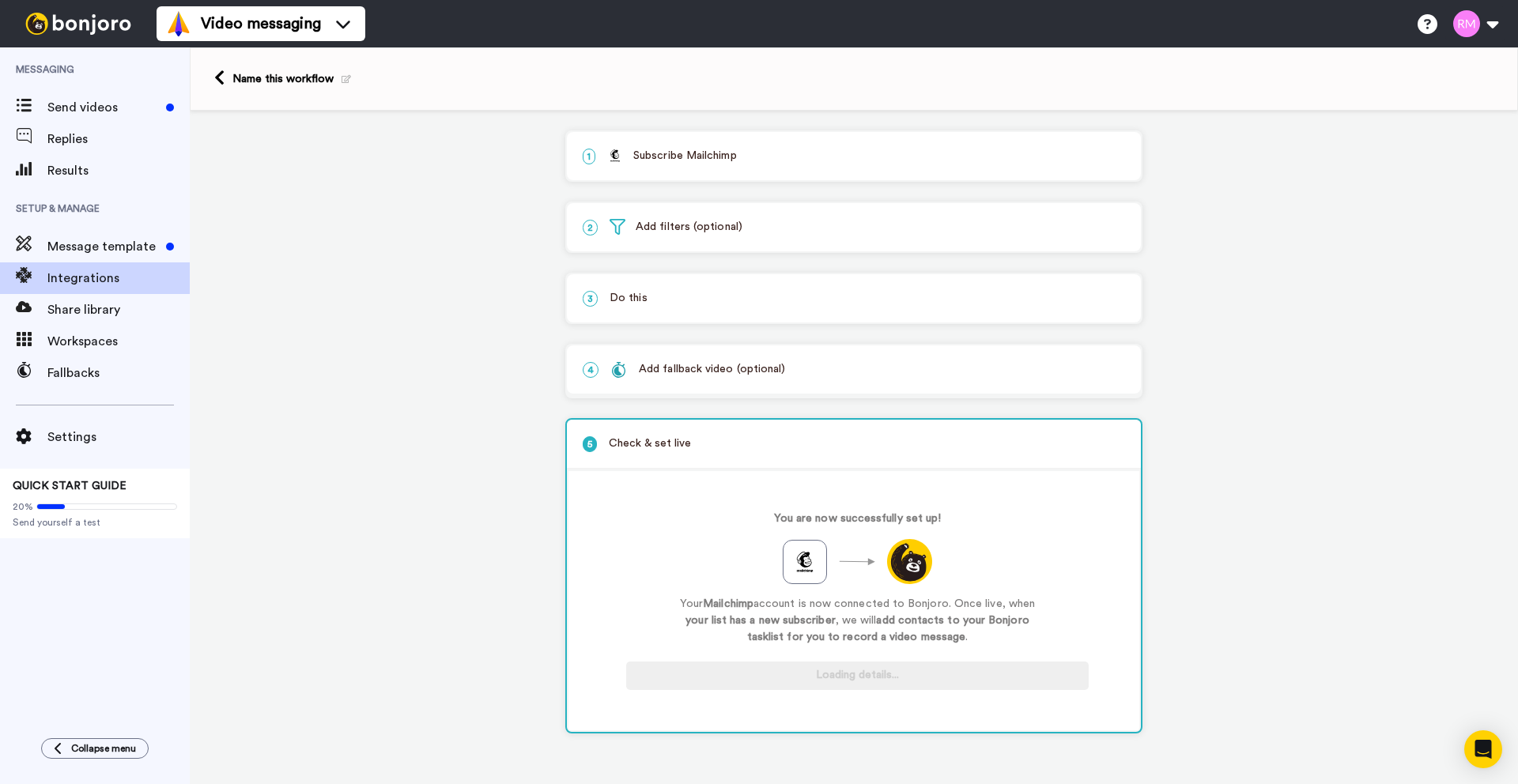
scroll to position [0, 0]
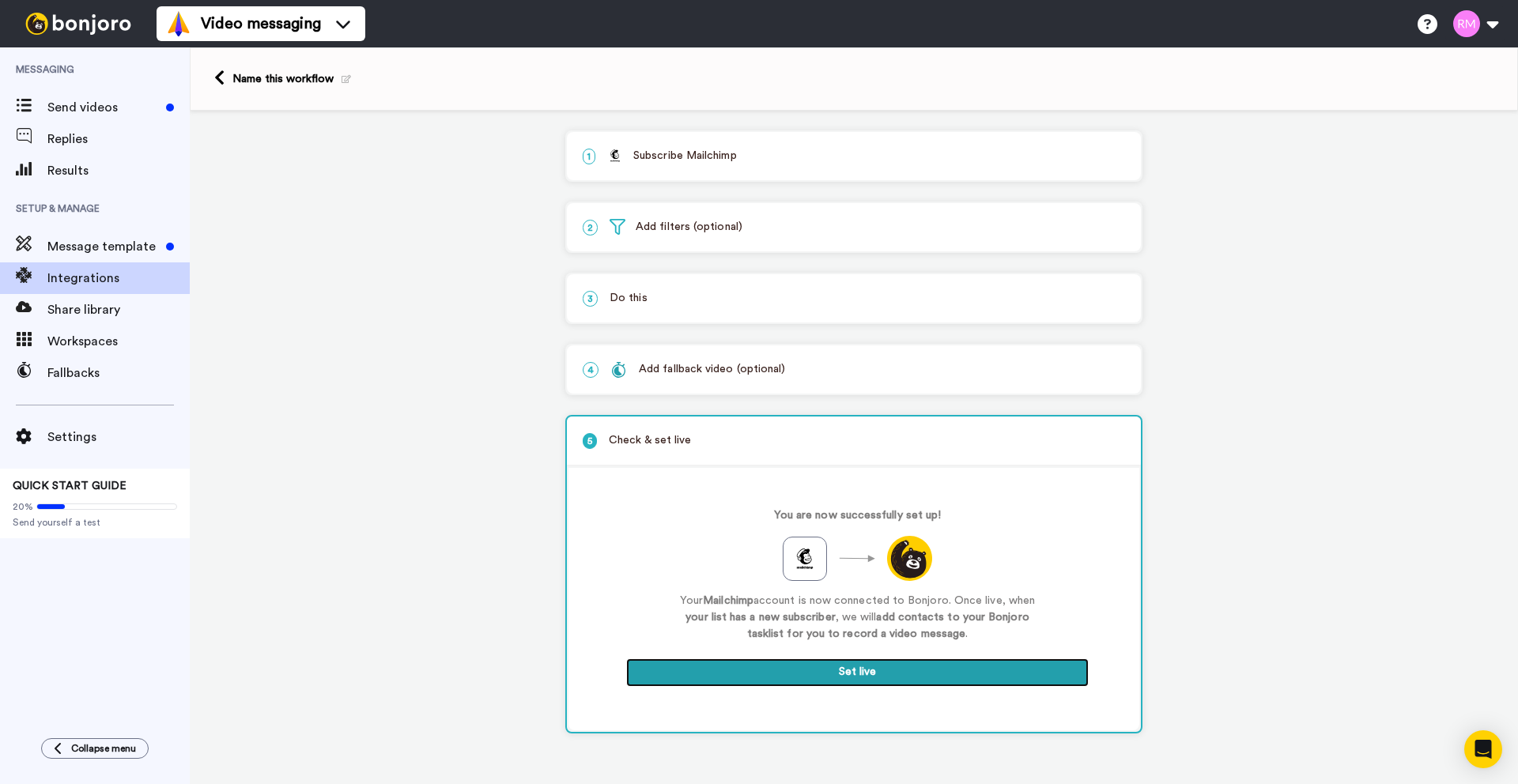
click at [836, 673] on button "Set live" at bounding box center [857, 673] width 463 height 29
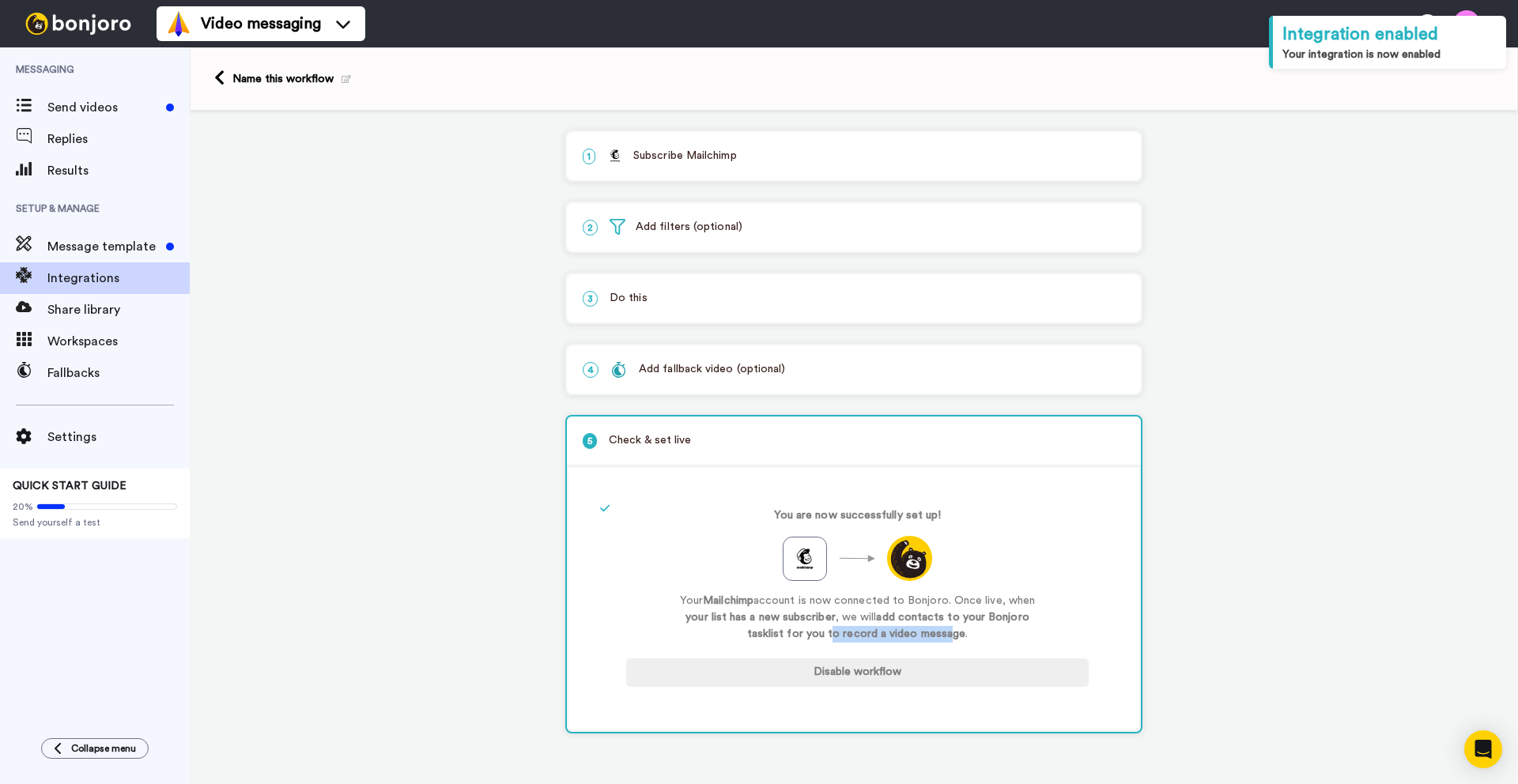
drag, startPoint x: 834, startPoint y: 637, endPoint x: 949, endPoint y: 628, distance: 115.4
click at [950, 628] on strong "add contacts to your Bonjoro tasklist for you to record a video message" at bounding box center [889, 625] width 283 height 28
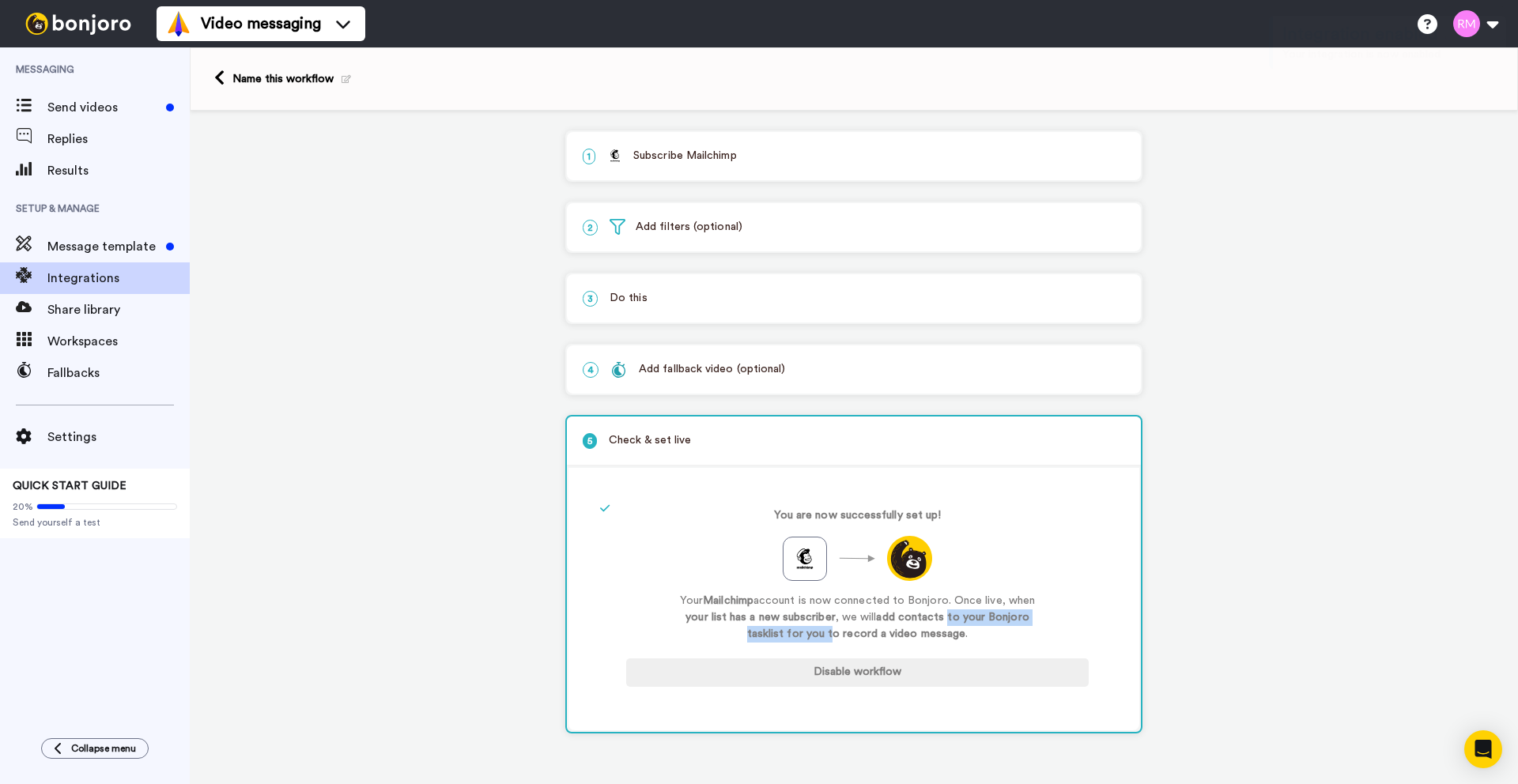
click at [949, 628] on p "Your Mailchimp account is now connected to Bonjoro. Once live, when your list h…" at bounding box center [858, 617] width 364 height 50
click at [102, 238] on span "Message template" at bounding box center [103, 246] width 112 height 19
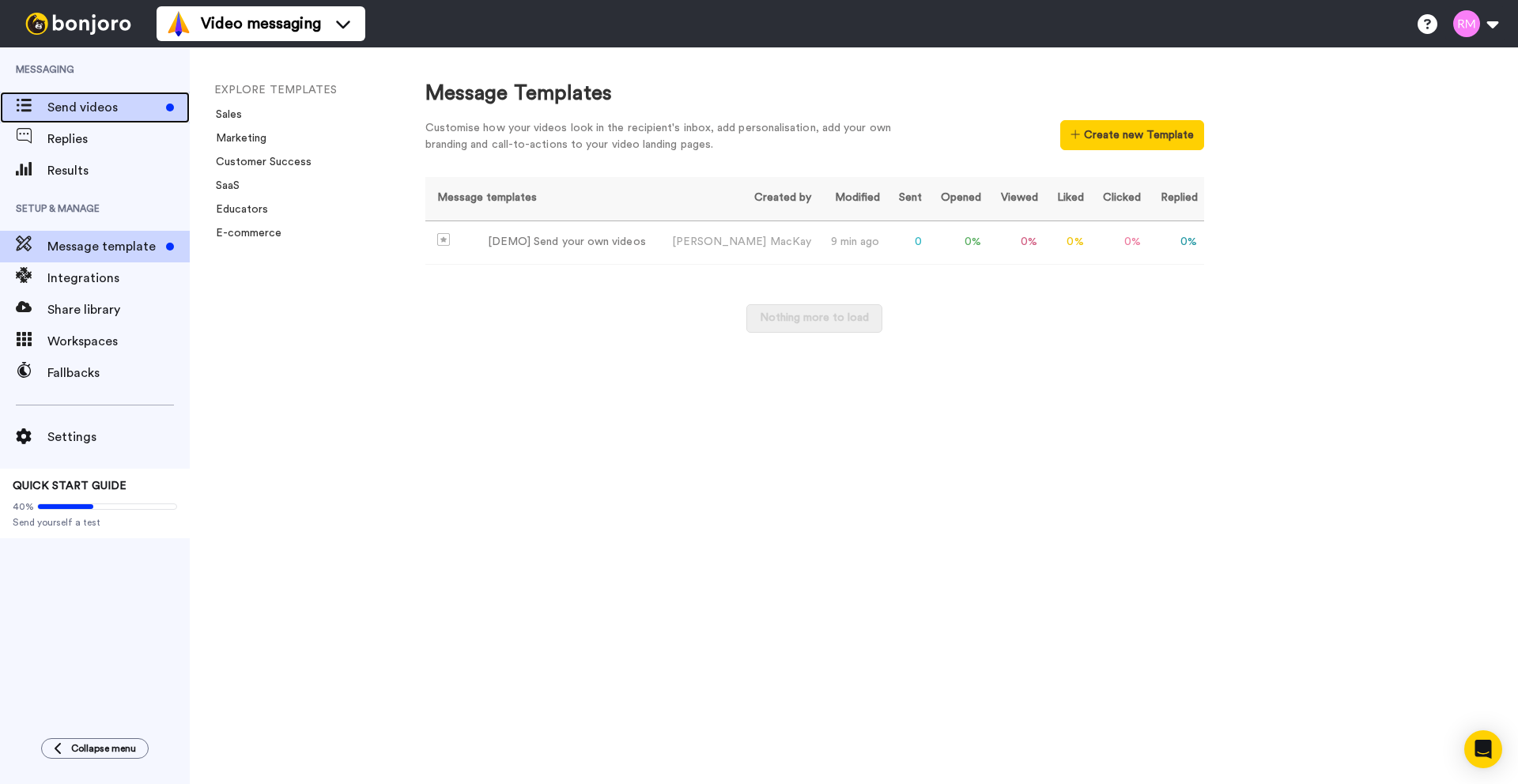
click at [77, 112] on span "Send videos" at bounding box center [103, 108] width 112 height 19
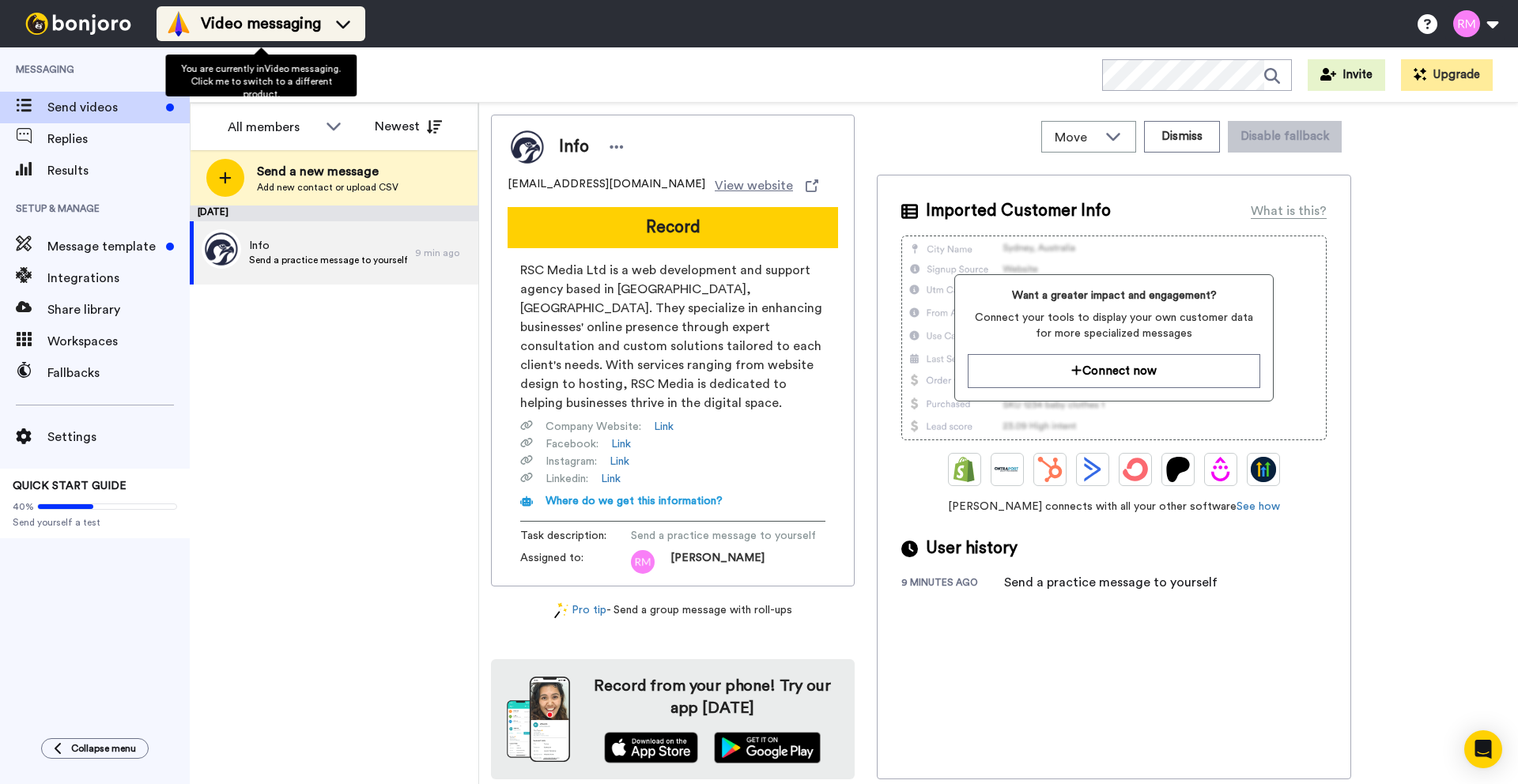
click at [342, 16] on icon at bounding box center [343, 24] width 25 height 16
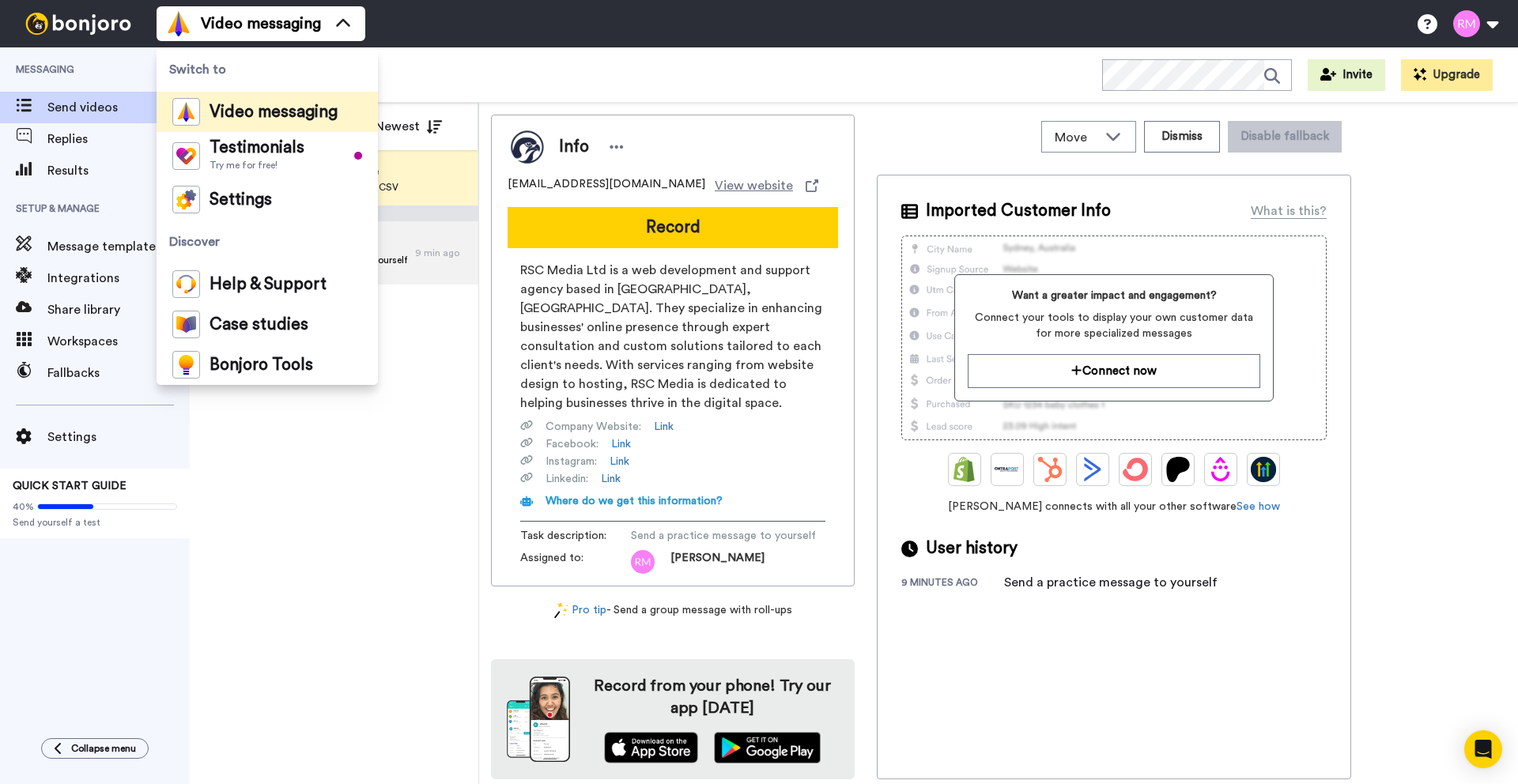
click at [471, 540] on div "September 19 Info Send a practice message to yourself 9 min ago" at bounding box center [334, 495] width 289 height 579
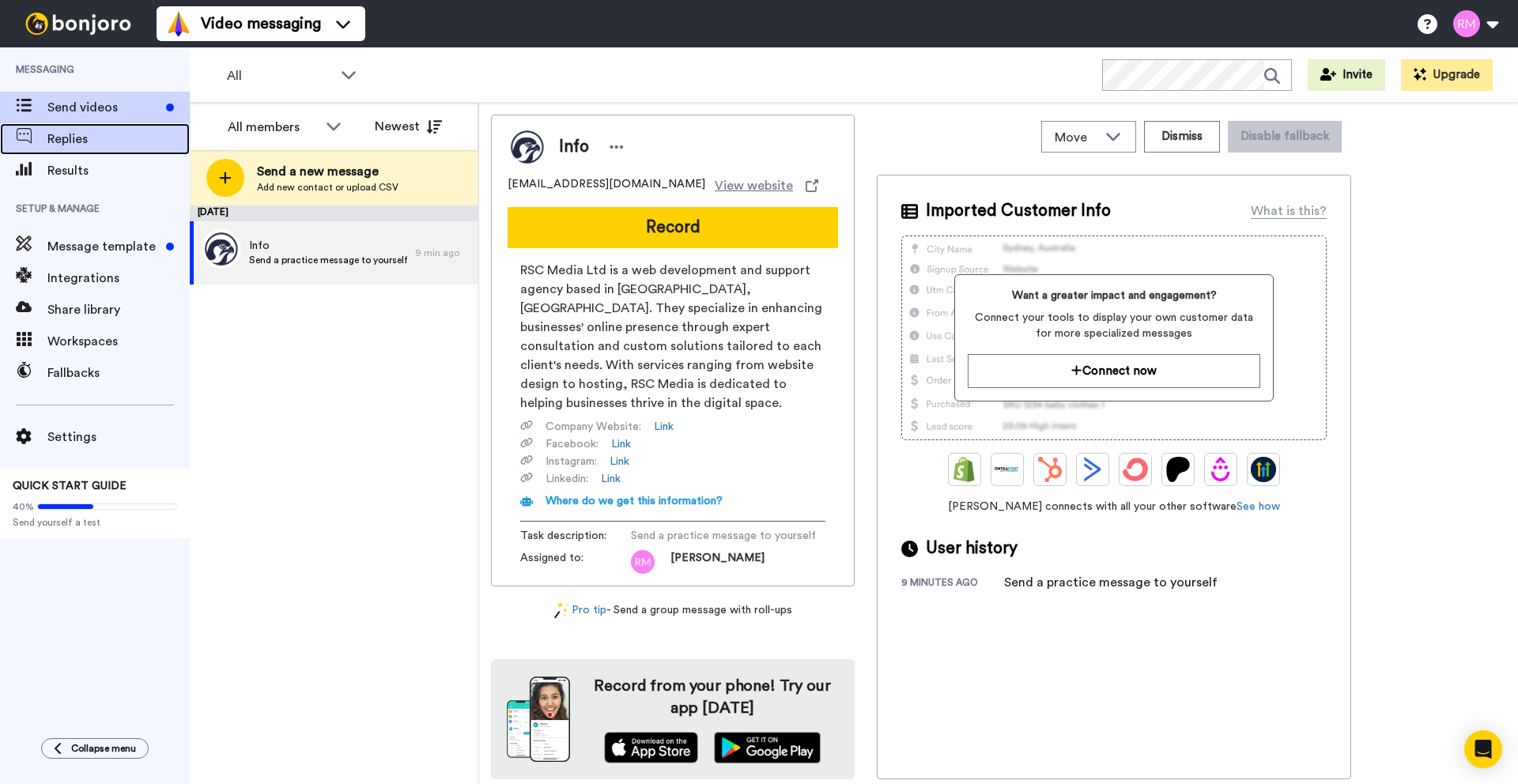
click at [89, 151] on div "Replies" at bounding box center [95, 140] width 190 height 32
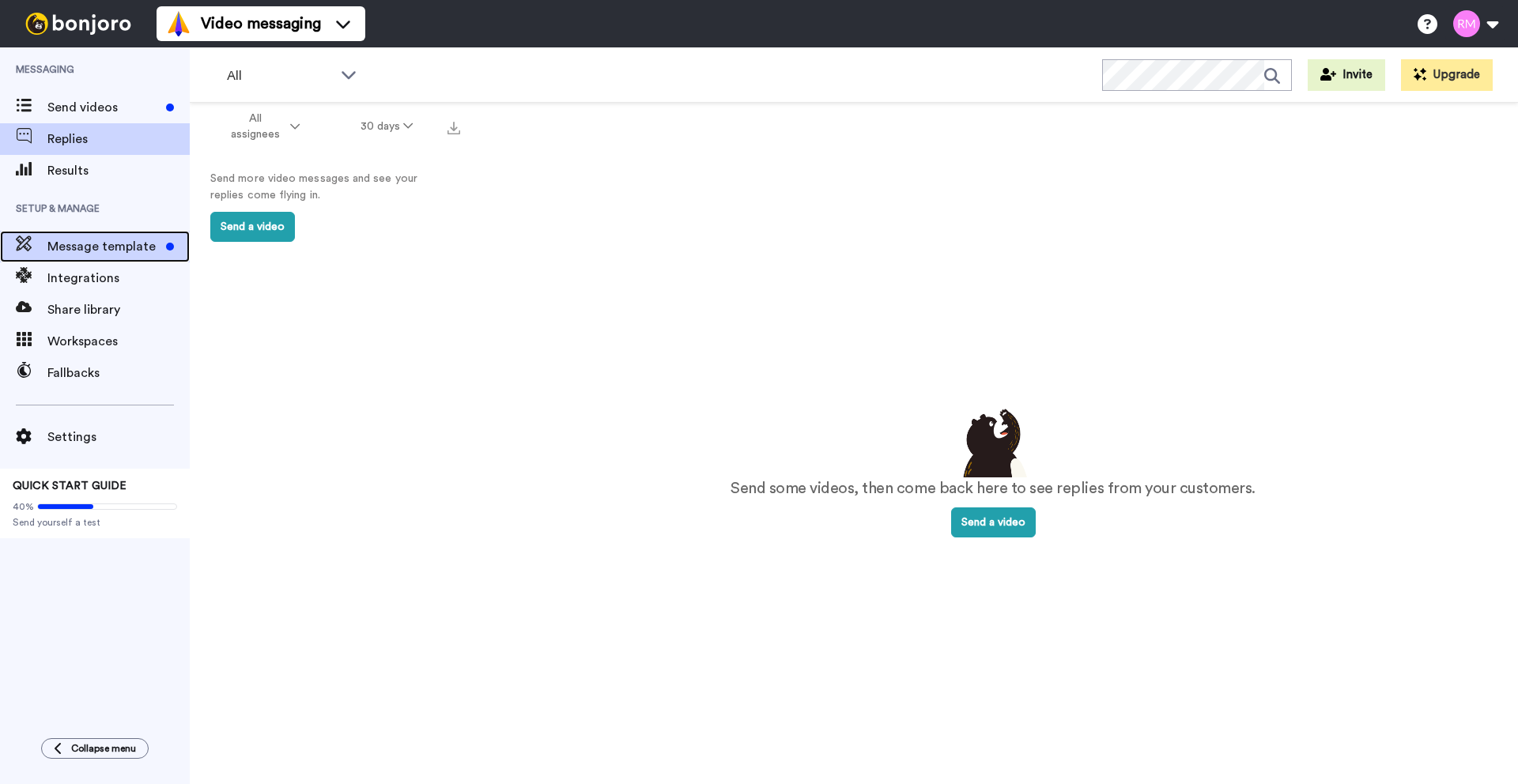
click at [138, 236] on div "Message template" at bounding box center [95, 246] width 190 height 32
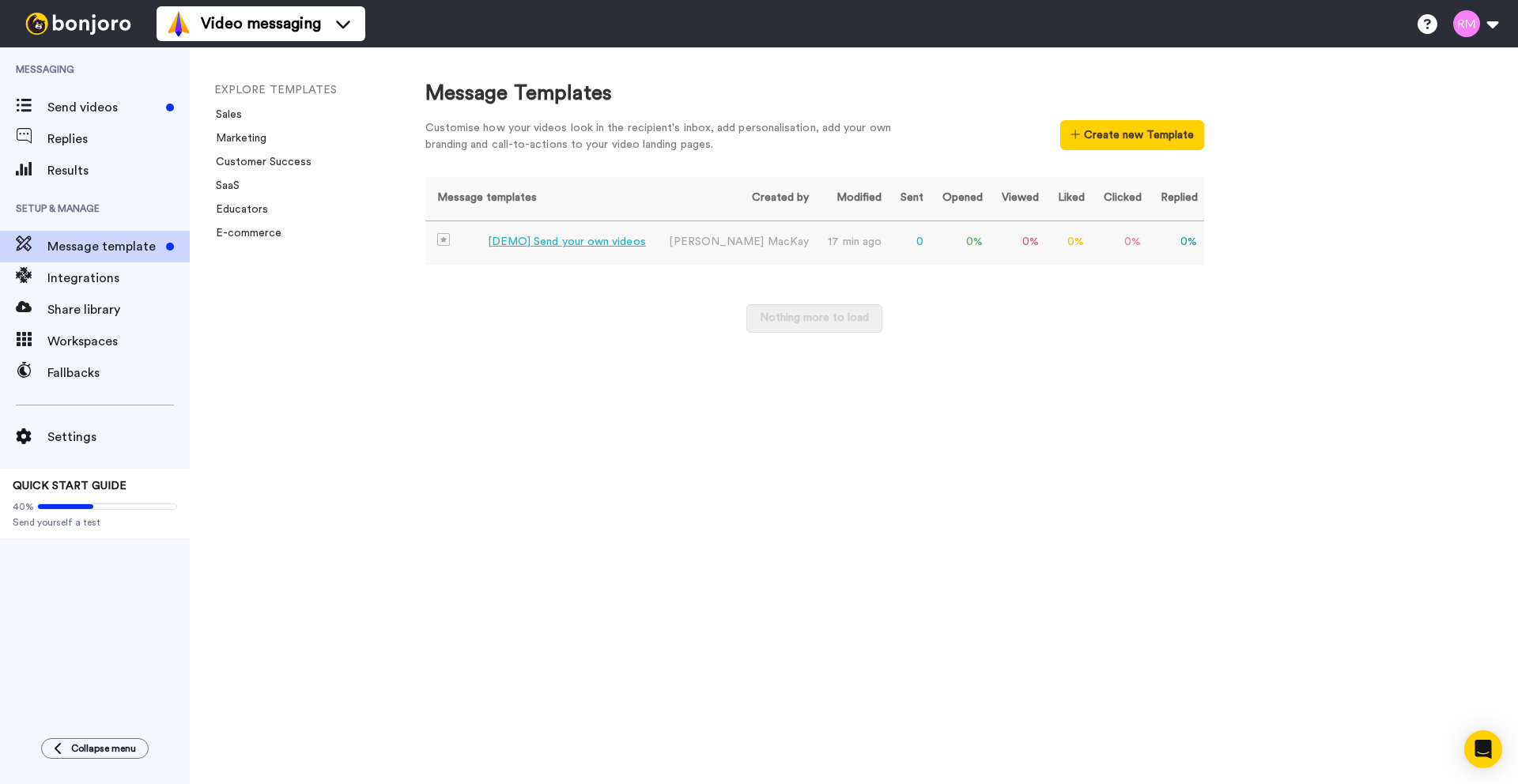
click at [609, 239] on div "[DEMO] Send your own videos" at bounding box center [567, 242] width 158 height 17
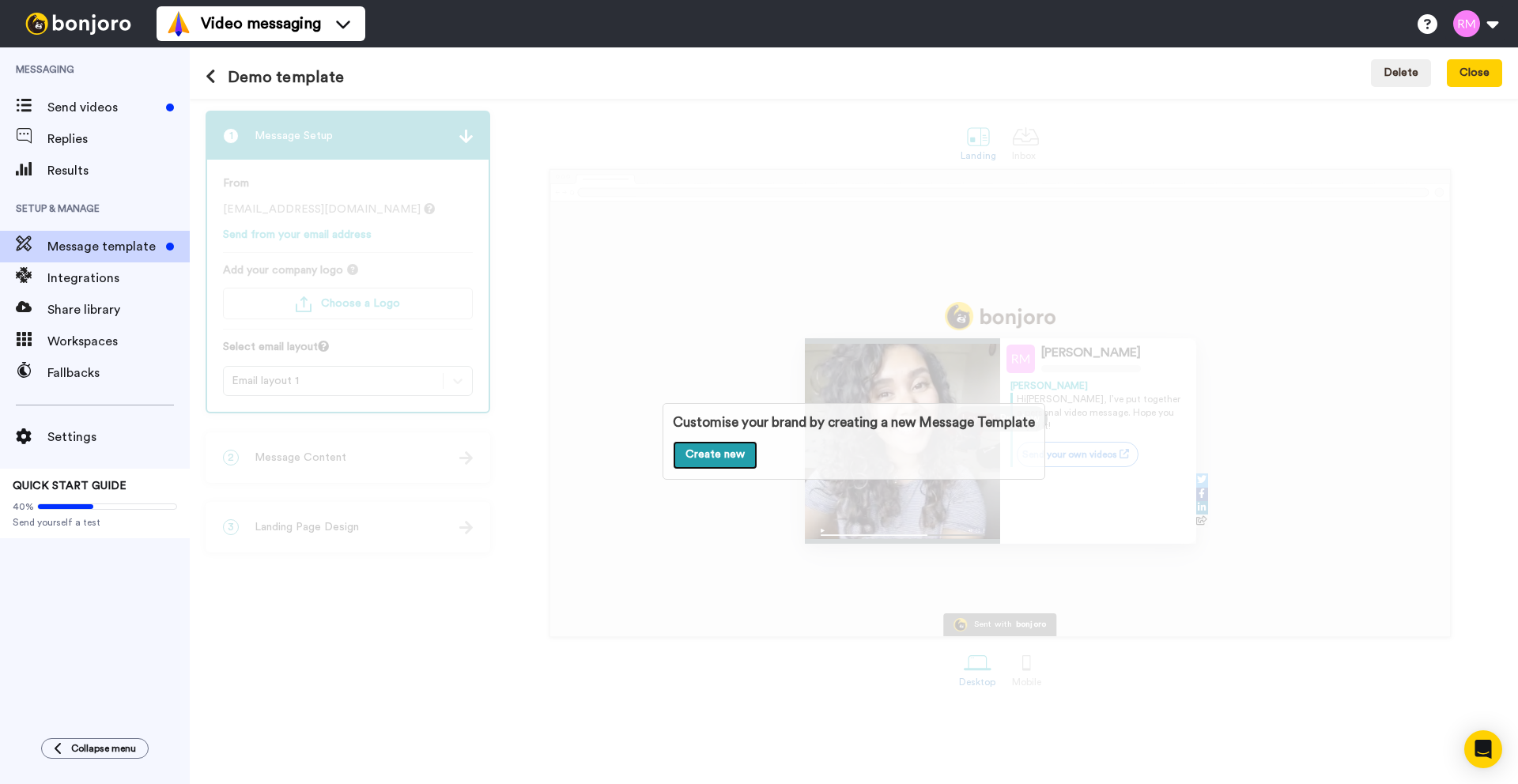
click at [720, 454] on link "Create new" at bounding box center [715, 455] width 85 height 29
